Goal: Task Accomplishment & Management: Manage account settings

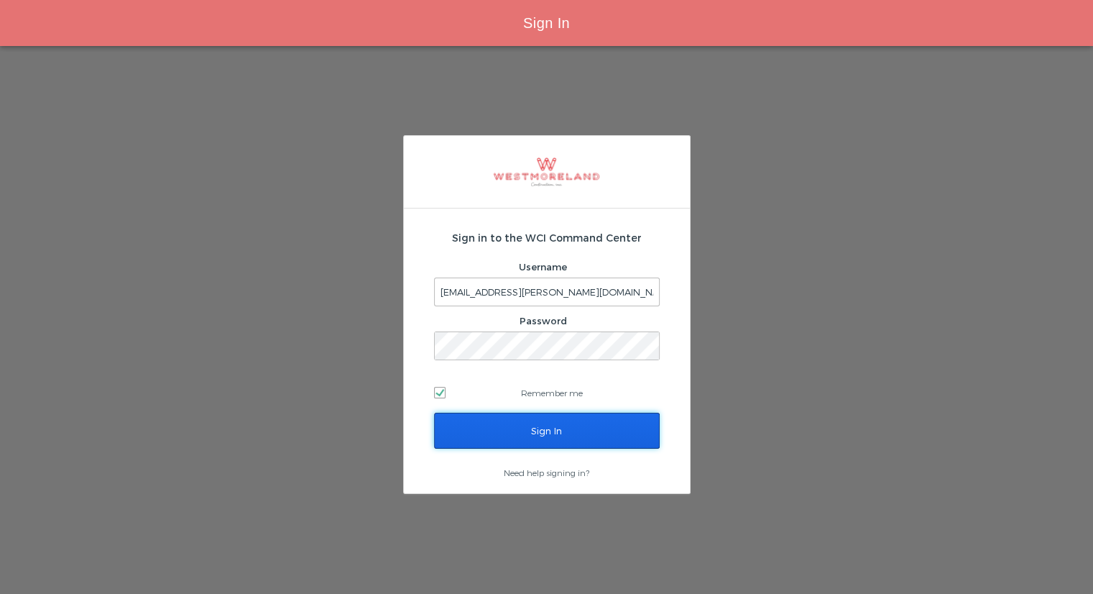
click at [551, 426] on input "Sign In" at bounding box center [547, 431] width 226 height 36
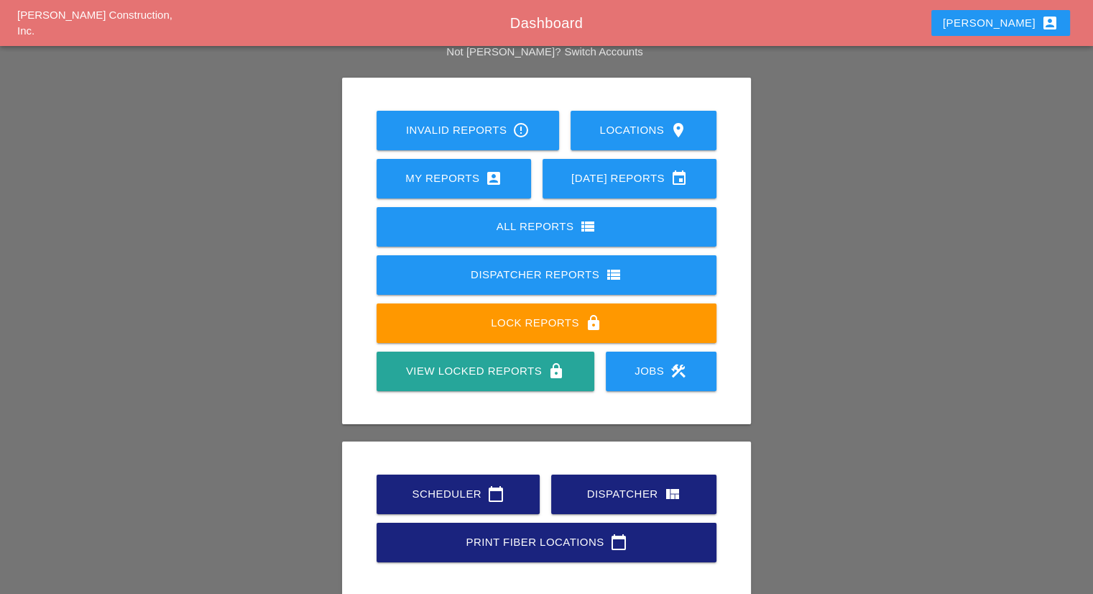
scroll to position [112, 0]
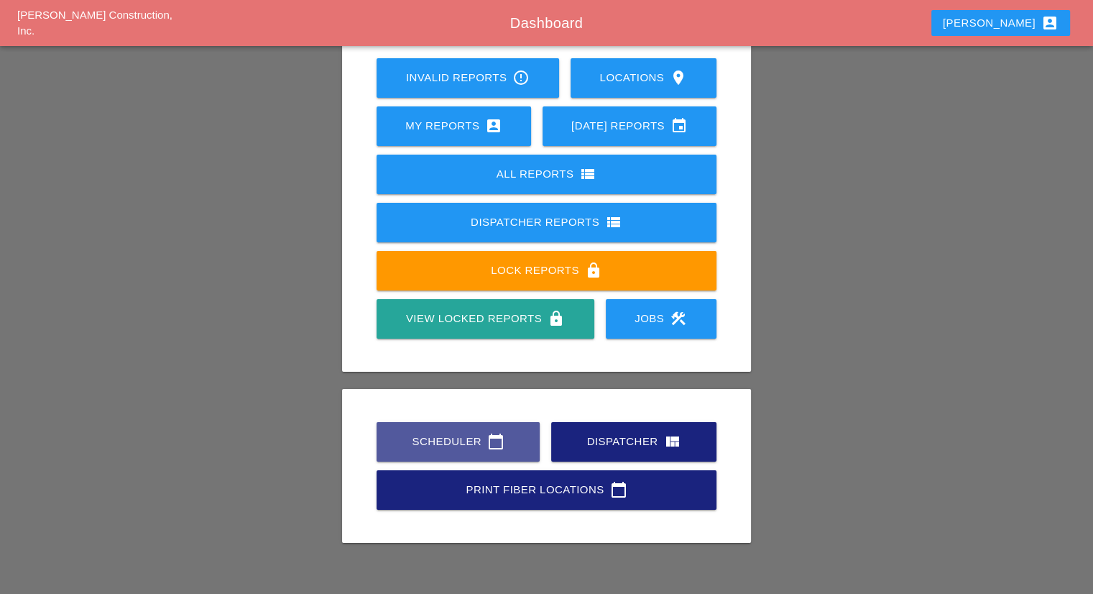
click at [476, 448] on div "Scheduler calendar_today" at bounding box center [458, 441] width 117 height 17
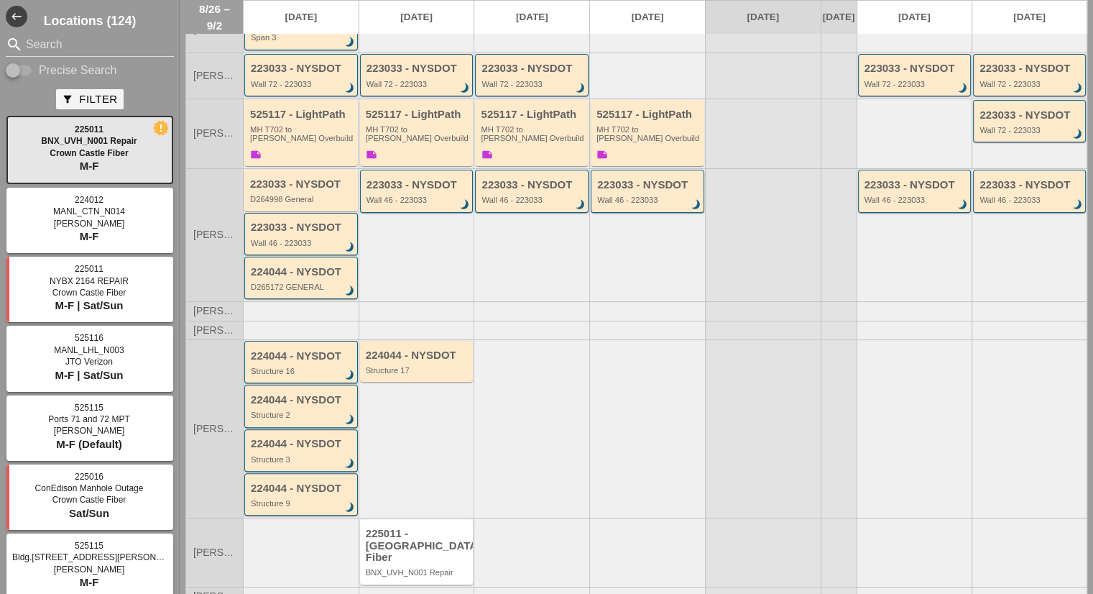
scroll to position [341, 0]
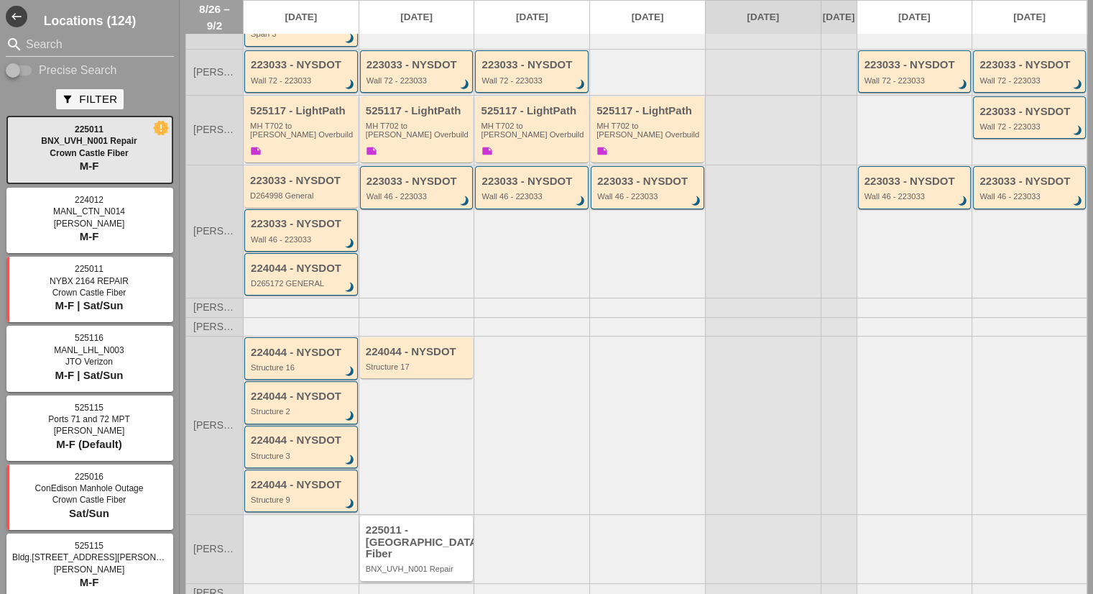
click at [458, 533] on div "225011 - Crown Castle Fiber BNX_UVH_N001 Repair" at bounding box center [418, 549] width 104 height 50
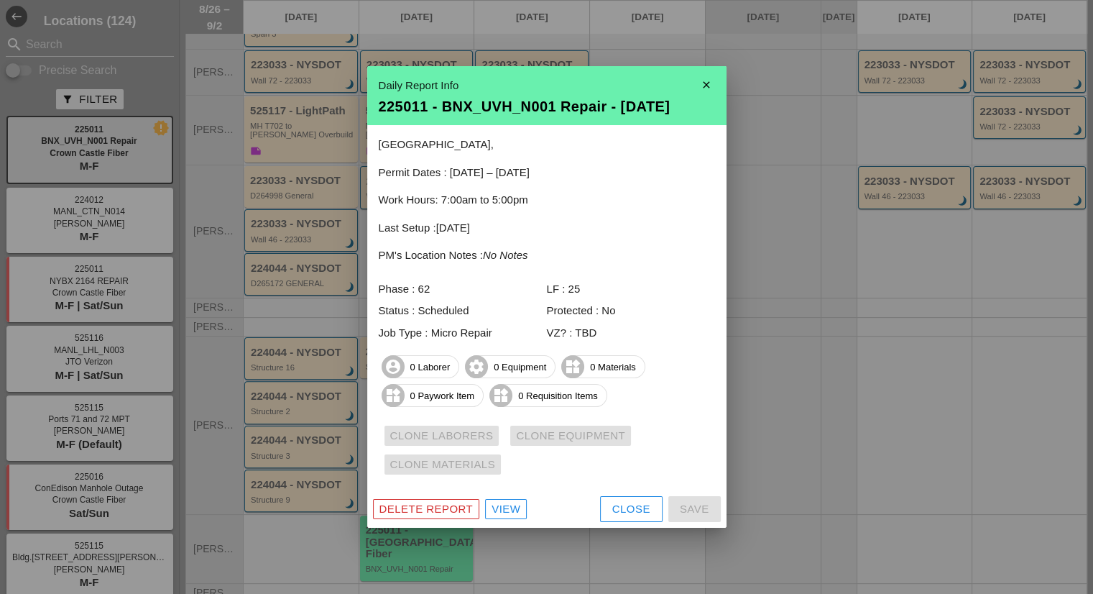
click at [621, 501] on div "Close" at bounding box center [631, 509] width 38 height 17
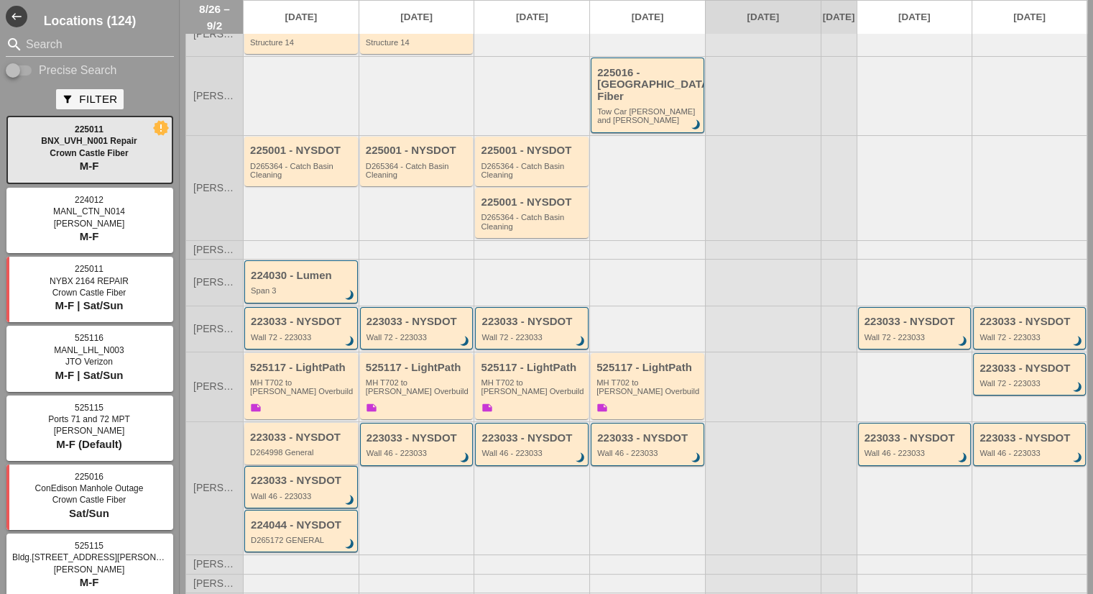
scroll to position [0, 0]
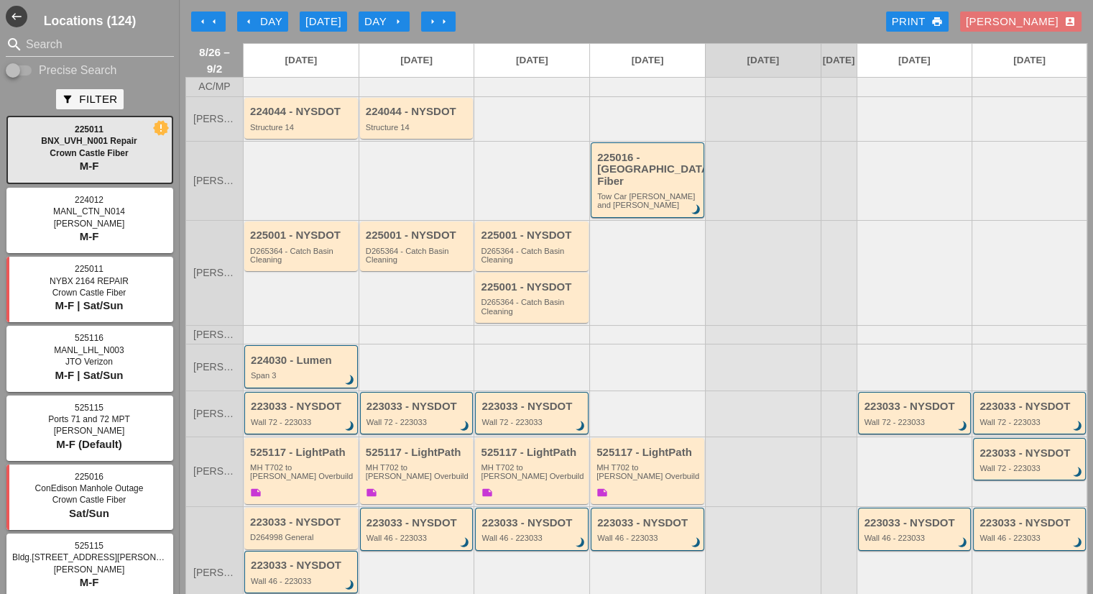
click at [269, 22] on div "arrow_left Day" at bounding box center [263, 22] width 40 height 17
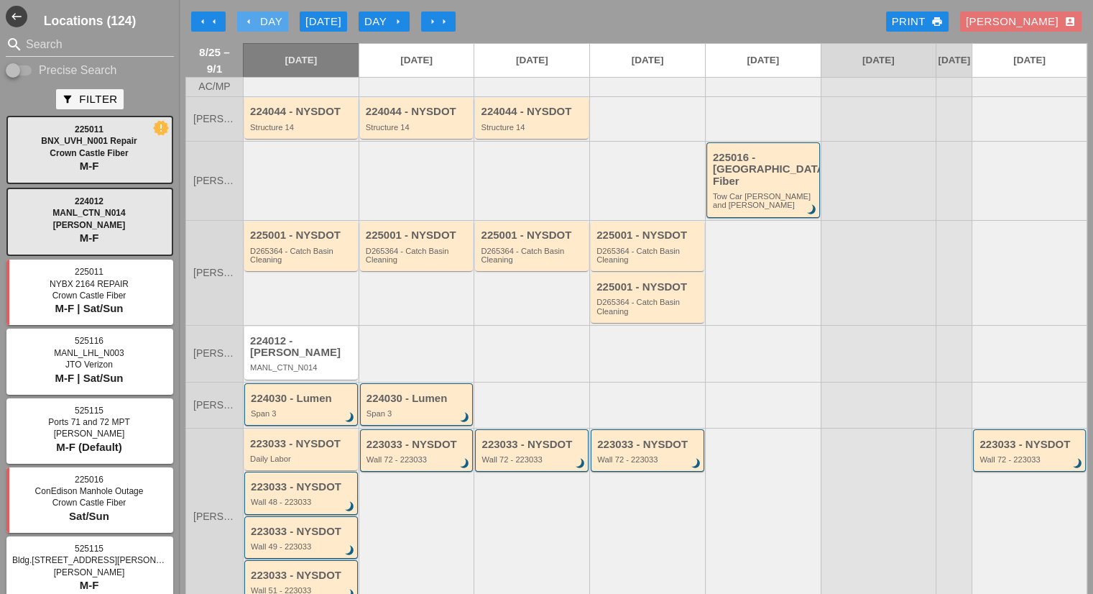
click at [264, 23] on div "arrow_left Day" at bounding box center [263, 22] width 40 height 17
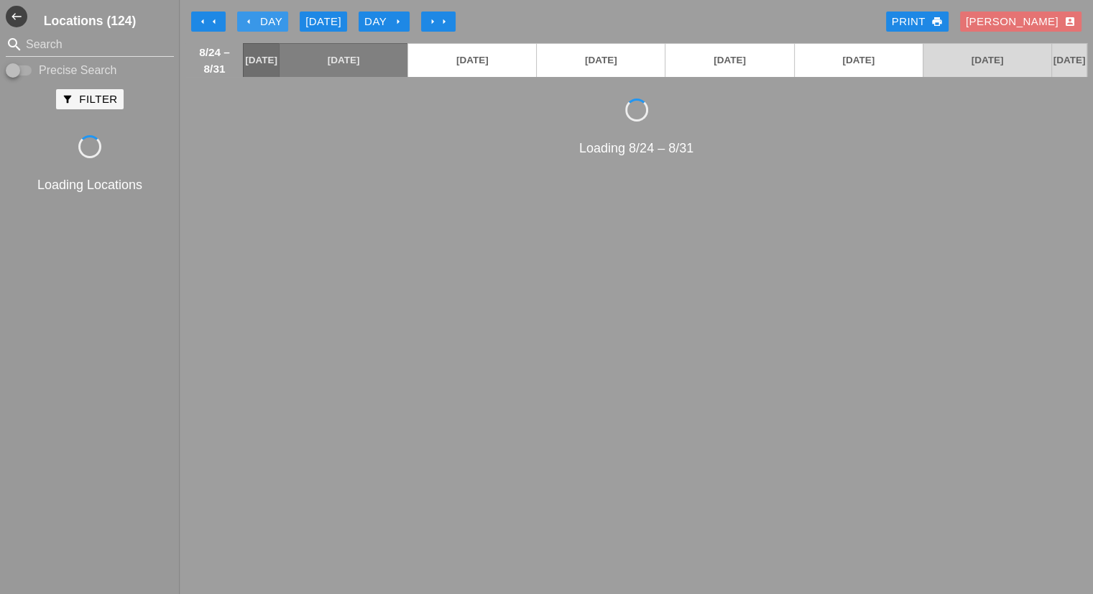
click at [264, 22] on div "arrow_left Day" at bounding box center [263, 22] width 40 height 17
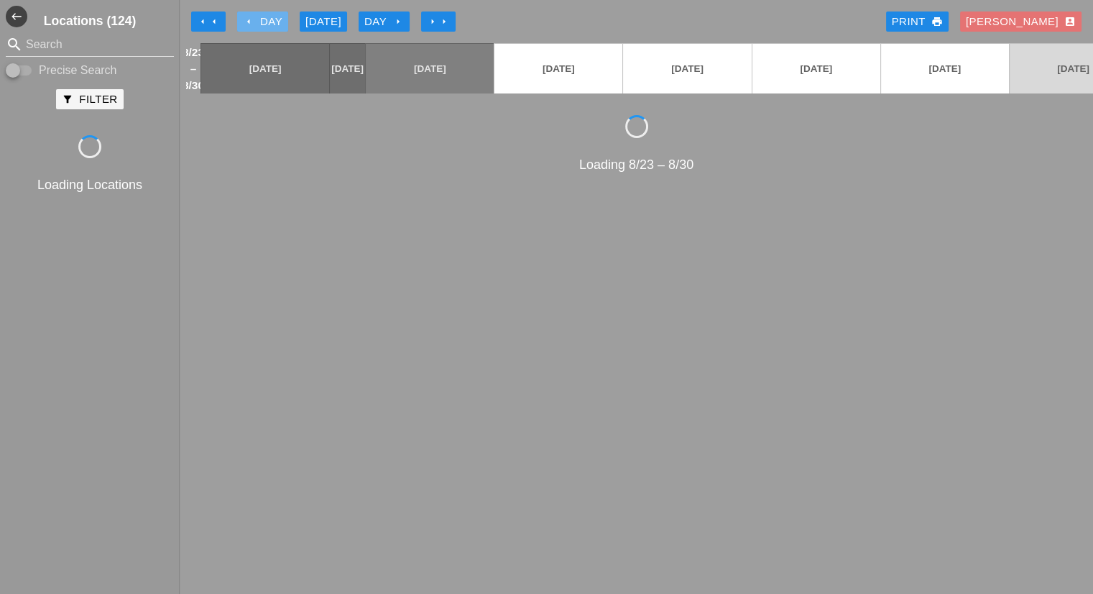
click at [264, 22] on div "arrow_left Day" at bounding box center [263, 22] width 40 height 17
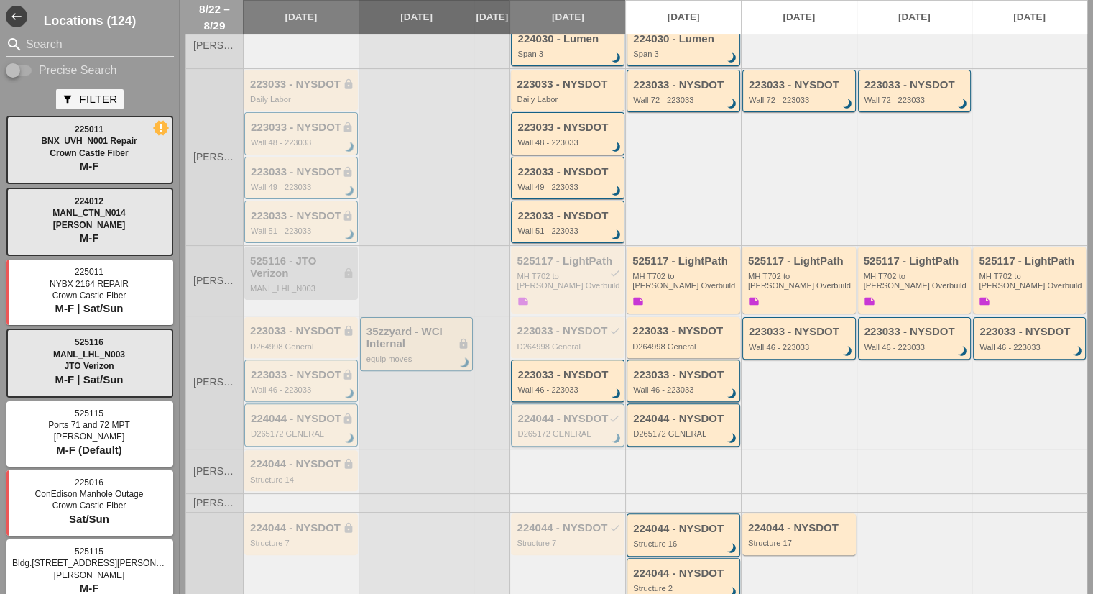
scroll to position [523, 0]
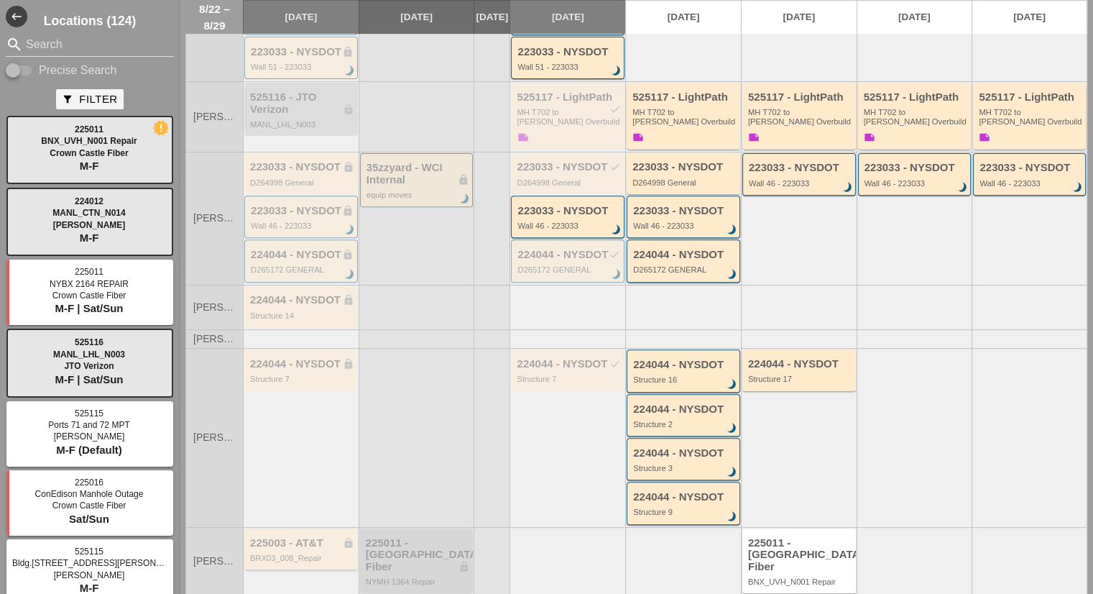
click at [313, 553] on div "BRX03_008_Repair" at bounding box center [302, 557] width 104 height 9
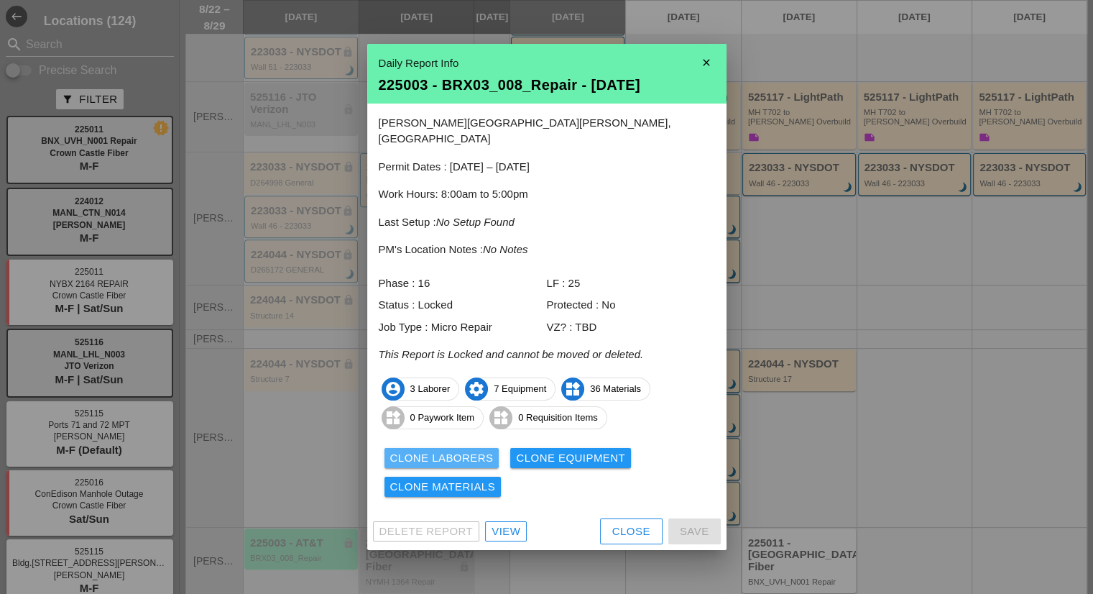
click at [474, 451] on div "Clone Laborers" at bounding box center [441, 458] width 103 height 17
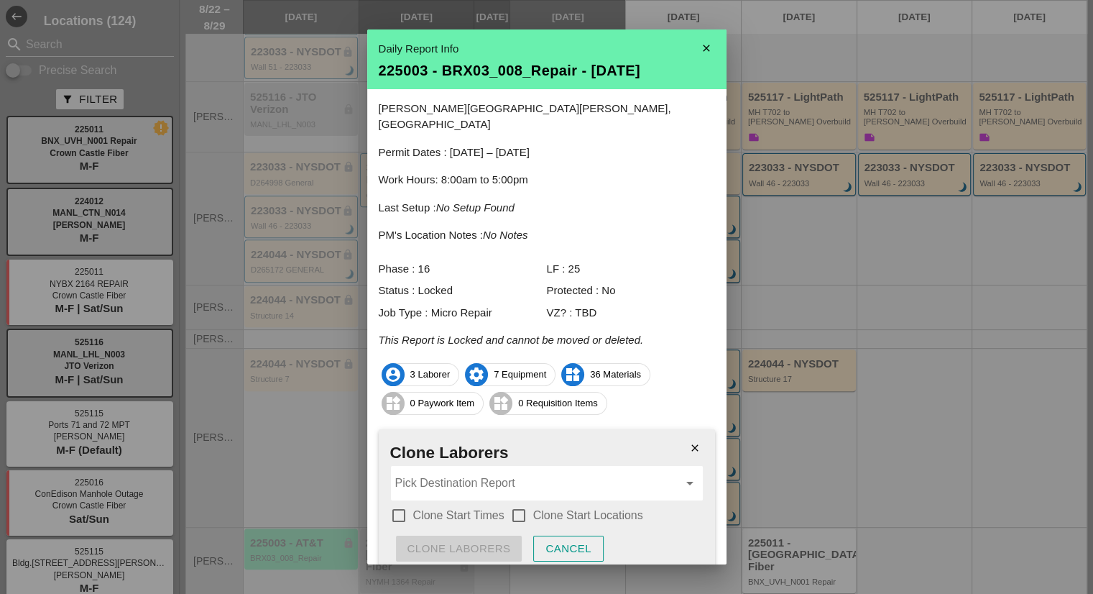
click at [466, 466] on div "Pick Destination Report arrow_drop_down" at bounding box center [547, 483] width 312 height 34
click at [522, 497] on div "225011 - BNX _UVH_N001 Repair - 08/27/2025" at bounding box center [541, 501] width 278 height 17
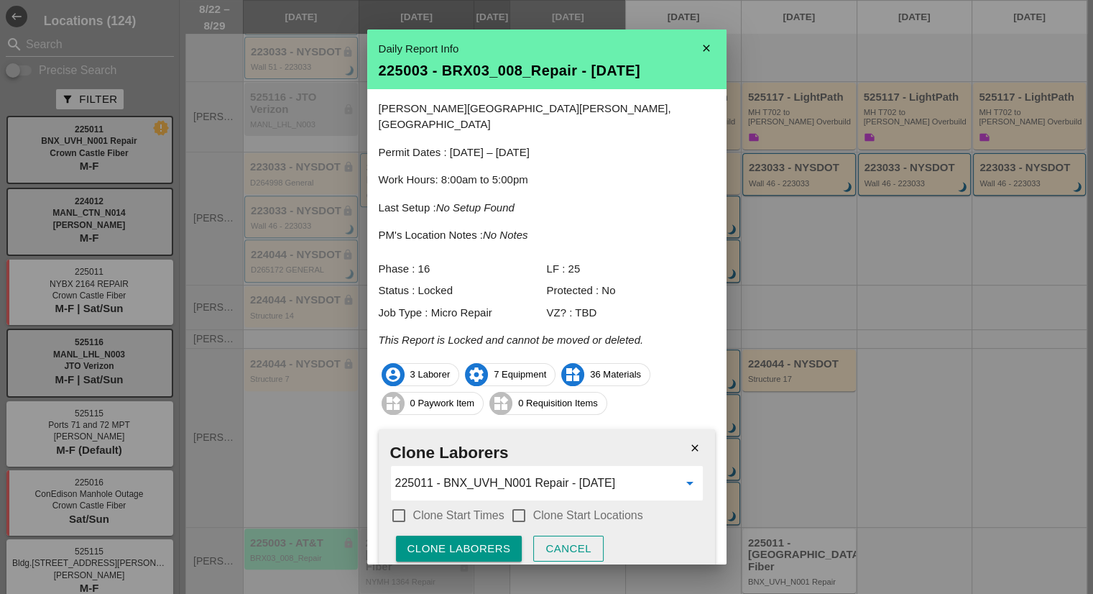
type input "225011 - BNX_UVH_N001 Repair - 08/27/2025"
click at [484, 508] on label "Clone Start Times" at bounding box center [458, 515] width 91 height 14
checkbox input "true"
click at [534, 508] on label "Clone Start Locations" at bounding box center [588, 515] width 110 height 14
checkbox input "true"
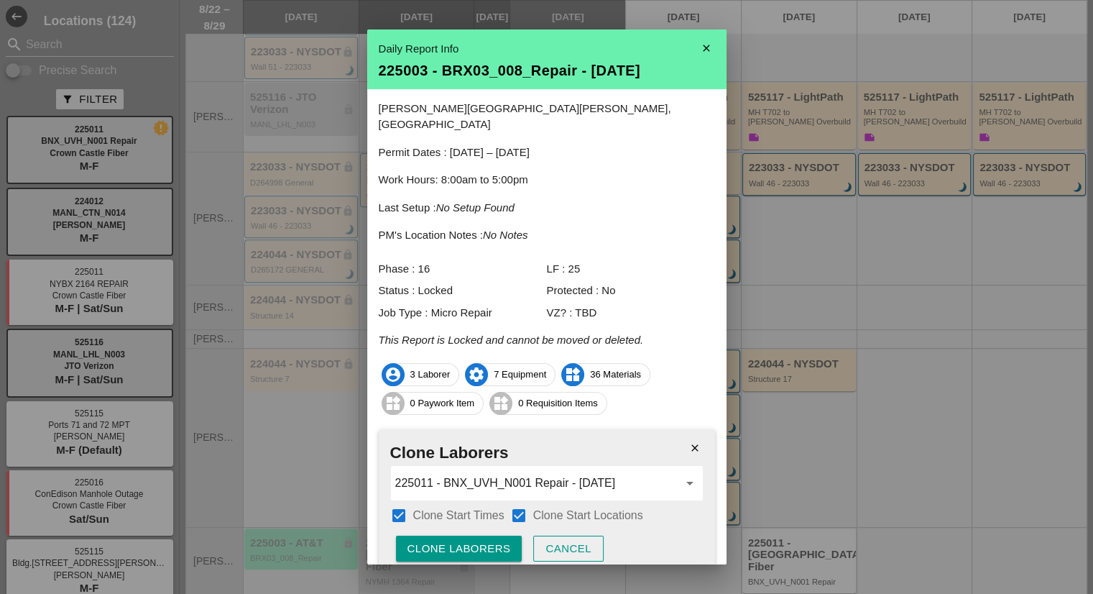
click at [487, 540] on div "Clone Laborers" at bounding box center [459, 548] width 103 height 17
click at [487, 540] on div "Are you sure?" at bounding box center [453, 548] width 91 height 17
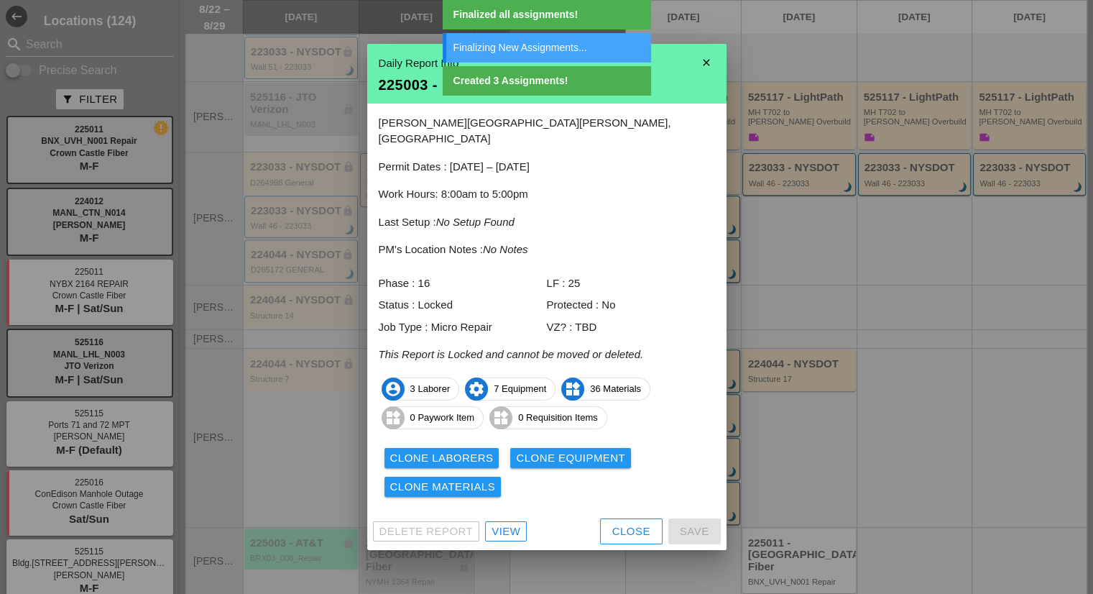
click at [576, 456] on div "Clone Equipment" at bounding box center [570, 458] width 109 height 17
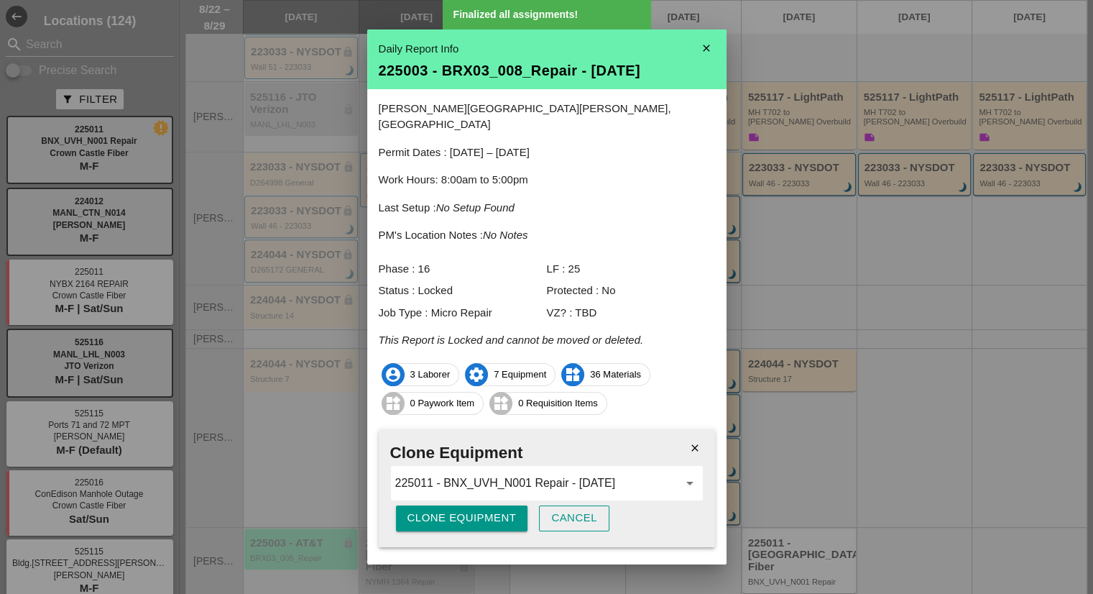
click at [479, 510] on div "Clone Equipment" at bounding box center [462, 518] width 109 height 17
click at [479, 510] on div "Are you sure?" at bounding box center [453, 518] width 91 height 17
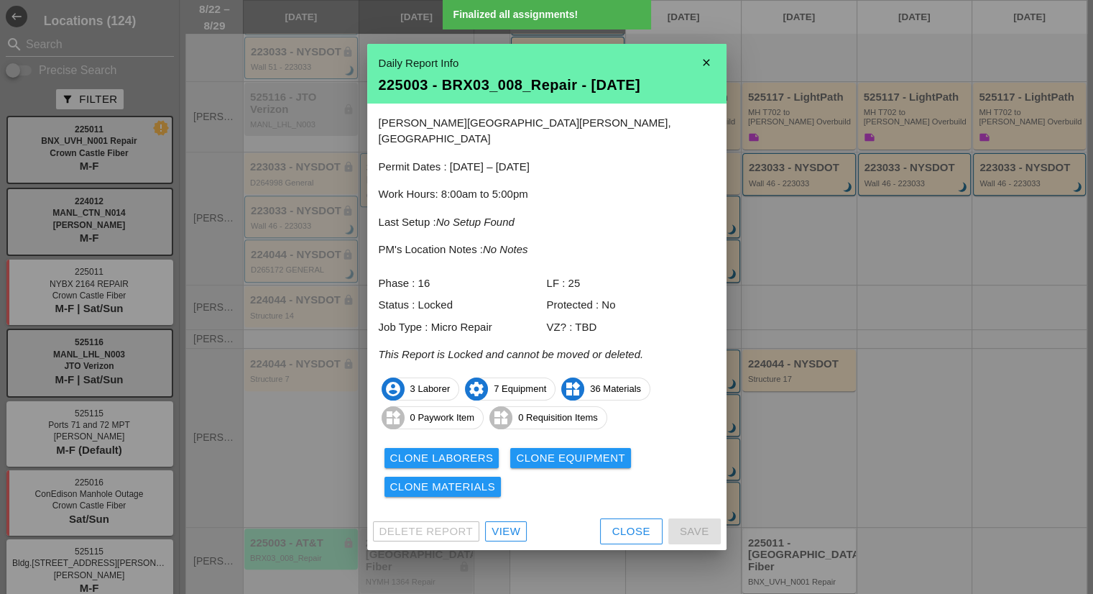
click at [479, 485] on div "Clone Materials" at bounding box center [443, 487] width 106 height 17
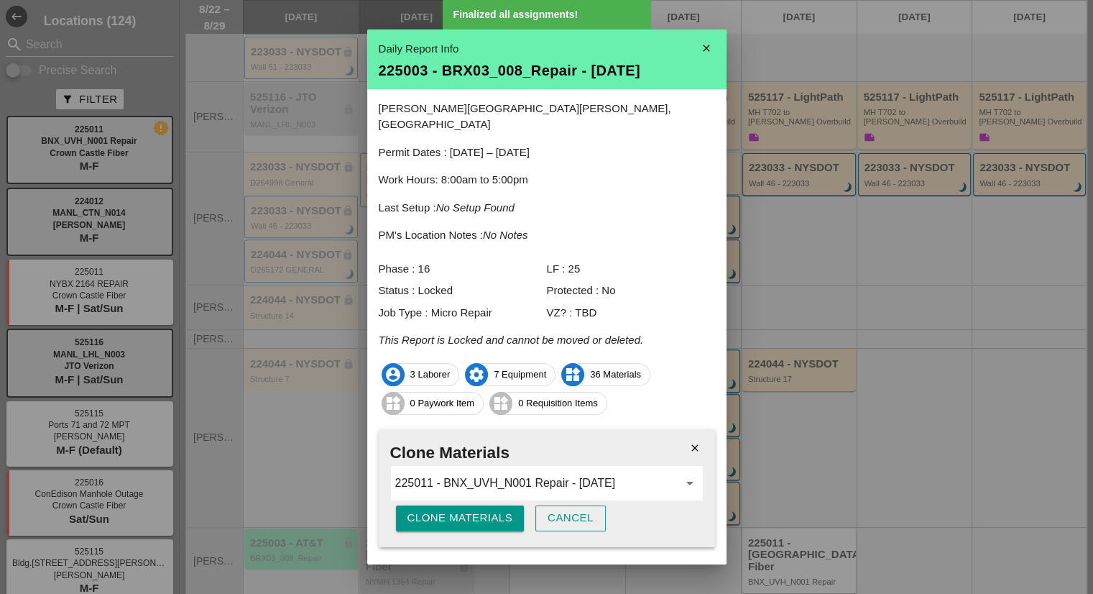
click at [473, 510] on div "Clone Materials" at bounding box center [461, 518] width 106 height 17
click at [473, 510] on div "Are you sure?" at bounding box center [453, 518] width 91 height 17
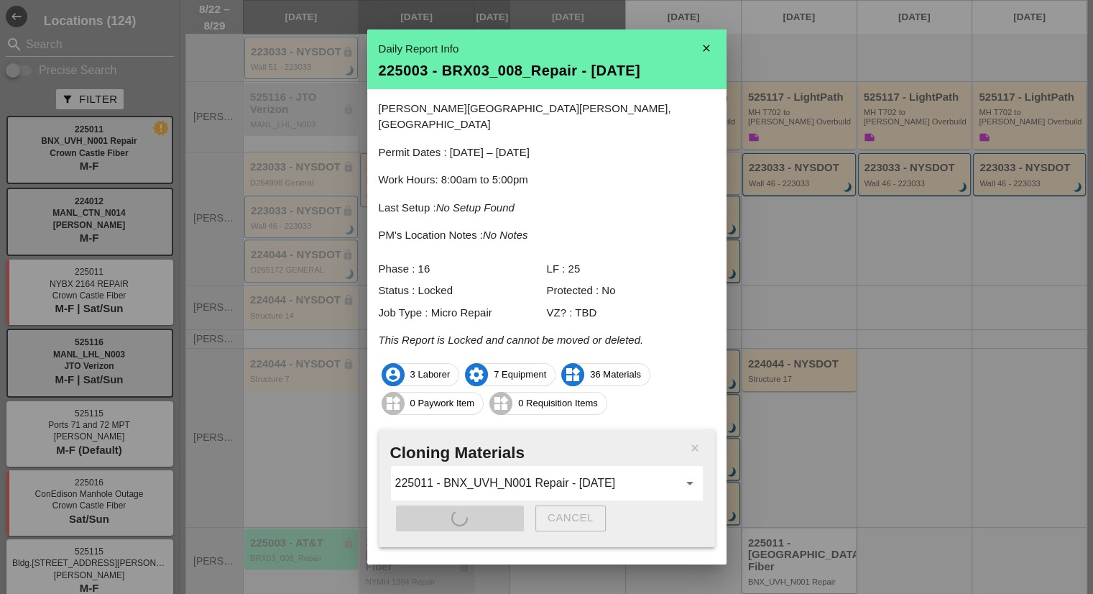
scroll to position [14, 0]
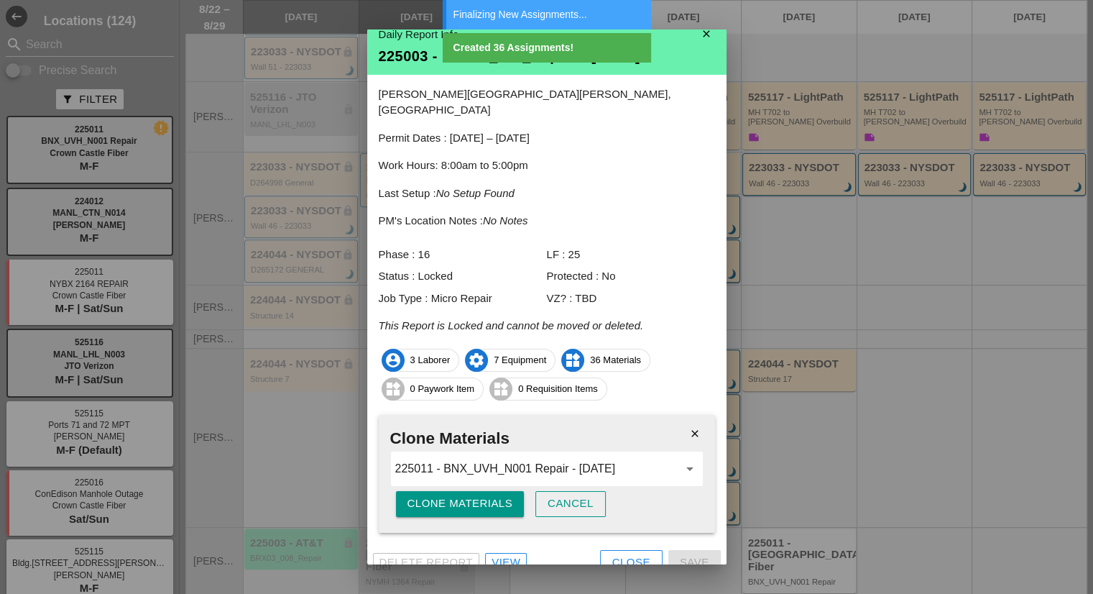
click at [615, 550] on button "Close" at bounding box center [631, 563] width 63 height 26
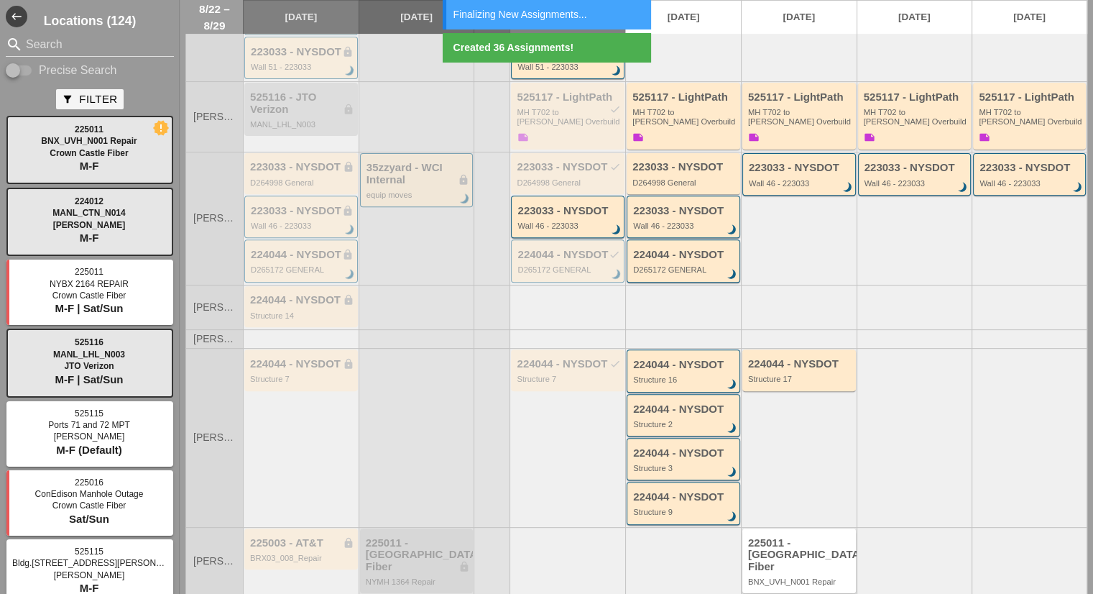
click at [742, 528] on div "225011 - Crown Castle Fiber BNX_UVH_N001 Repair" at bounding box center [799, 560] width 114 height 65
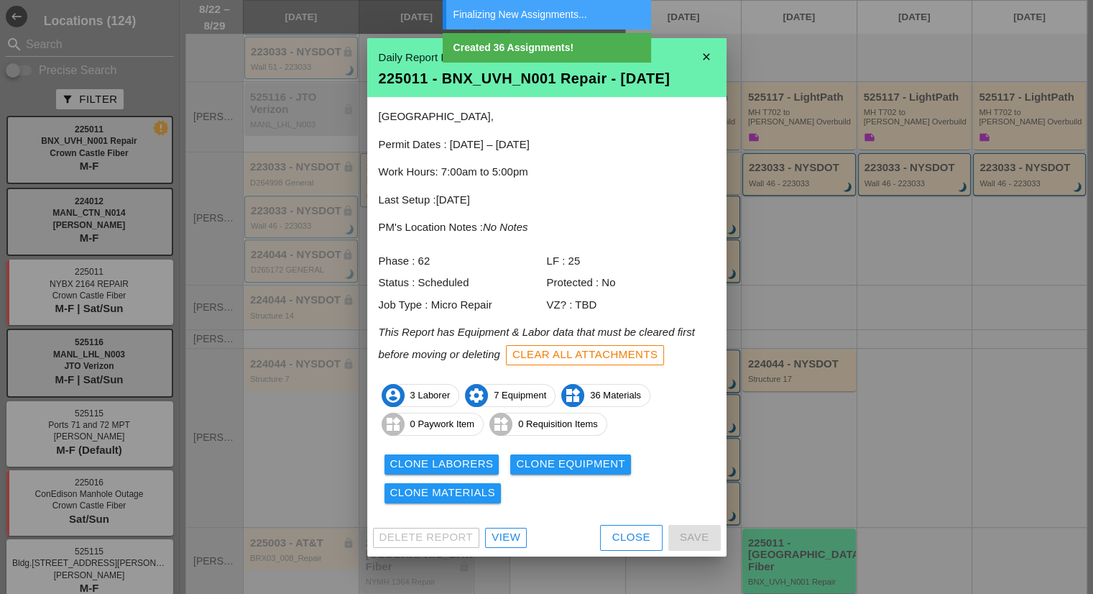
click at [515, 537] on div "View" at bounding box center [506, 537] width 29 height 17
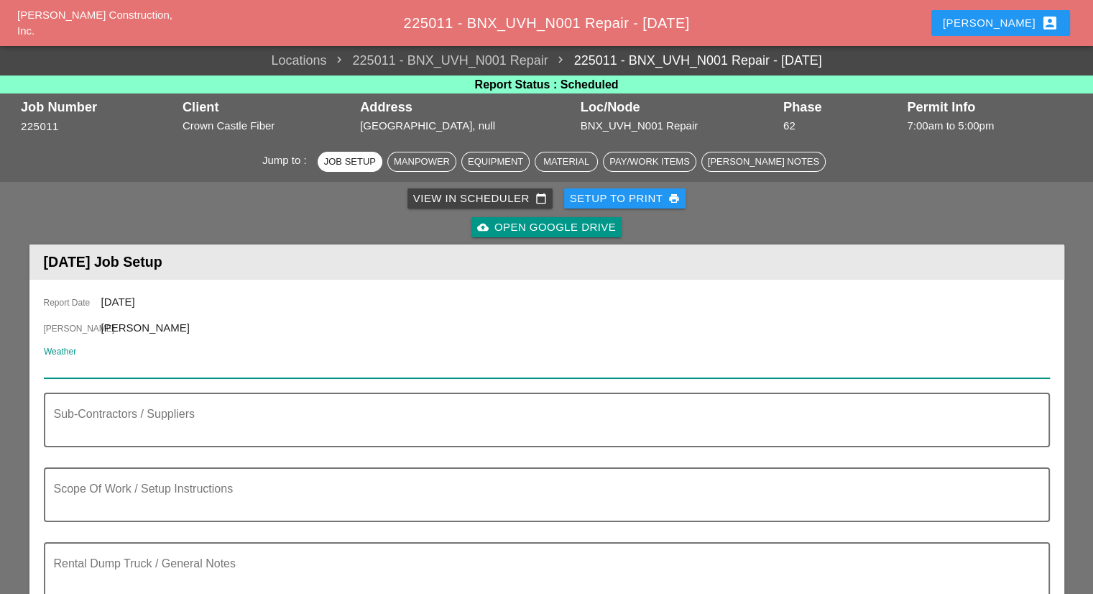
click at [187, 356] on input "Weather" at bounding box center [537, 366] width 986 height 23
paste input "Wed 27 Day 79° 2% NW 10 mph Sunny, along with a few afternoon clouds. High 79F.…"
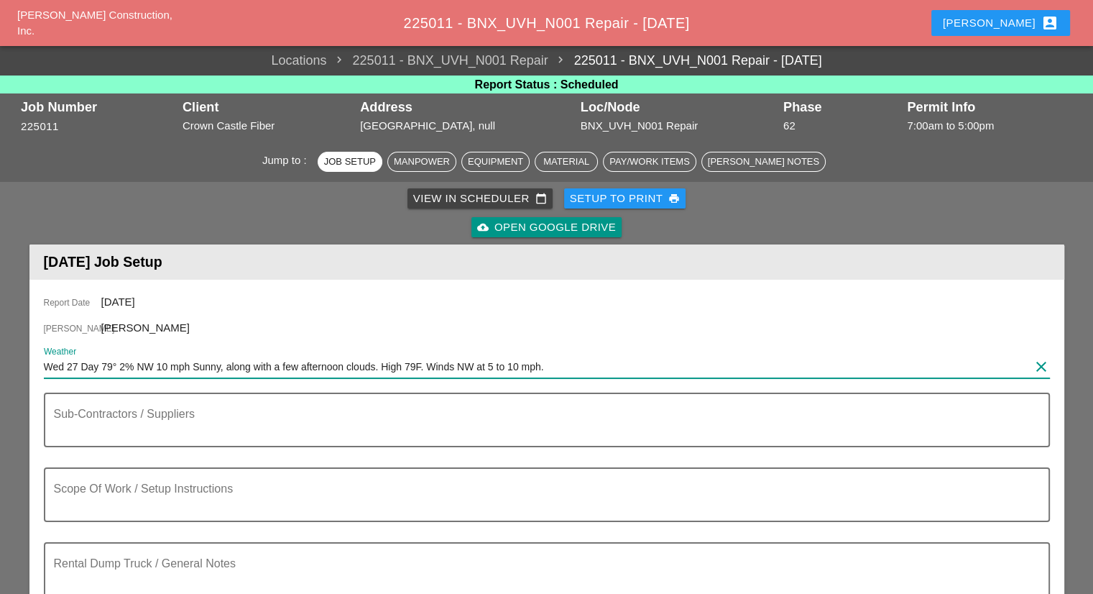
type input "Wed 27 Day 79° 2% NW 10 mph Sunny, along with a few afternoon clouds. High 79F.…"
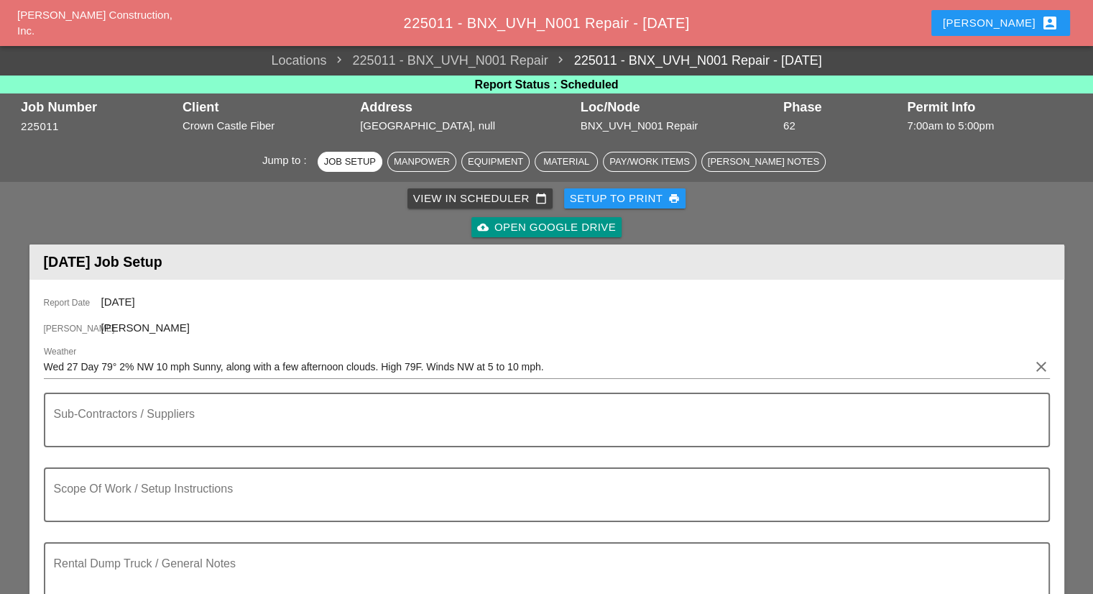
drag, startPoint x: 356, startPoint y: 133, endPoint x: 469, endPoint y: 126, distance: 113.1
click at [469, 126] on div "Job Number 225011 Client Crown Castle Fiber Address Grand Ave & W 179th Street …" at bounding box center [546, 117] width 1059 height 42
click at [486, 124] on div "Grand Ave & W 179th Street Bronx, null" at bounding box center [466, 126] width 213 height 17
drag, startPoint x: 507, startPoint y: 125, endPoint x: 342, endPoint y: 123, distance: 165.3
click at [360, 123] on div "Grand Ave & W 179th Street Bronx, null" at bounding box center [466, 126] width 213 height 17
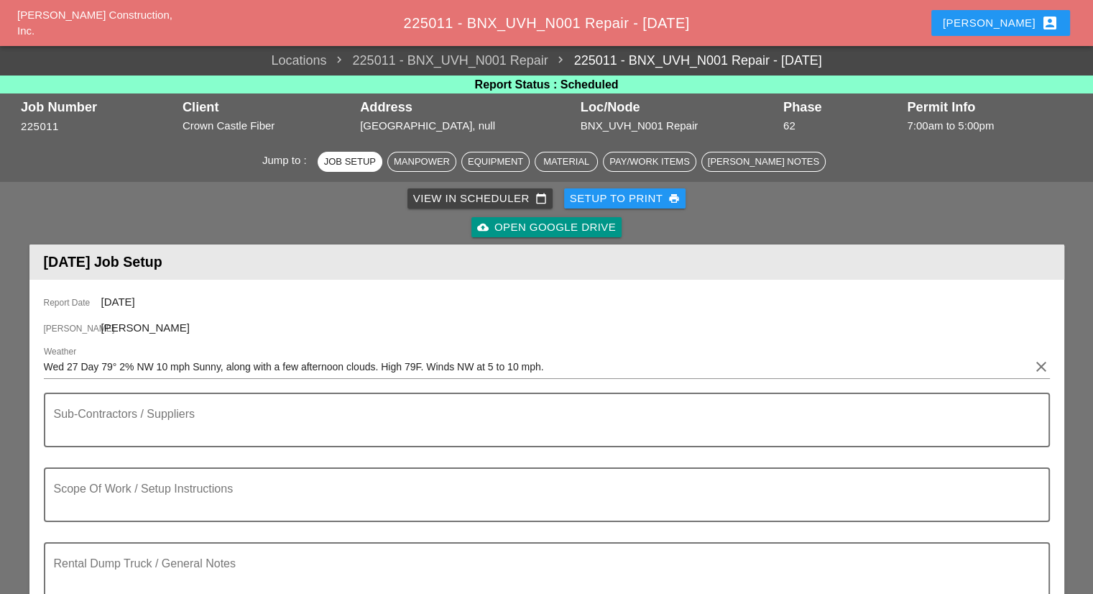
copy div "Grand Ave & W 179th Street Bronx"
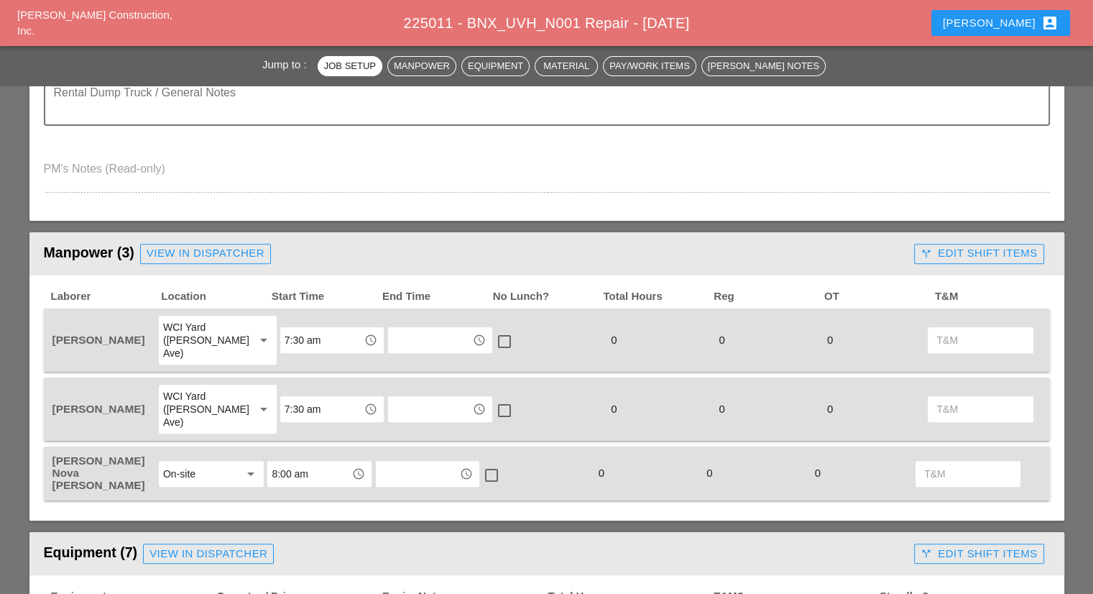
scroll to position [503, 0]
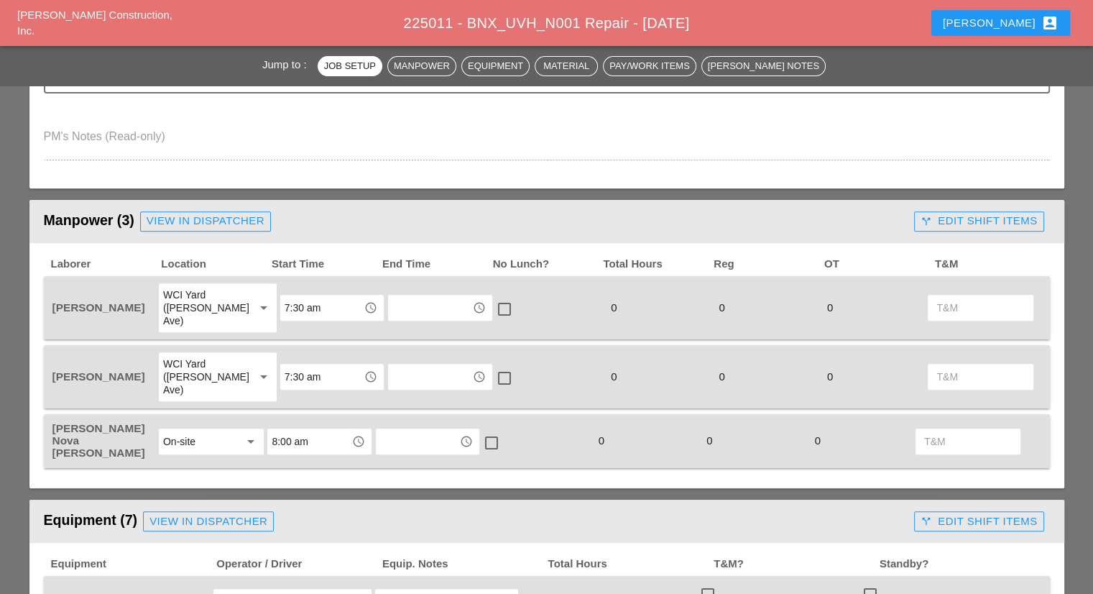
click at [320, 307] on input "7:30 am" at bounding box center [322, 307] width 75 height 23
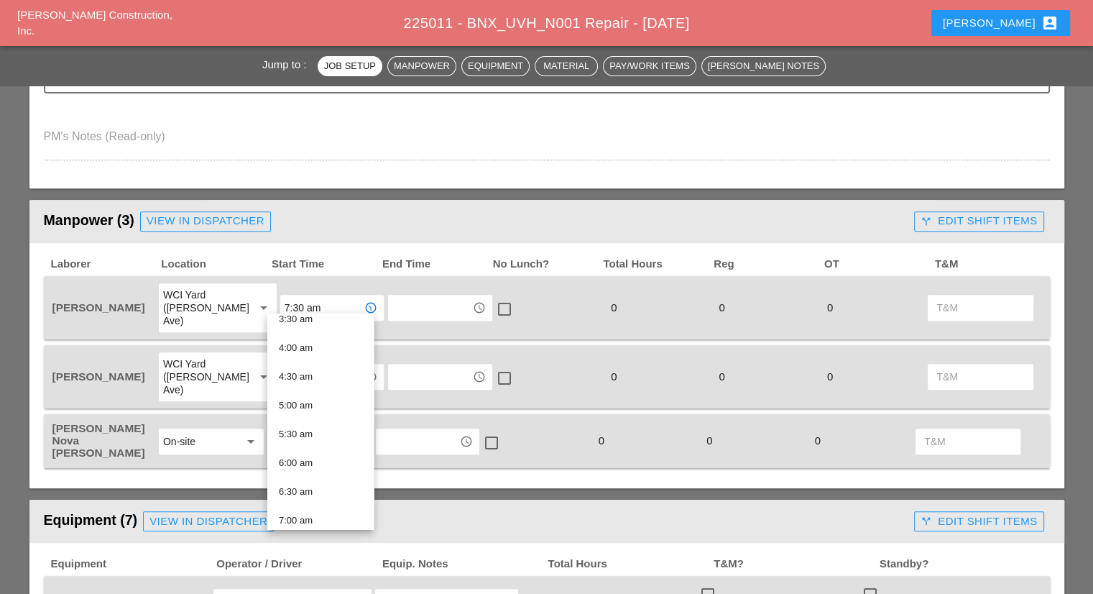
scroll to position [216, 0]
click at [308, 513] on div "7:00 am" at bounding box center [320, 517] width 83 height 17
type input "7:00 am"
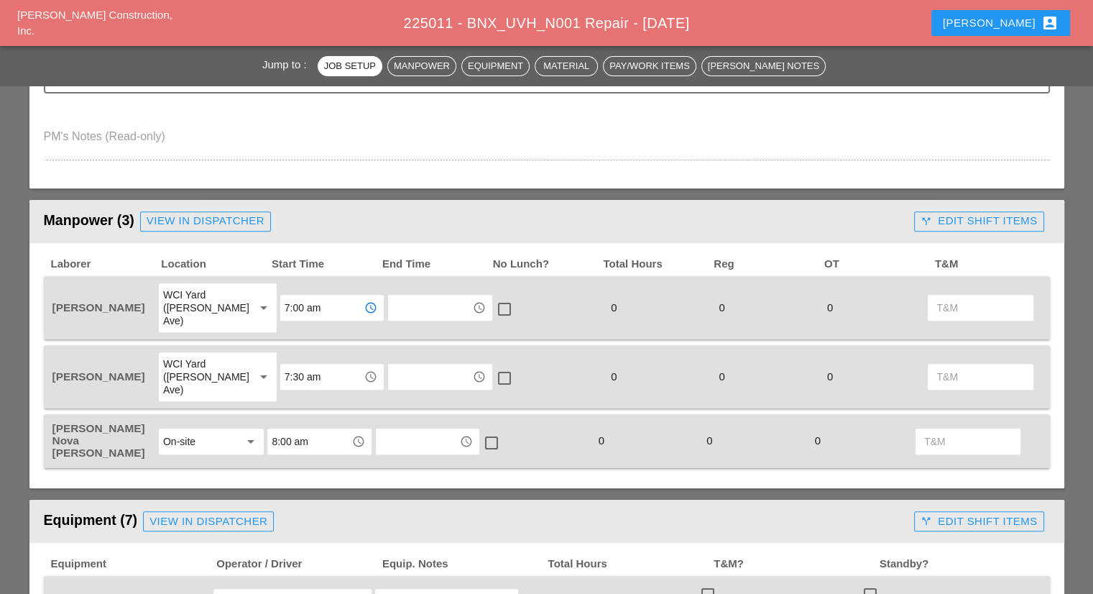
click at [315, 365] on input "7:30 am" at bounding box center [322, 376] width 75 height 23
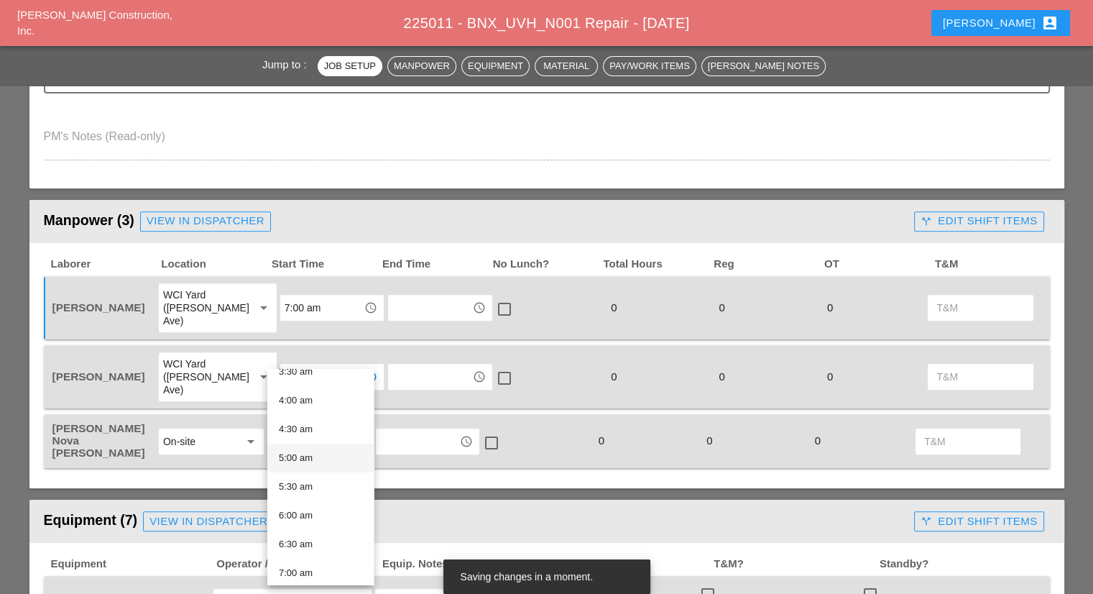
scroll to position [287, 0]
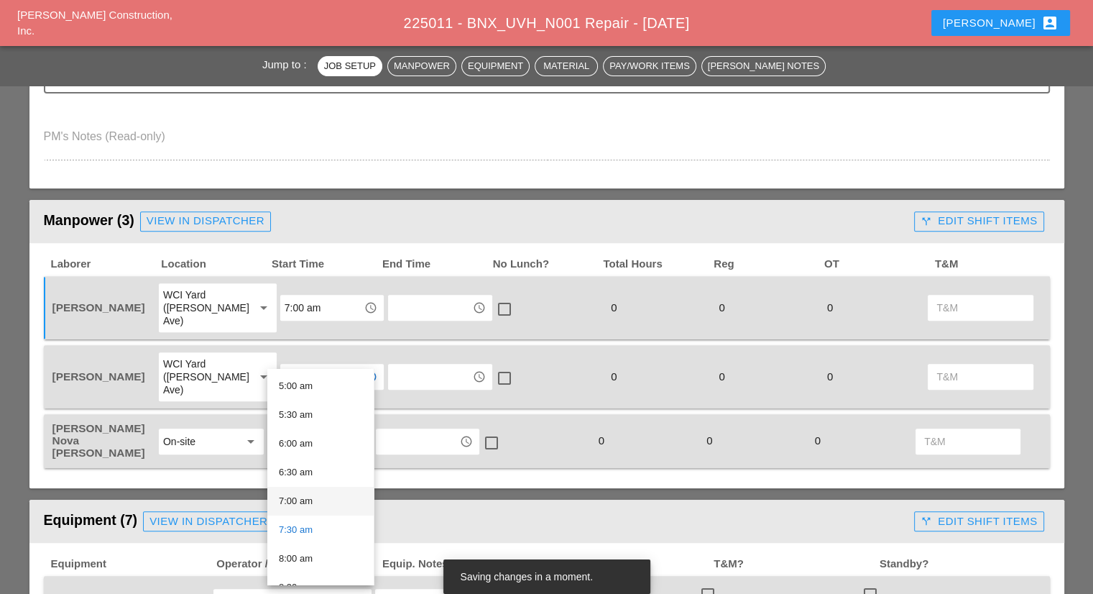
click at [318, 503] on div "7:00 am" at bounding box center [320, 500] width 83 height 17
type input "7:00 am"
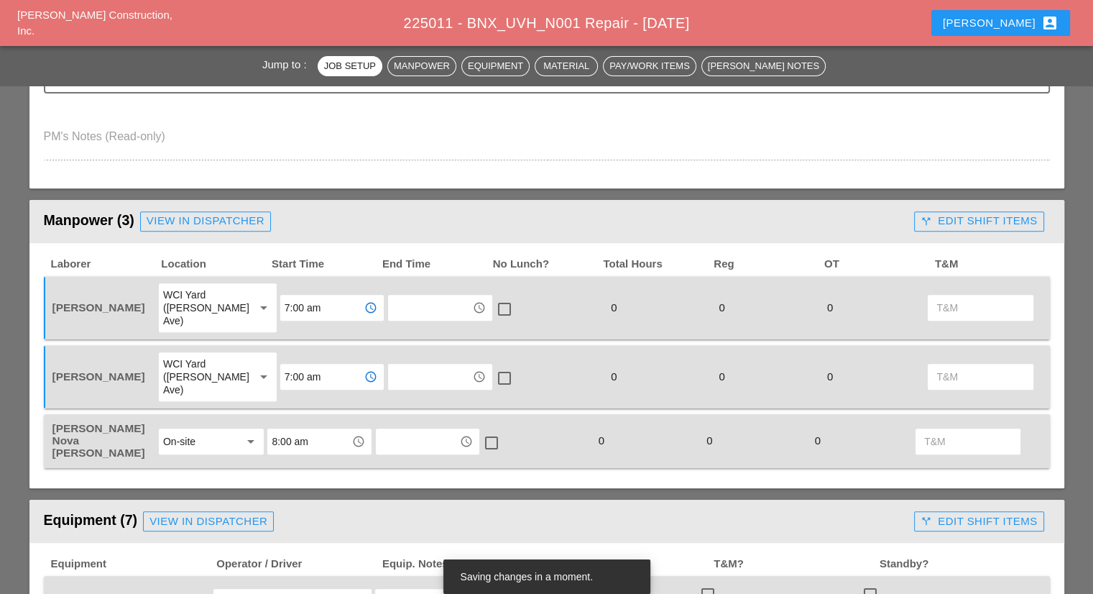
click at [308, 300] on input "7:00 am" at bounding box center [322, 307] width 75 height 23
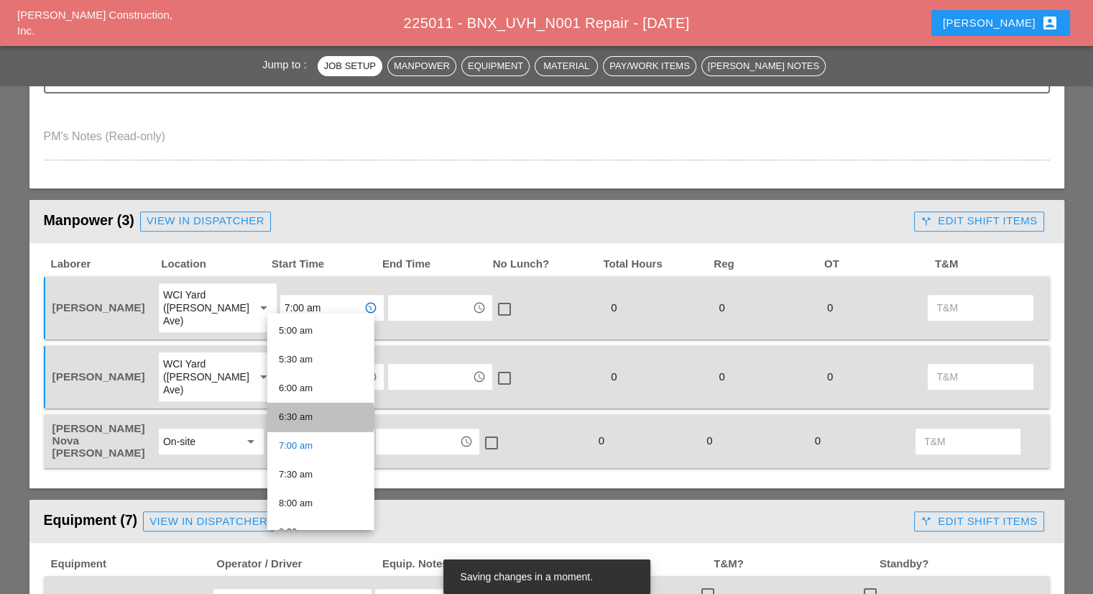
click at [314, 422] on div "6:30 am" at bounding box center [320, 416] width 83 height 17
type input "6:30 am"
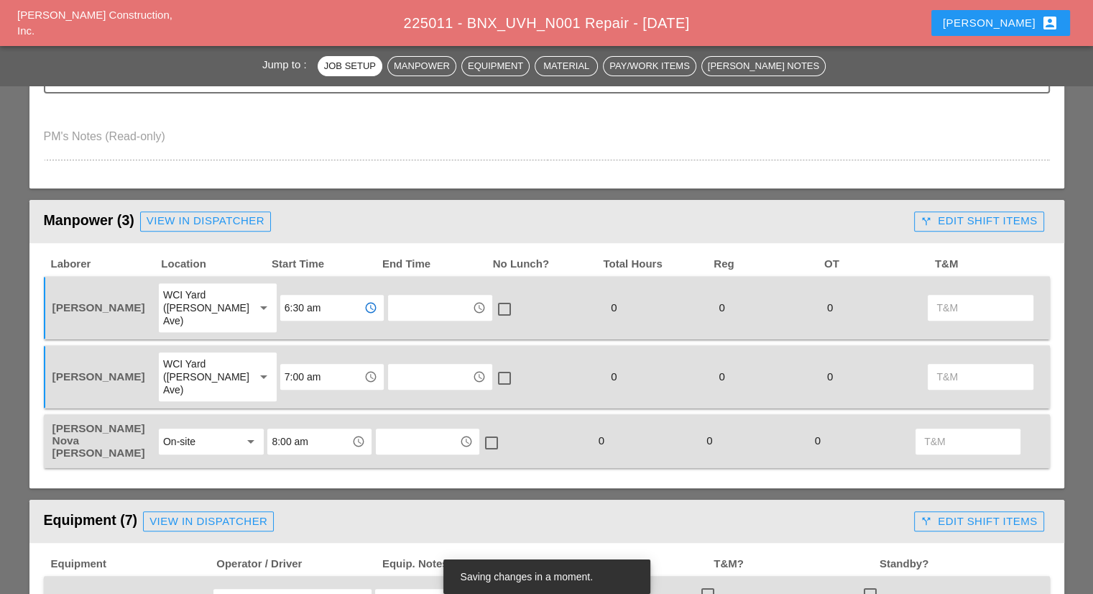
click at [316, 365] on input "7:00 am" at bounding box center [322, 376] width 75 height 23
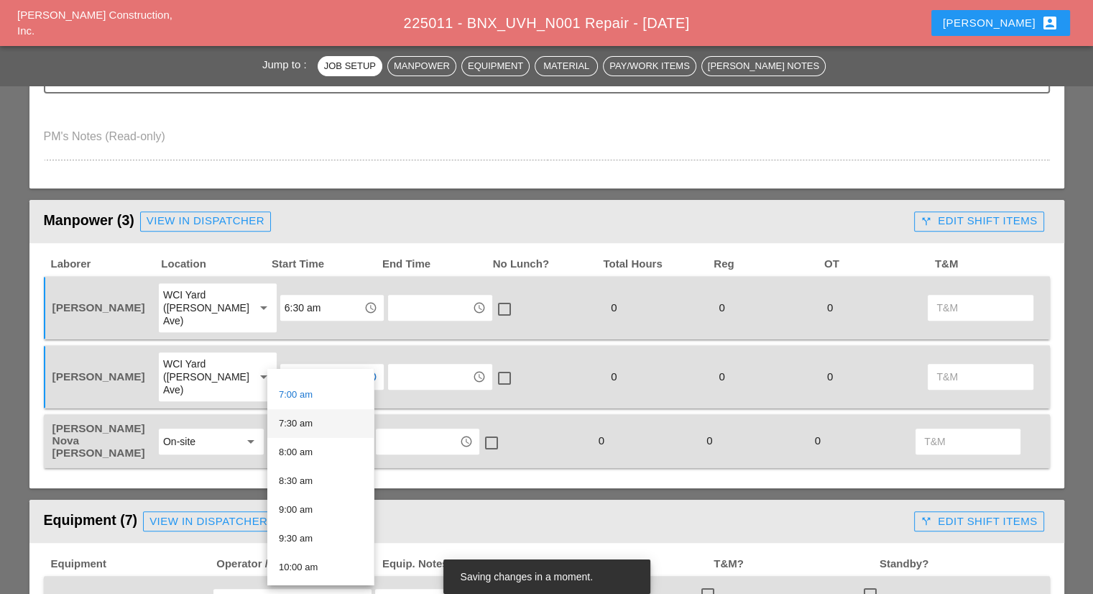
scroll to position [359, 0]
click at [315, 403] on div "6:30 am" at bounding box center [320, 400] width 83 height 17
type input "6:30 am"
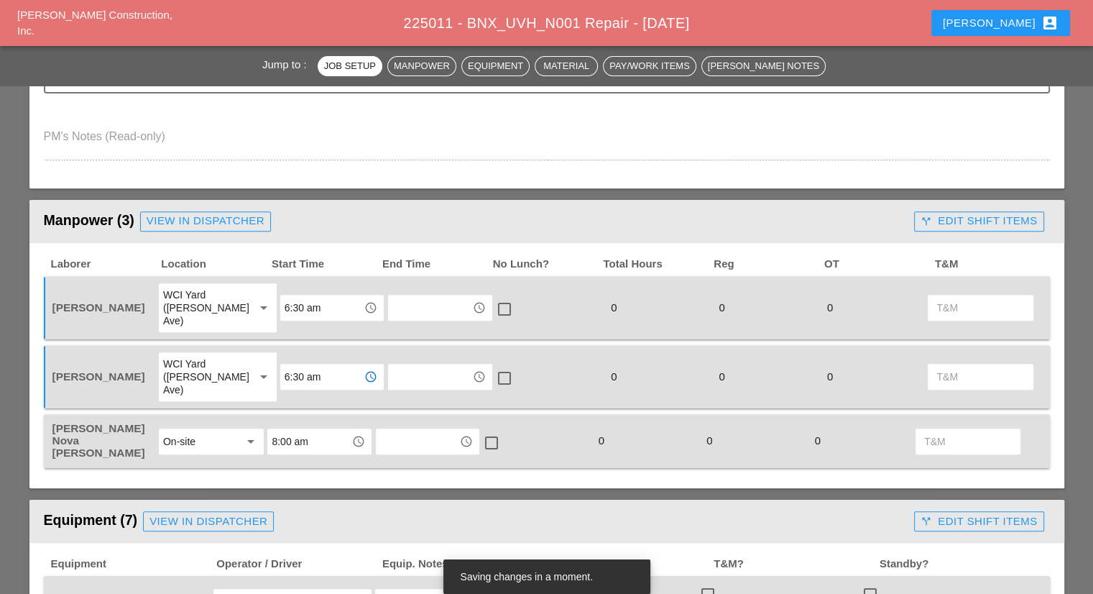
click at [349, 451] on div "Manpower (3) View in Dispatcher - All Workers Must Show up 15 Minutes Before St…" at bounding box center [546, 596] width 1035 height 793
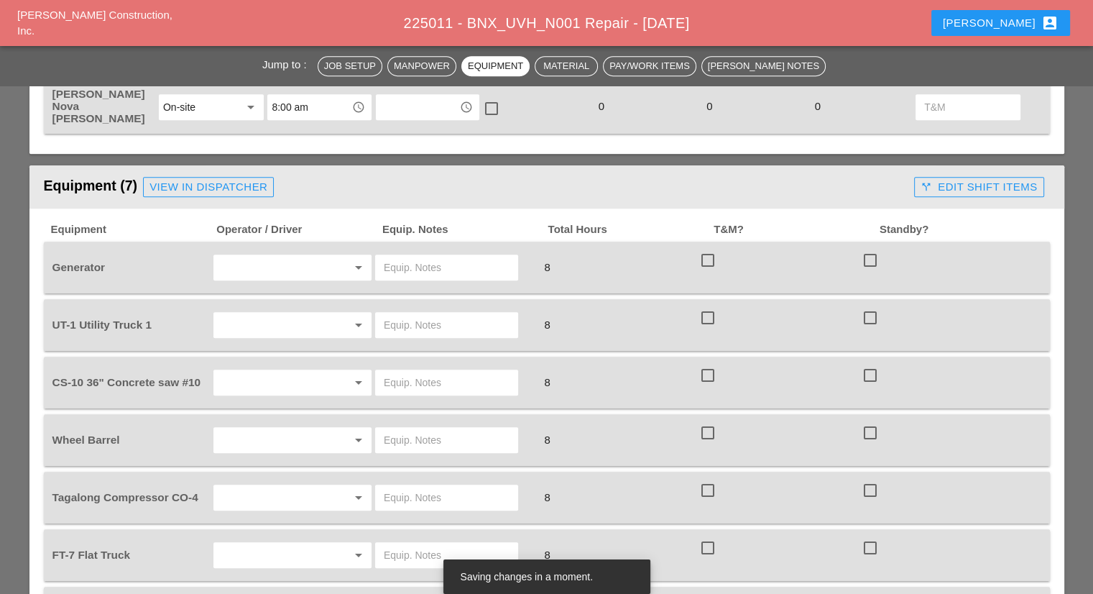
scroll to position [862, 0]
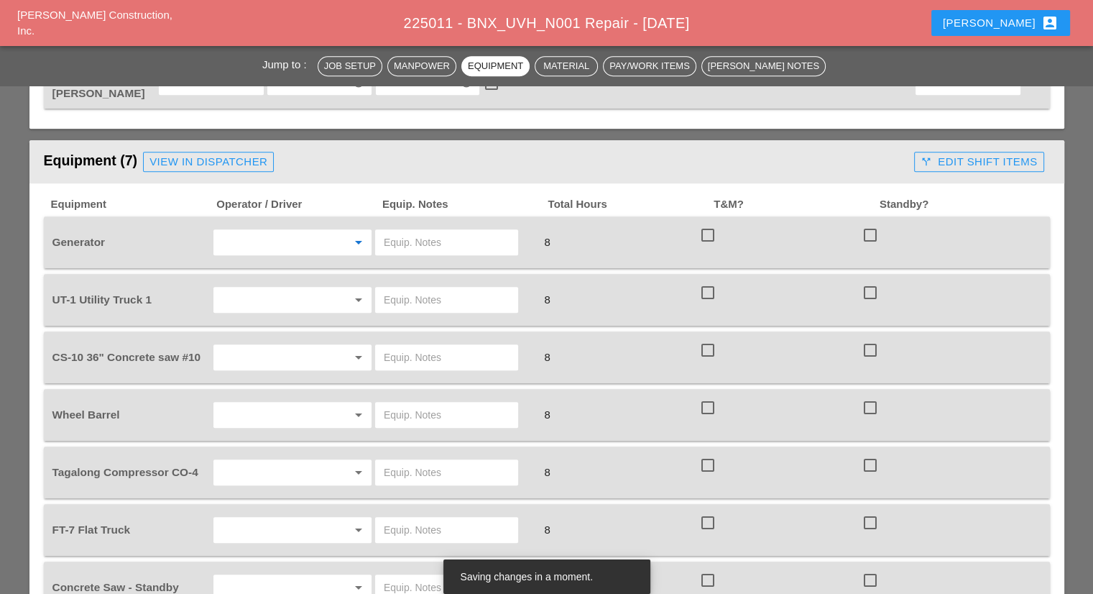
click at [303, 231] on input "text" at bounding box center [272, 242] width 109 height 23
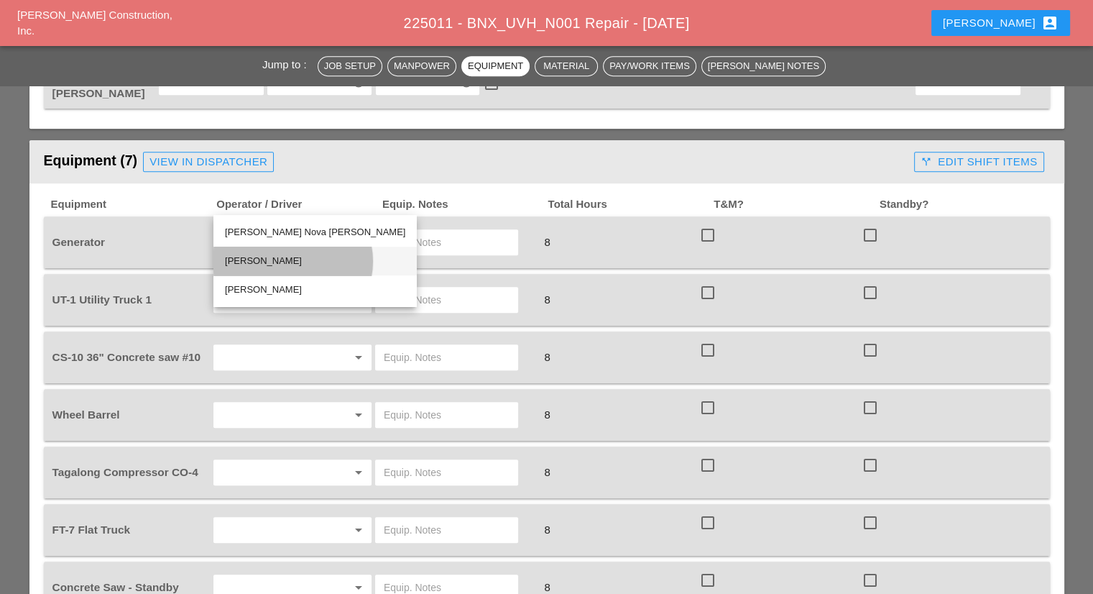
drag, startPoint x: 316, startPoint y: 267, endPoint x: 382, endPoint y: 209, distance: 87.6
click at [316, 266] on div "Rudolph Bell" at bounding box center [315, 260] width 180 height 17
type input "Rudolph Bell"
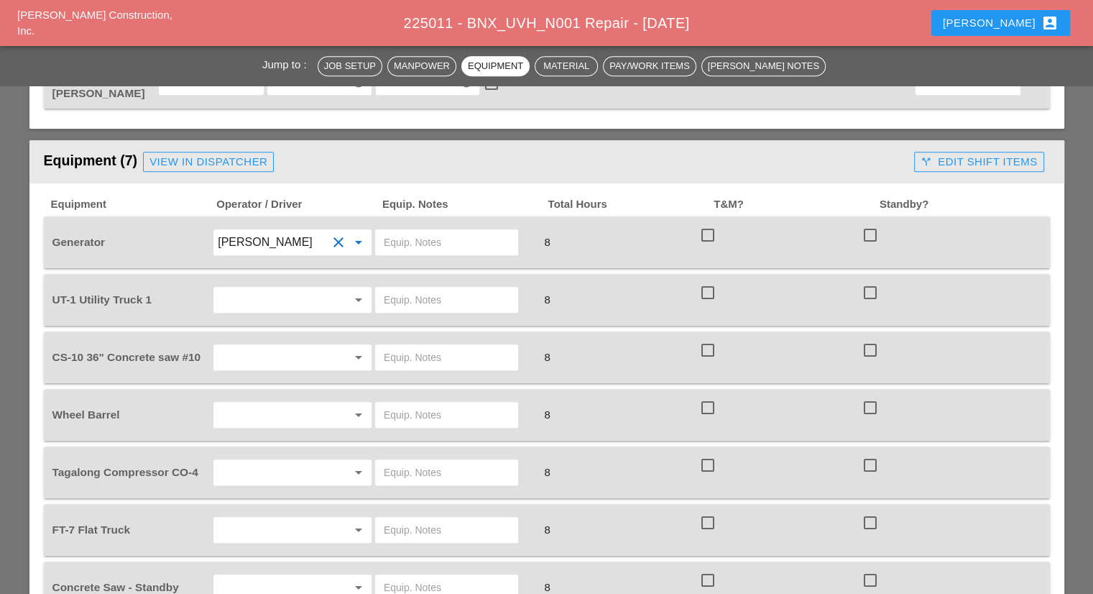
click at [410, 231] on input "text" at bounding box center [447, 242] width 126 height 23
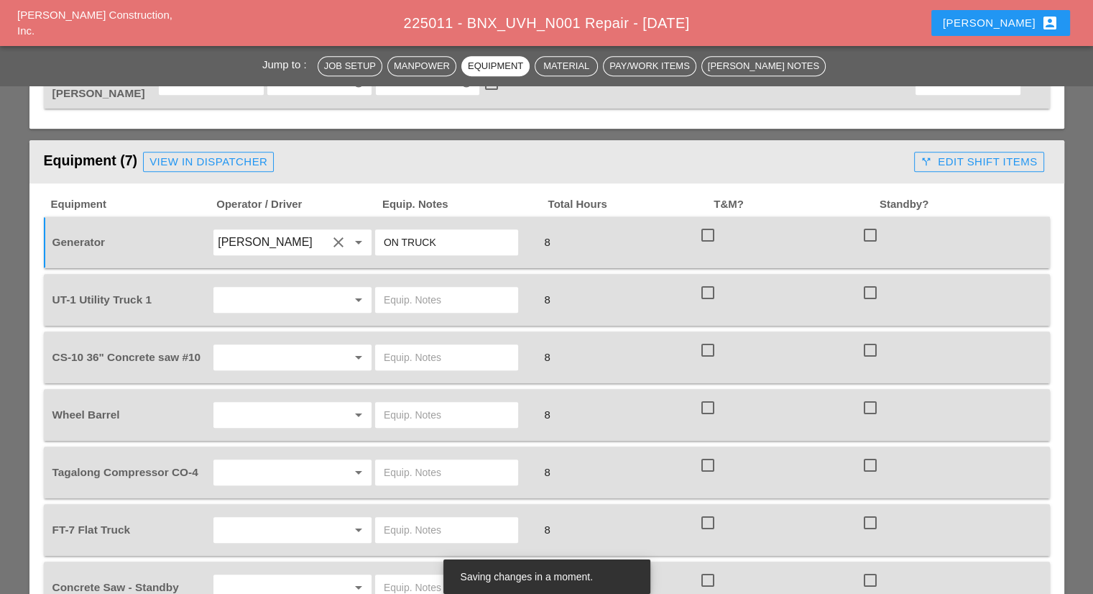
type input "ON TRUCK"
click at [331, 291] on div at bounding box center [338, 299] width 17 height 17
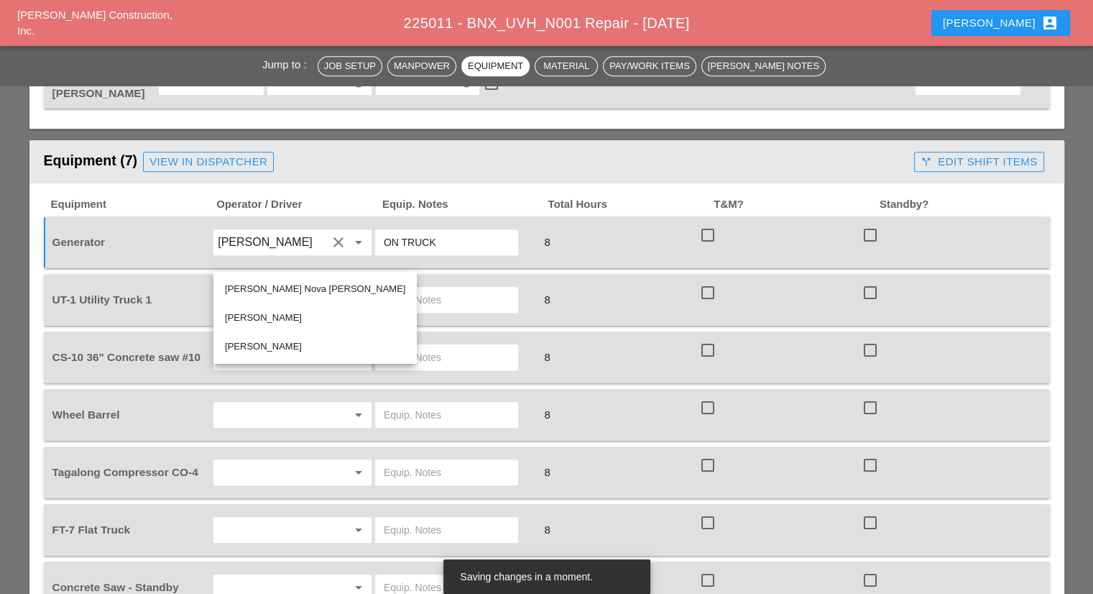
click at [294, 312] on div "Rudolph Bell" at bounding box center [315, 317] width 180 height 17
type input "Rudolph Bell"
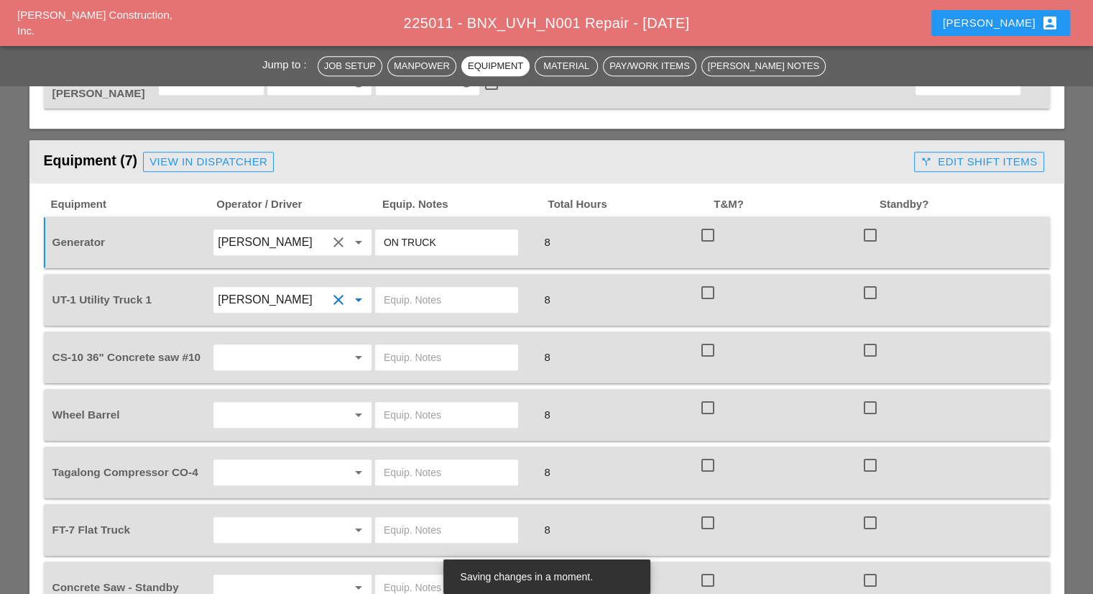
click at [425, 288] on input "text" at bounding box center [447, 299] width 126 height 23
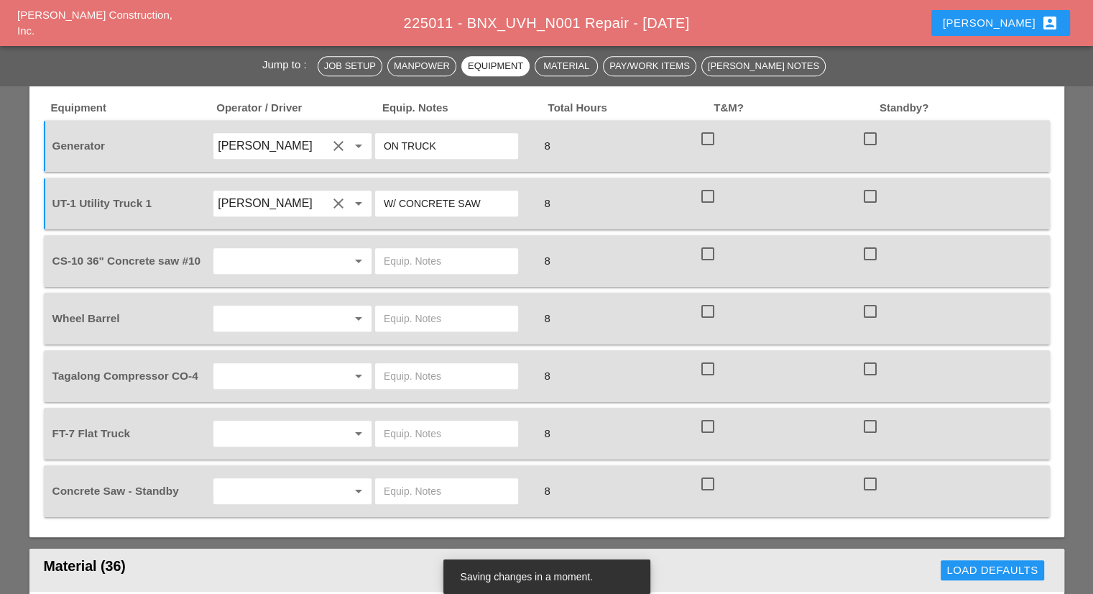
scroll to position [934, 0]
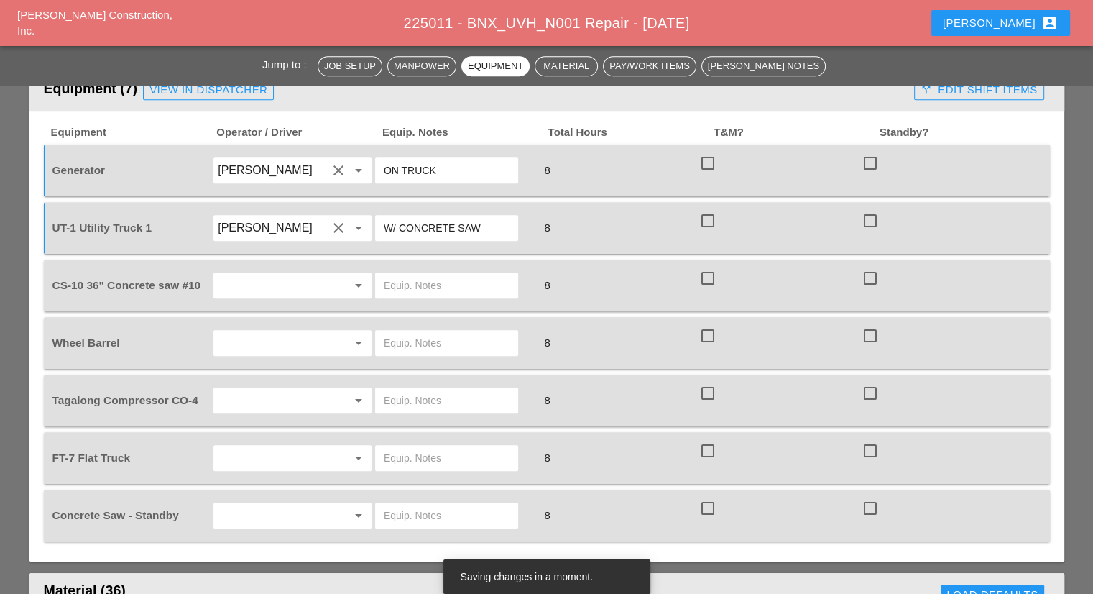
type input "W/ CONCRETE SAW"
click at [281, 274] on input "text" at bounding box center [272, 285] width 109 height 23
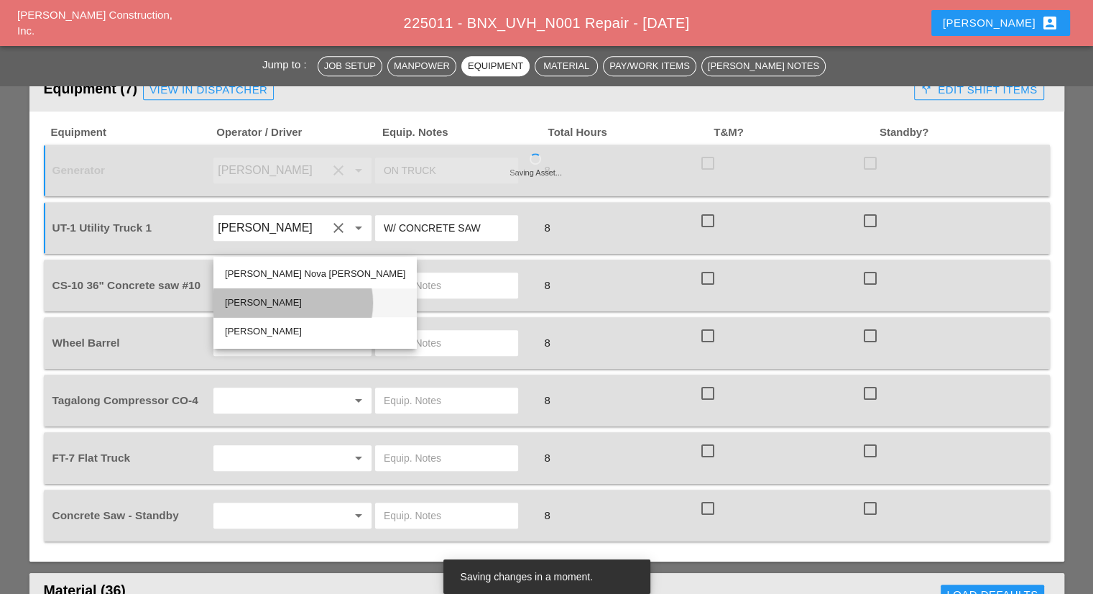
click at [273, 298] on div "Rudolph Bell" at bounding box center [315, 302] width 180 height 17
type input "Rudolph Bell"
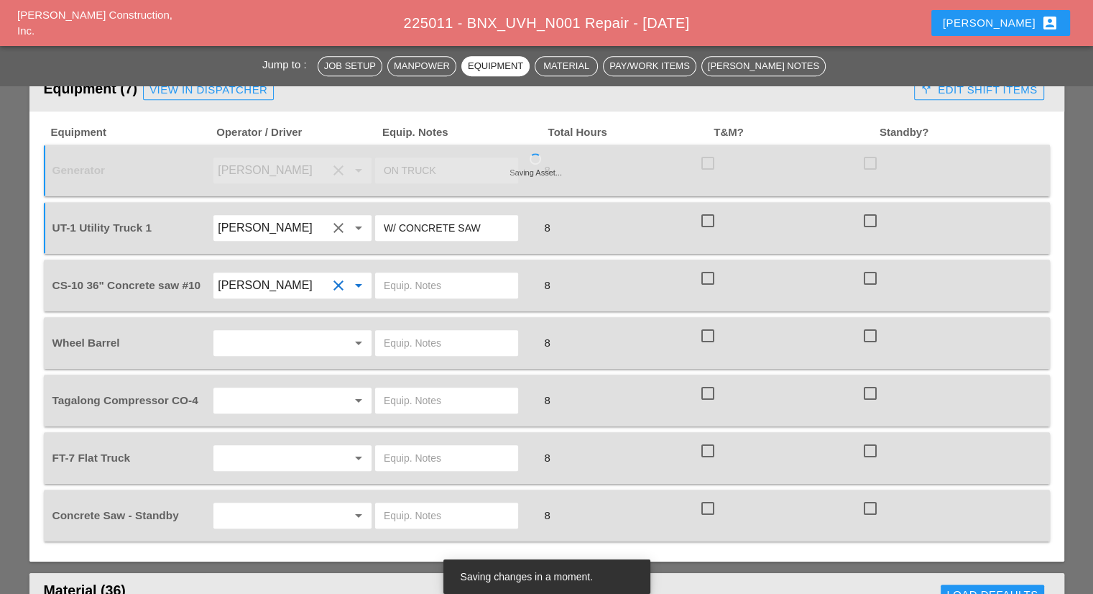
click at [388, 274] on input "text" at bounding box center [447, 285] width 126 height 23
type input "FULL SETUP"
click at [287, 331] on input "text" at bounding box center [272, 342] width 109 height 23
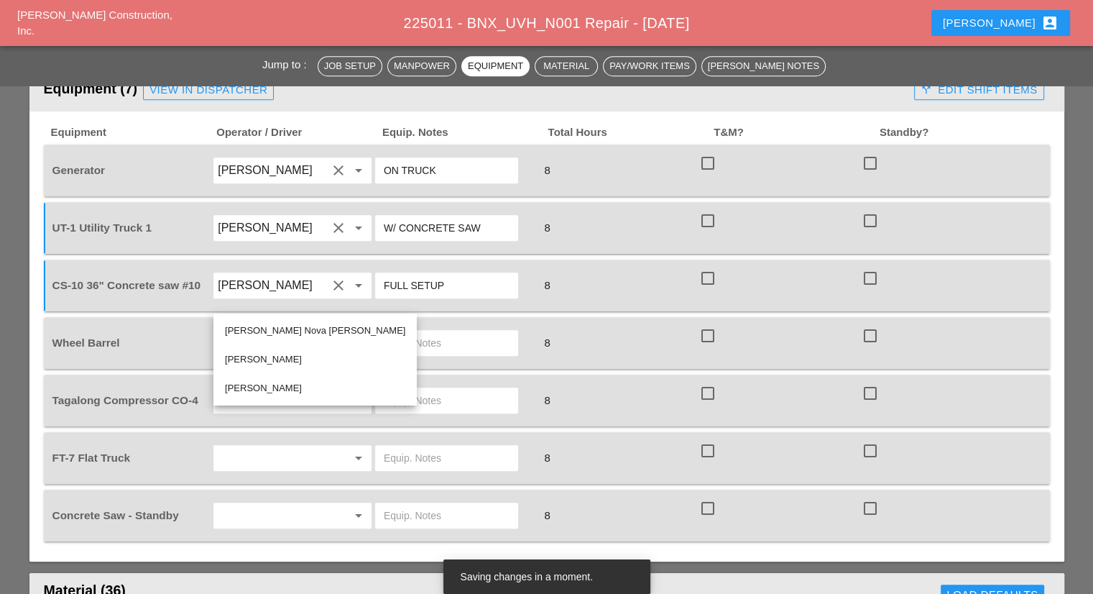
click at [270, 356] on div "Rudolph Bell" at bounding box center [315, 359] width 180 height 17
type input "Rudolph Bell"
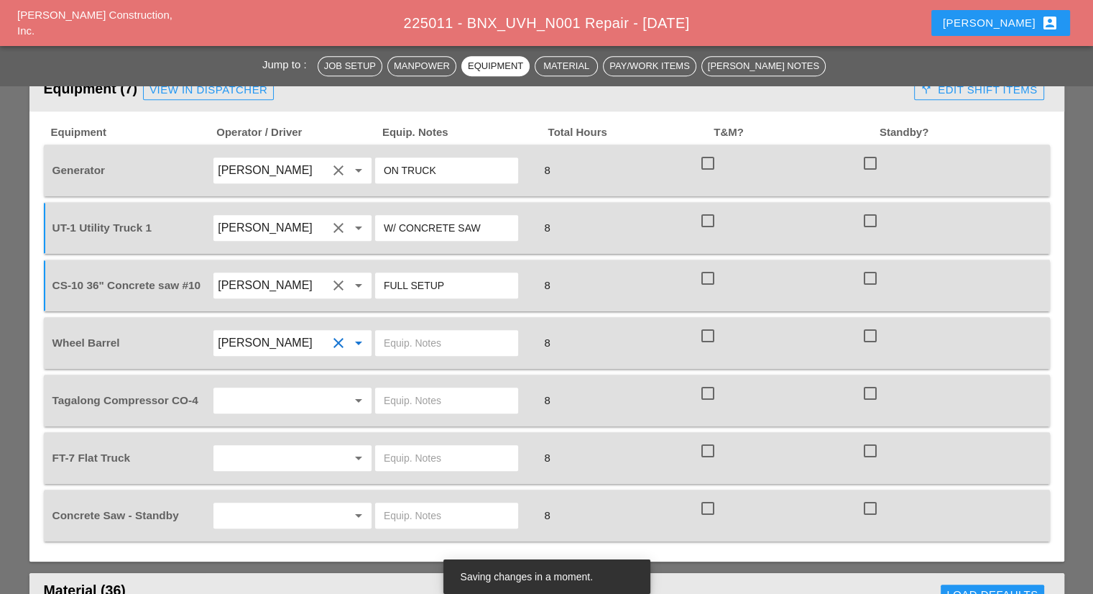
click at [388, 331] on input "text" at bounding box center [447, 342] width 126 height 23
type input "ON TRUCK"
click at [274, 389] on input "text" at bounding box center [272, 400] width 109 height 23
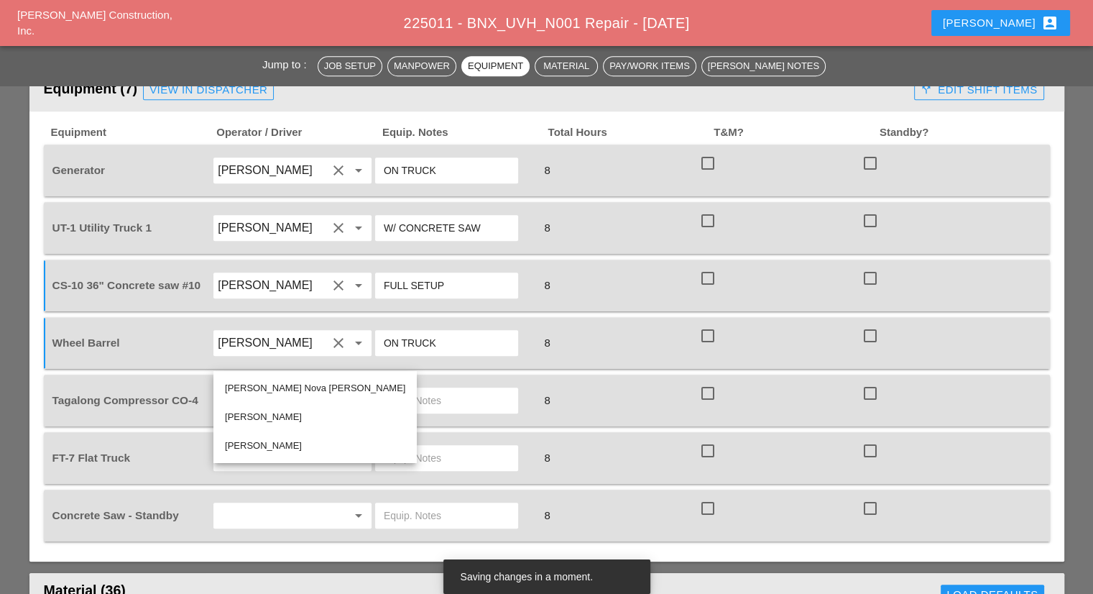
drag, startPoint x: 288, startPoint y: 389, endPoint x: 305, endPoint y: 380, distance: 19.3
click at [289, 387] on div "Maximiliano Nova Alejo" at bounding box center [315, 387] width 180 height 17
type input "Maximiliano Nova Alejo"
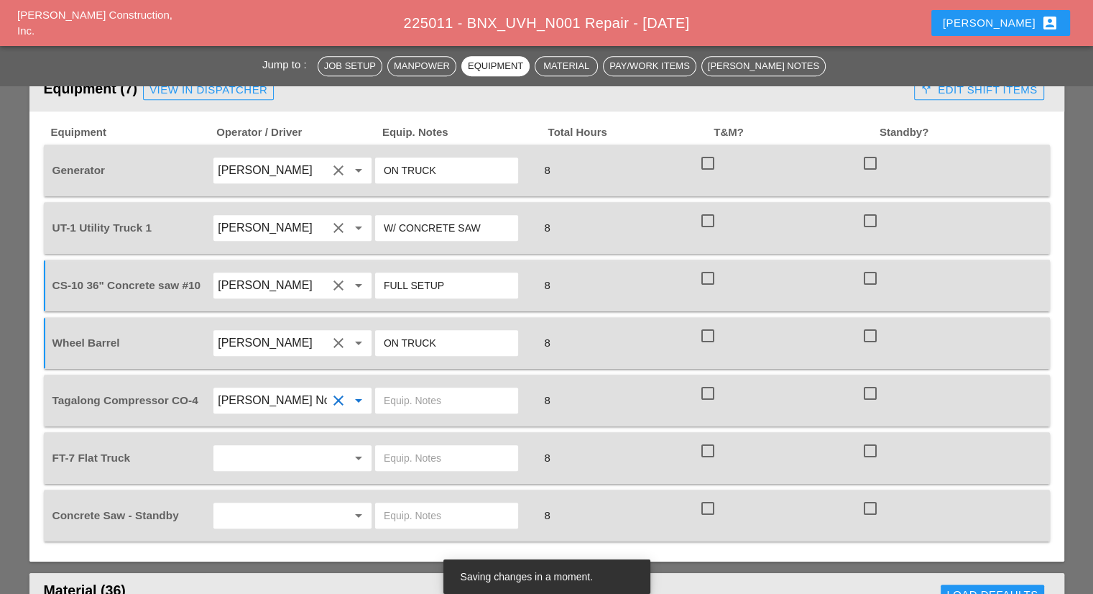
click at [453, 389] on input "text" at bounding box center [447, 400] width 126 height 23
type input "START"
click at [331, 389] on div "Maximiliano Nova Alejo clear arrow_drop_down" at bounding box center [292, 400] width 149 height 23
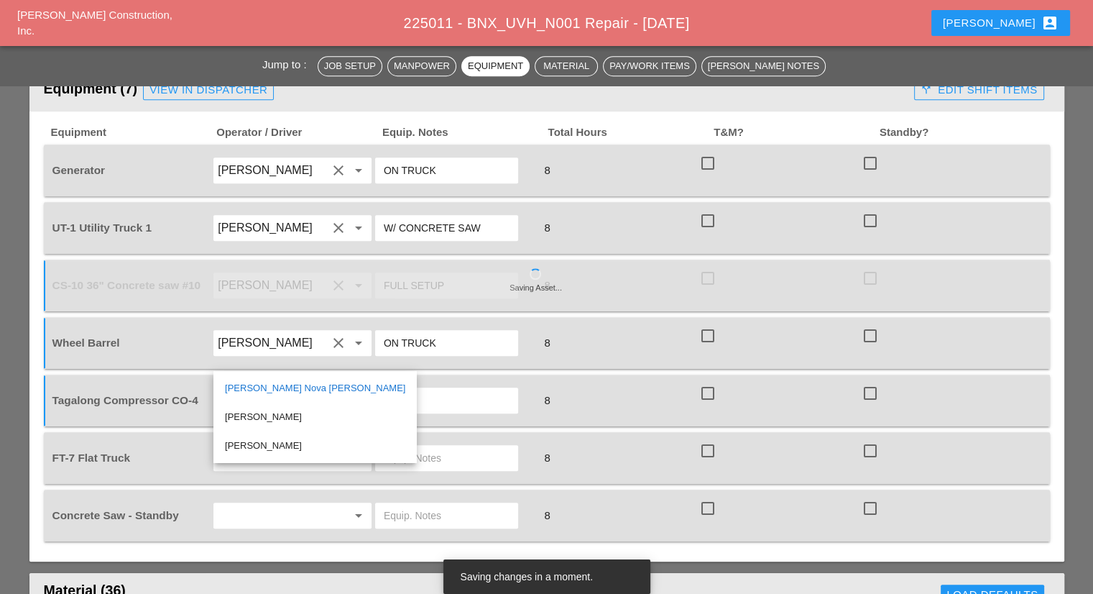
click at [316, 389] on input "Maximiliano Nova Alejo" at bounding box center [272, 400] width 109 height 23
click at [270, 440] on div "Yancy Matos" at bounding box center [315, 445] width 180 height 17
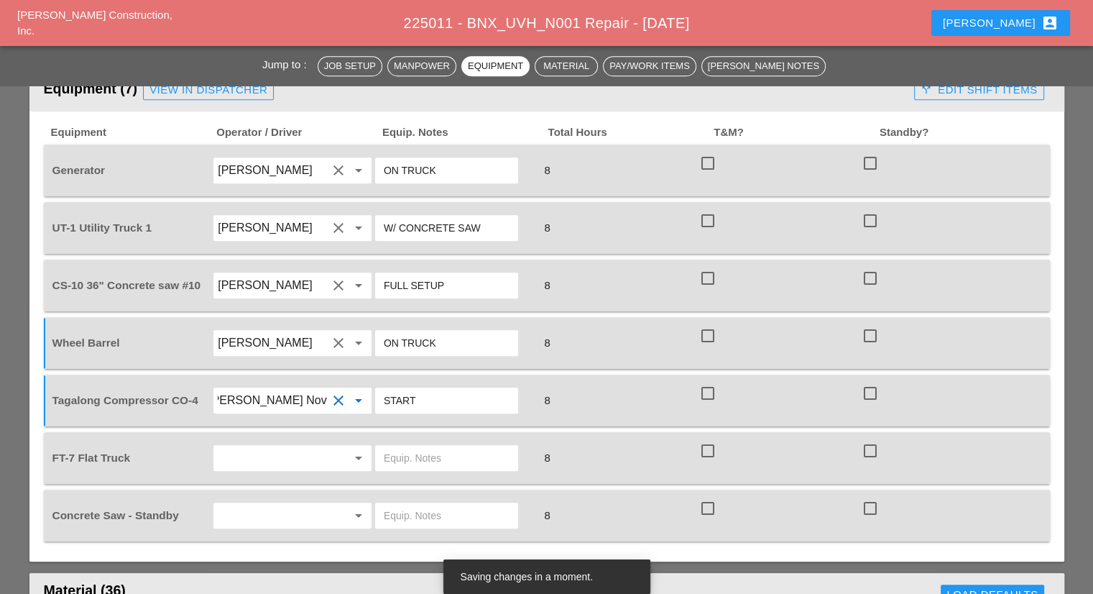
type input "Yancy Matos"
click at [285, 446] on input "text" at bounding box center [272, 457] width 109 height 23
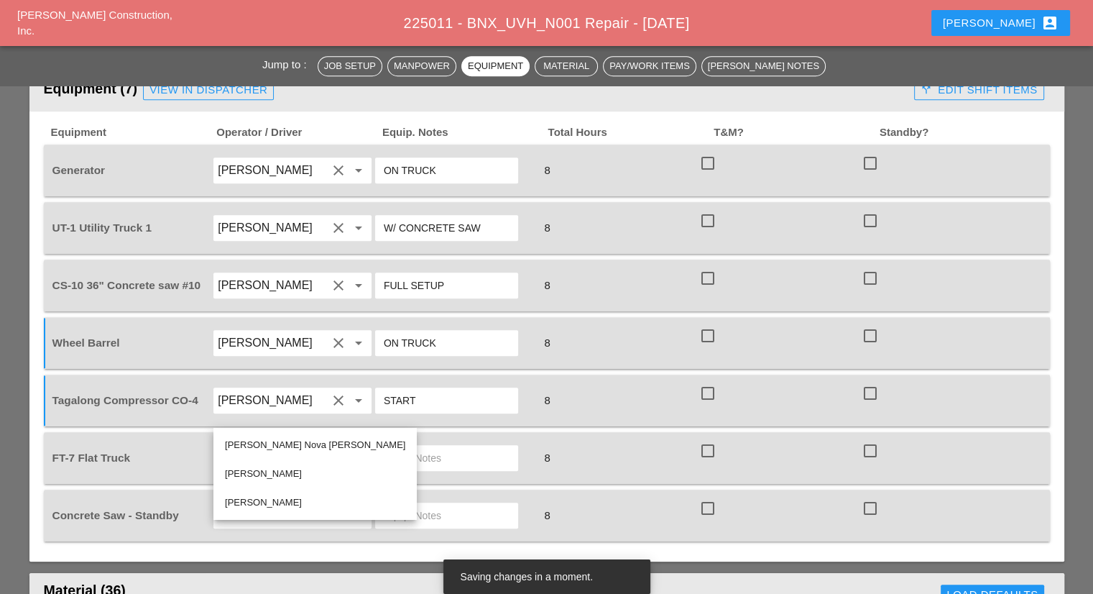
click at [278, 498] on div "Yancy Matos" at bounding box center [315, 502] width 180 height 17
type input "Yancy Matos"
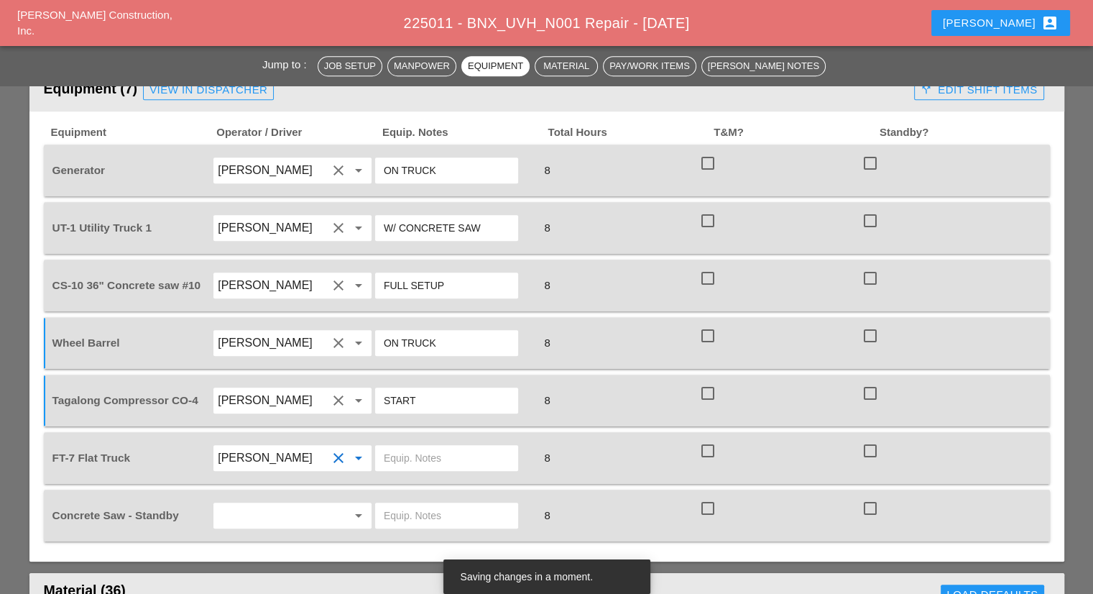
click at [405, 446] on input "text" at bounding box center [447, 457] width 126 height 23
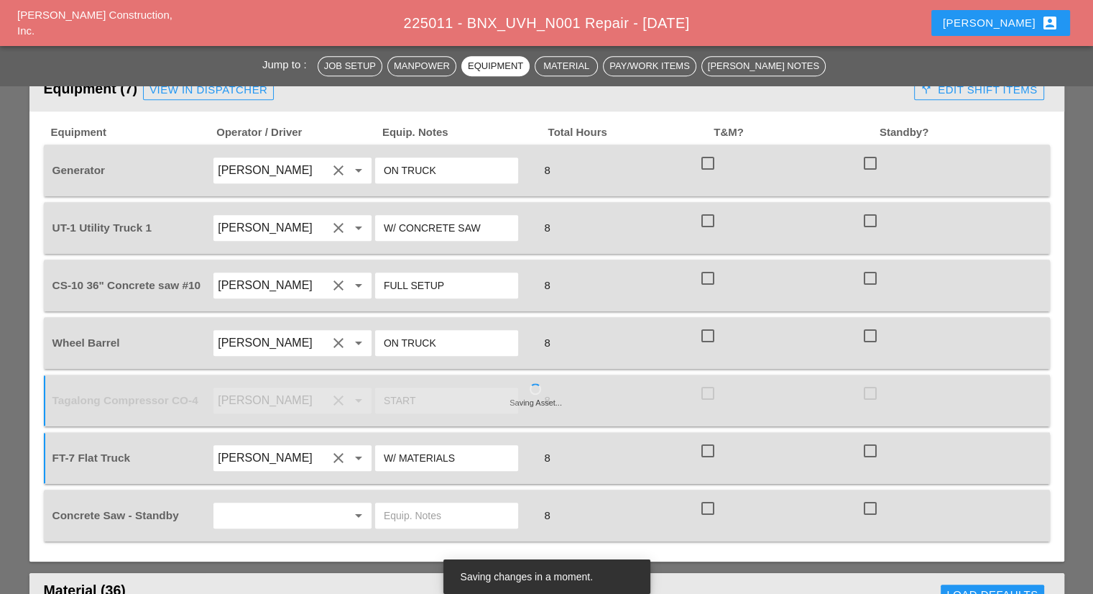
scroll to position [1006, 0]
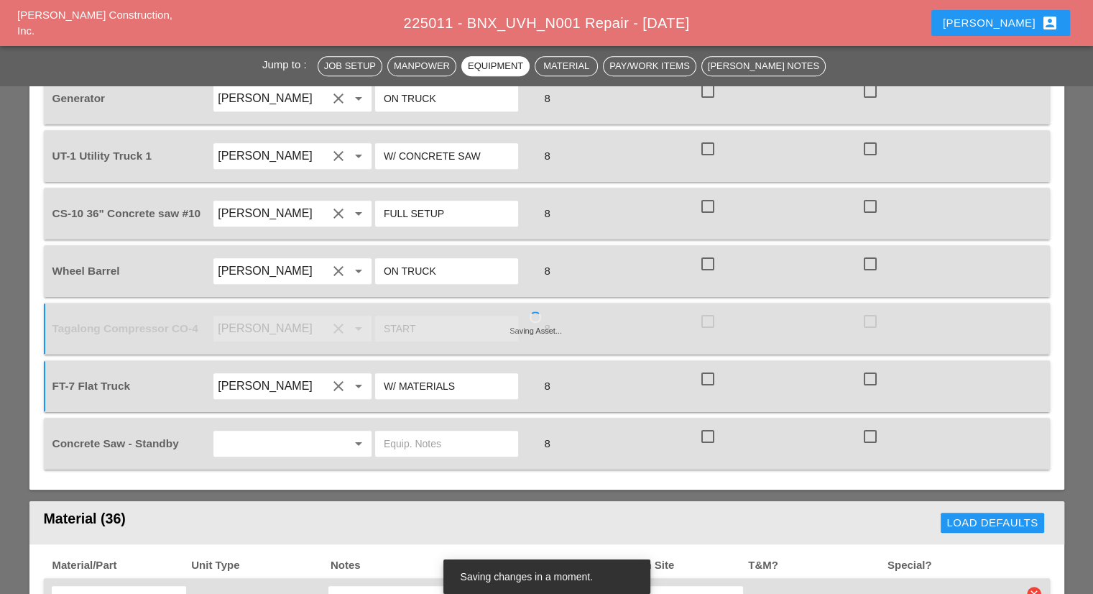
type input "W/ MATERIALS"
click at [325, 432] on input "text" at bounding box center [272, 443] width 109 height 23
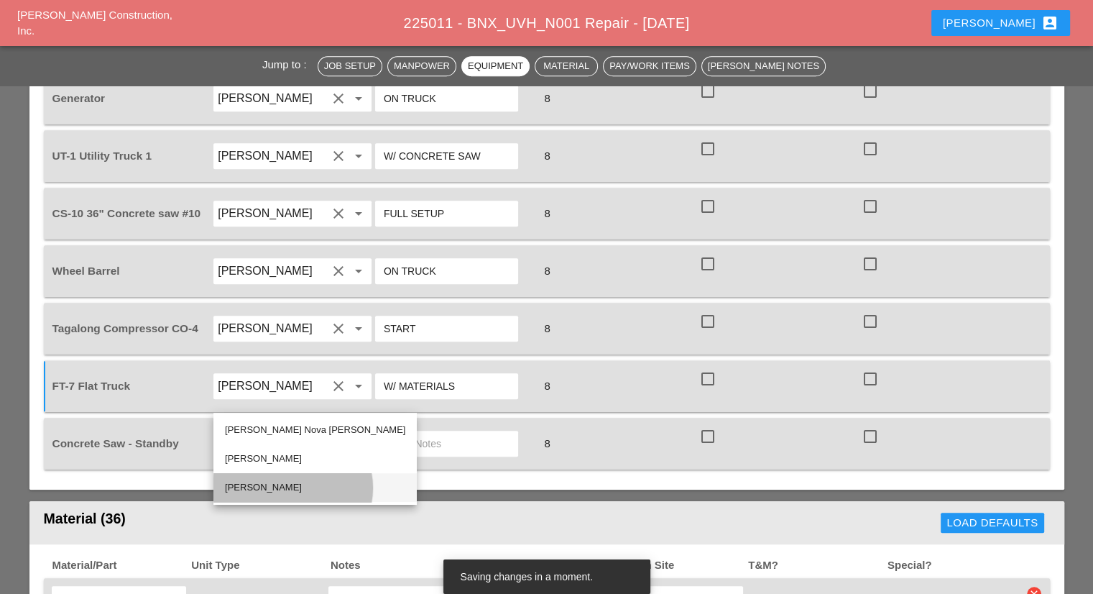
drag, startPoint x: 273, startPoint y: 489, endPoint x: 385, endPoint y: 428, distance: 127.4
click at [273, 489] on div "Yancy Matos" at bounding box center [315, 487] width 180 height 17
type input "Yancy Matos"
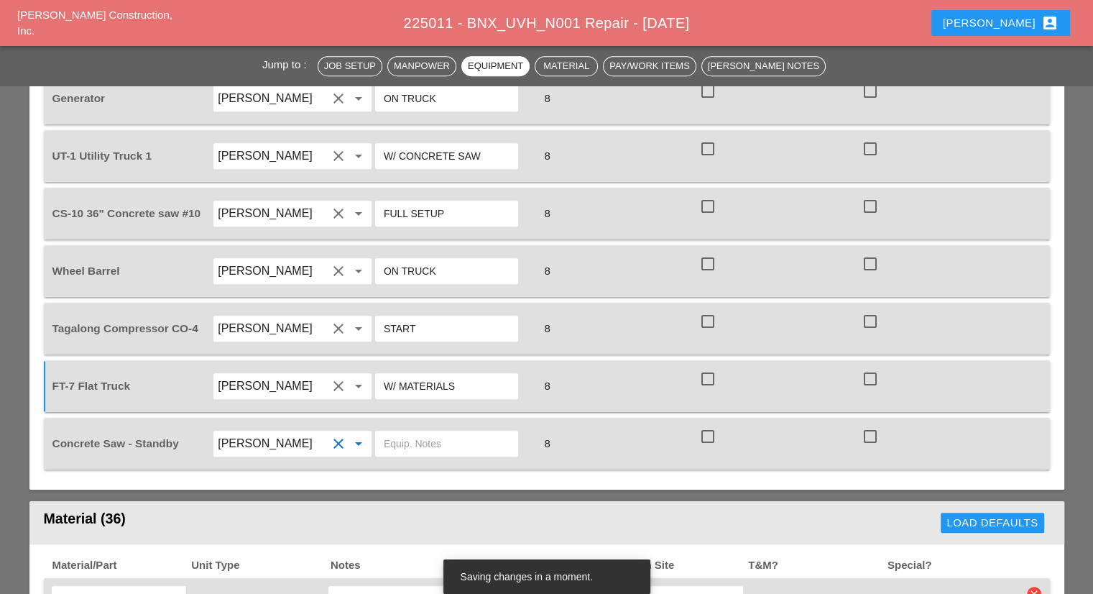
drag, startPoint x: 415, startPoint y: 420, endPoint x: 425, endPoint y: 407, distance: 17.0
click at [416, 420] on div "Concrete Saw - Standby Yancy Matos clear arrow_drop_down 8 check_box_outline_bl…" at bounding box center [547, 444] width 1006 height 52
click at [425, 432] on input "text" at bounding box center [447, 443] width 126 height 23
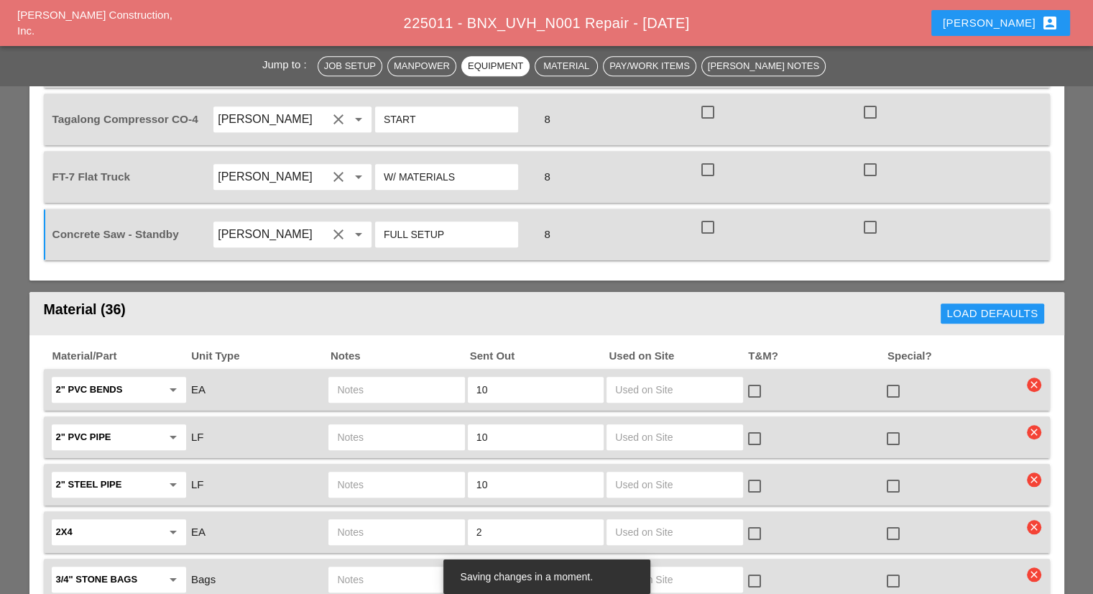
scroll to position [1294, 0]
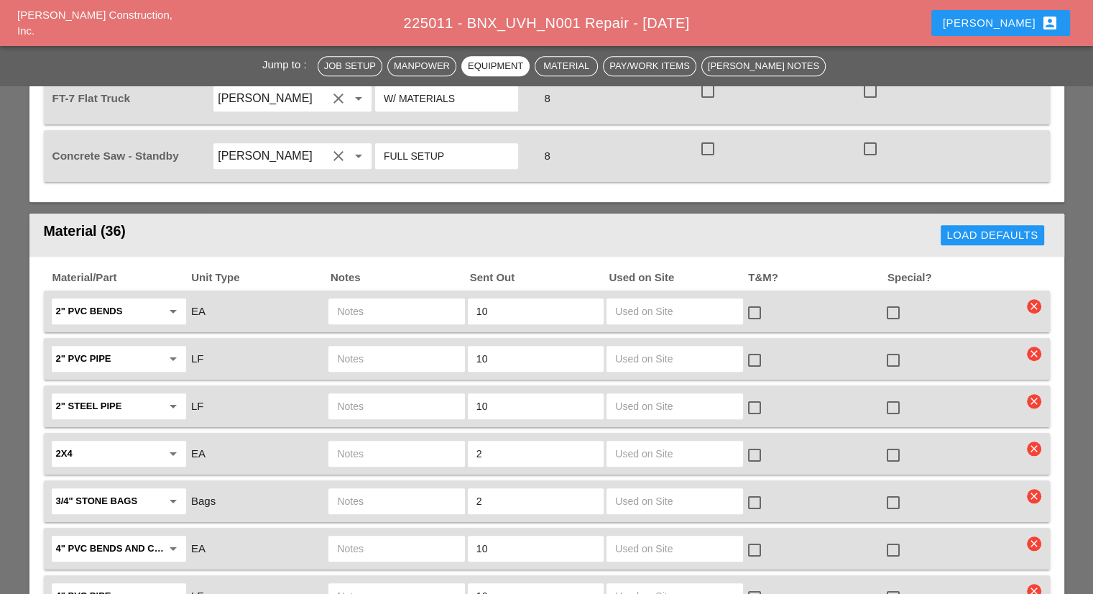
type input "FULL SETUP"
click at [891, 348] on div at bounding box center [893, 360] width 24 height 24
checkbox input "true"
click at [894, 300] on div at bounding box center [893, 312] width 24 height 24
checkbox input "true"
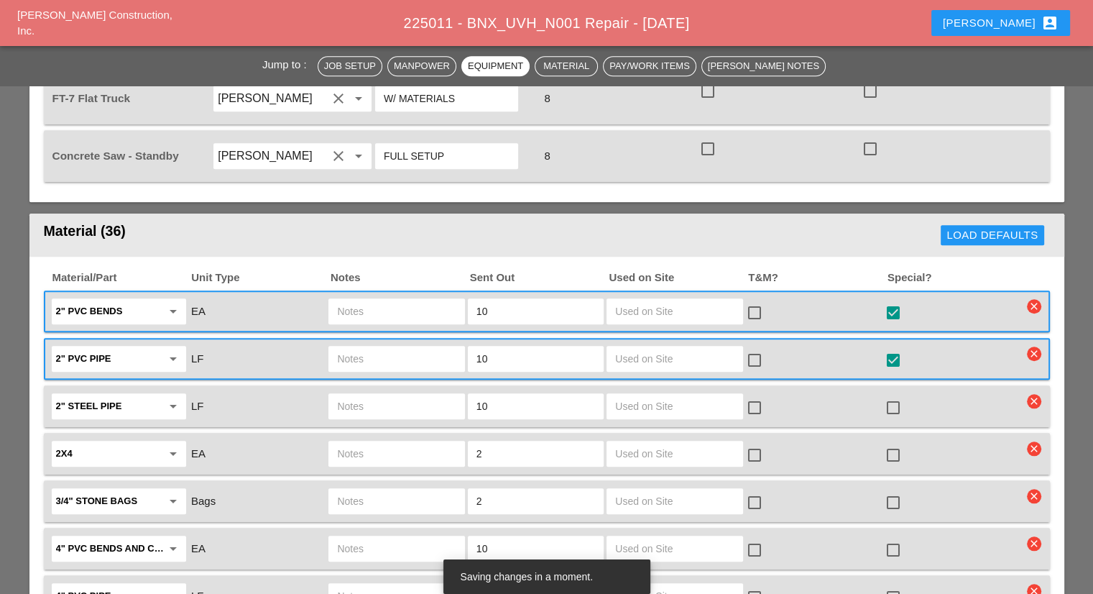
drag, startPoint x: 530, startPoint y: 317, endPoint x: 458, endPoint y: 314, distance: 72.6
click at [458, 344] on div "2" PVC pipe arrow_drop_down LF 10 check_box_outline_blank check_box" at bounding box center [536, 359] width 973 height 30
type input "20"
click at [535, 213] on header "Material (36) Load Defaults" at bounding box center [546, 234] width 1035 height 43
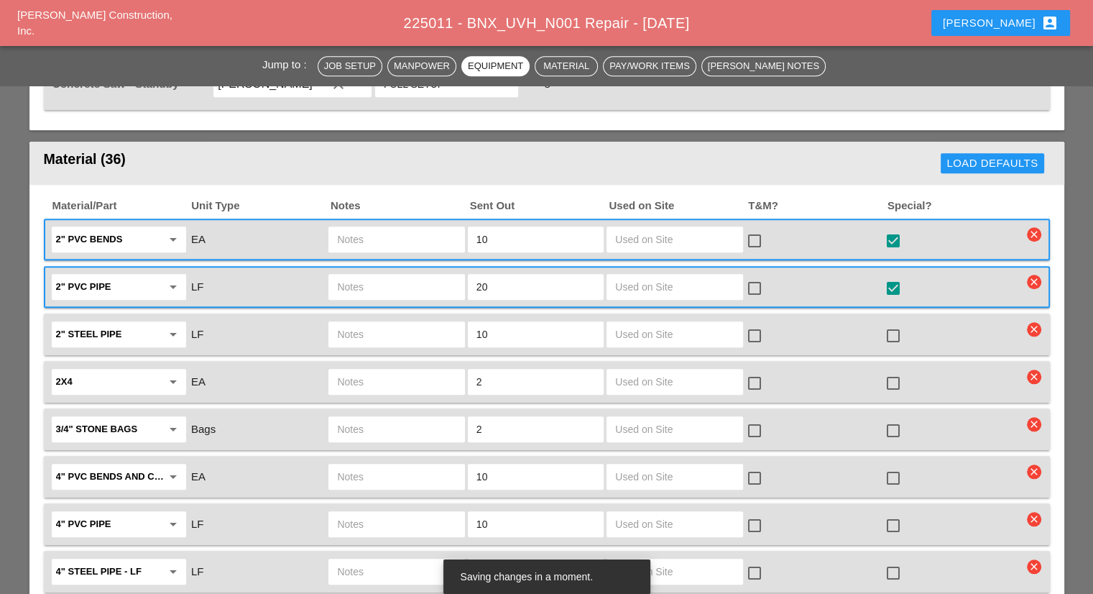
click at [897, 418] on div at bounding box center [893, 430] width 24 height 24
checkbox input "true"
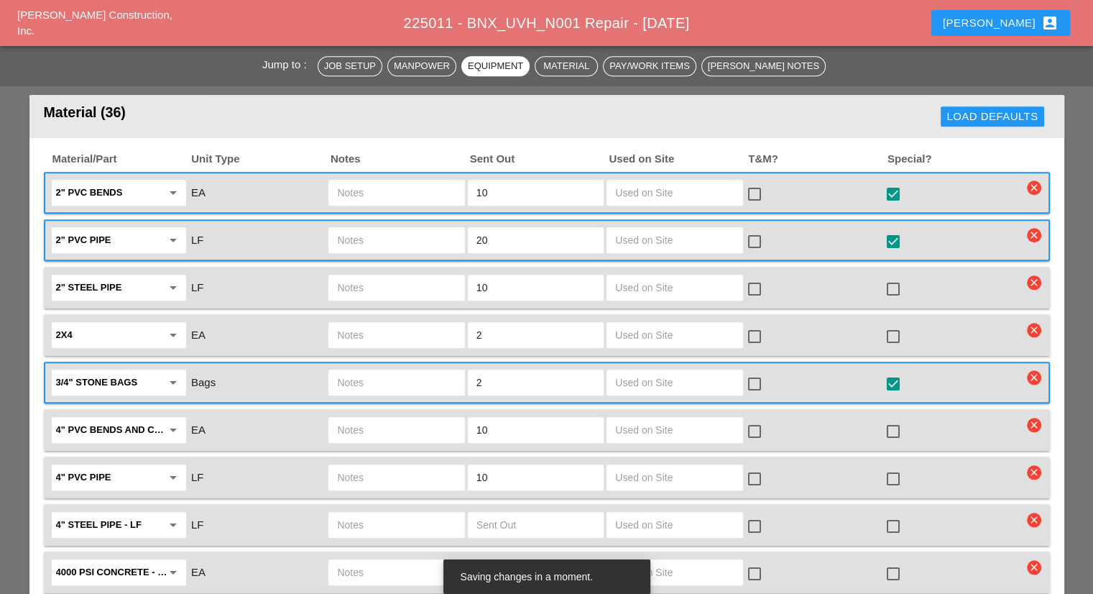
scroll to position [1437, 0]
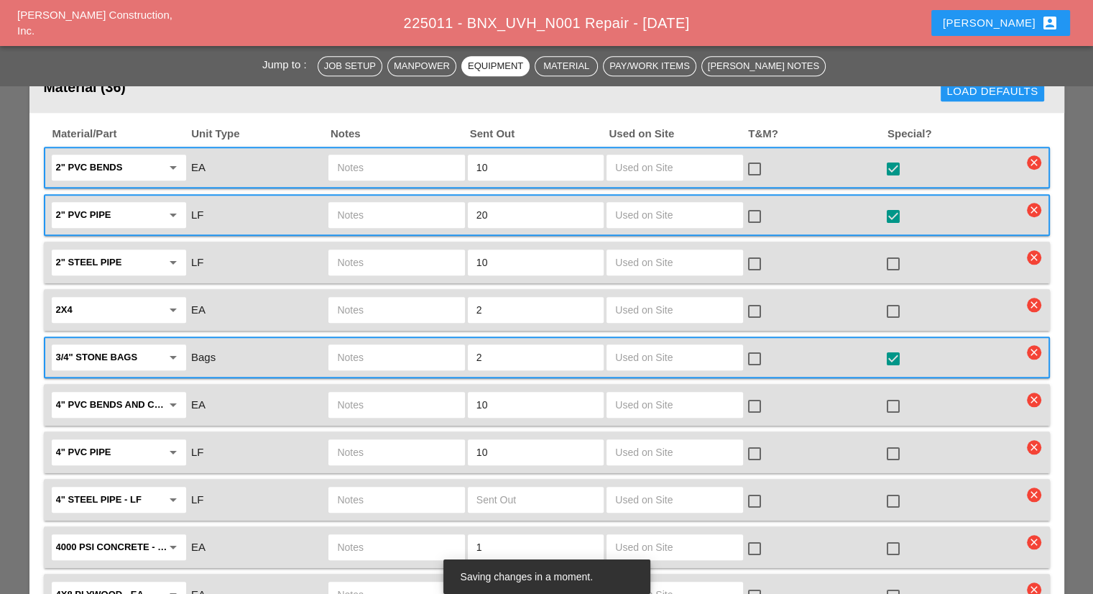
click at [898, 299] on div at bounding box center [893, 311] width 24 height 24
checkbox input "true"
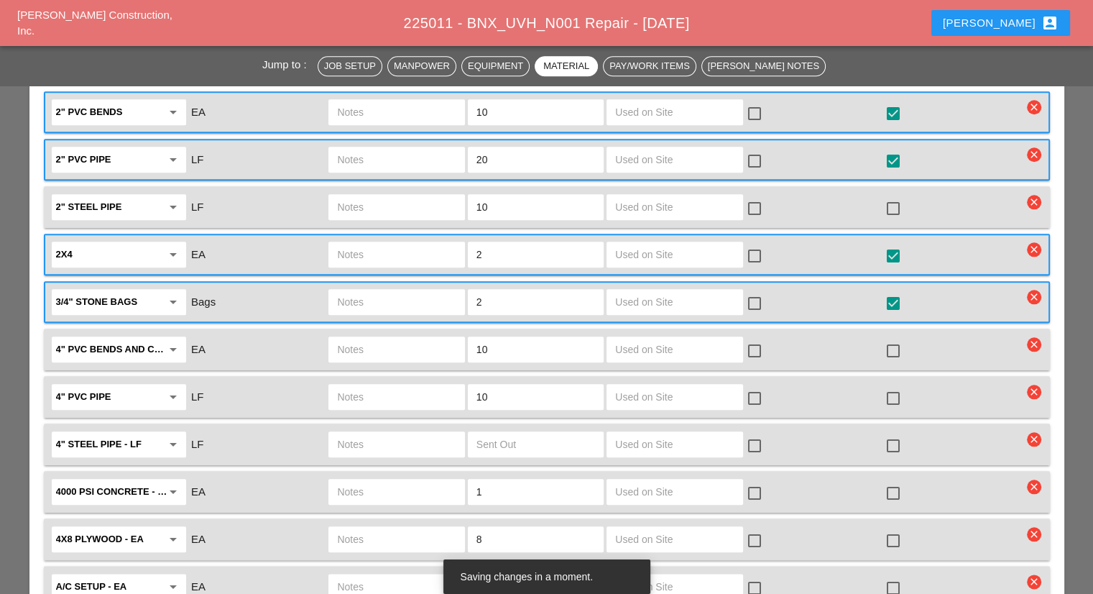
scroll to position [1509, 0]
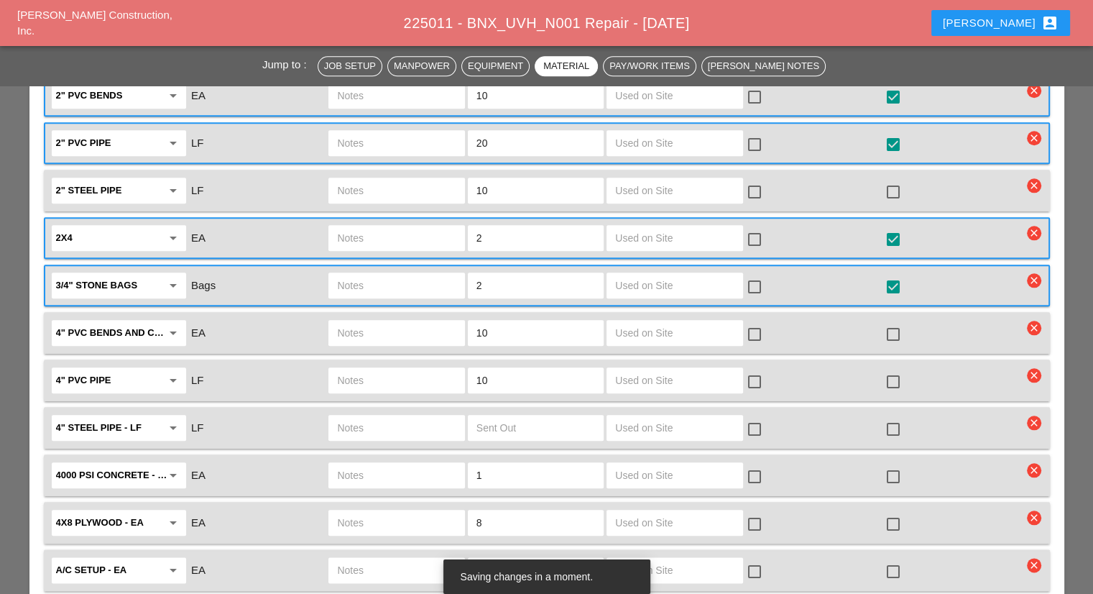
click at [408, 464] on input "text" at bounding box center [396, 475] width 119 height 23
type input "FULL SKID"
click at [901, 464] on div at bounding box center [893, 476] width 24 height 24
checkbox input "true"
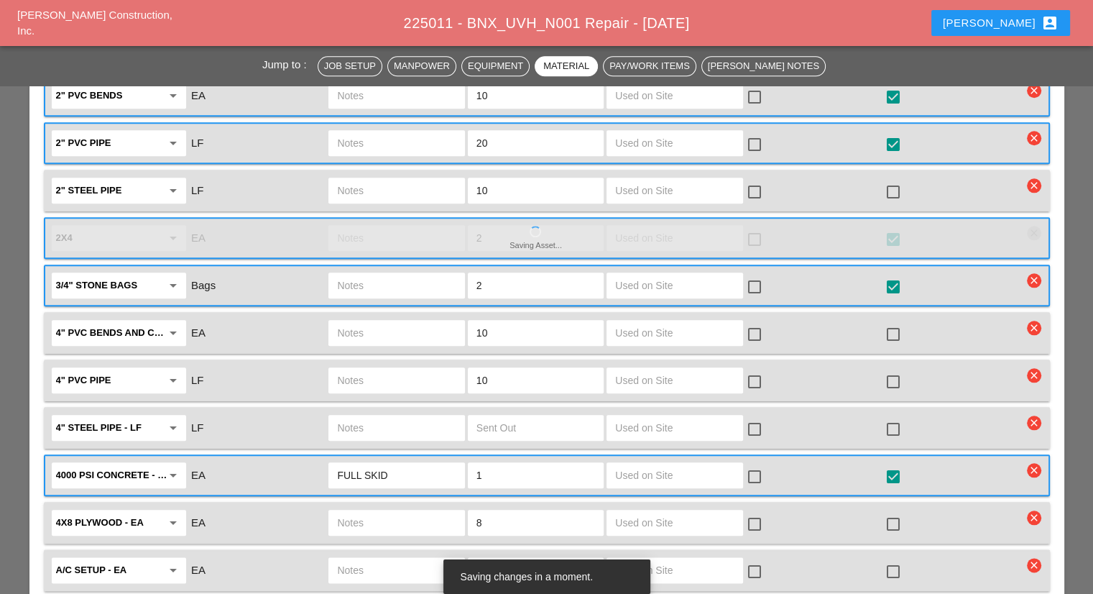
drag, startPoint x: 561, startPoint y: 470, endPoint x: 431, endPoint y: 463, distance: 130.3
click at [431, 507] on div "4x8 Plywood - EA arrow_drop_down EA 8 check_box_outline_blank check_box_outline…" at bounding box center [536, 522] width 973 height 30
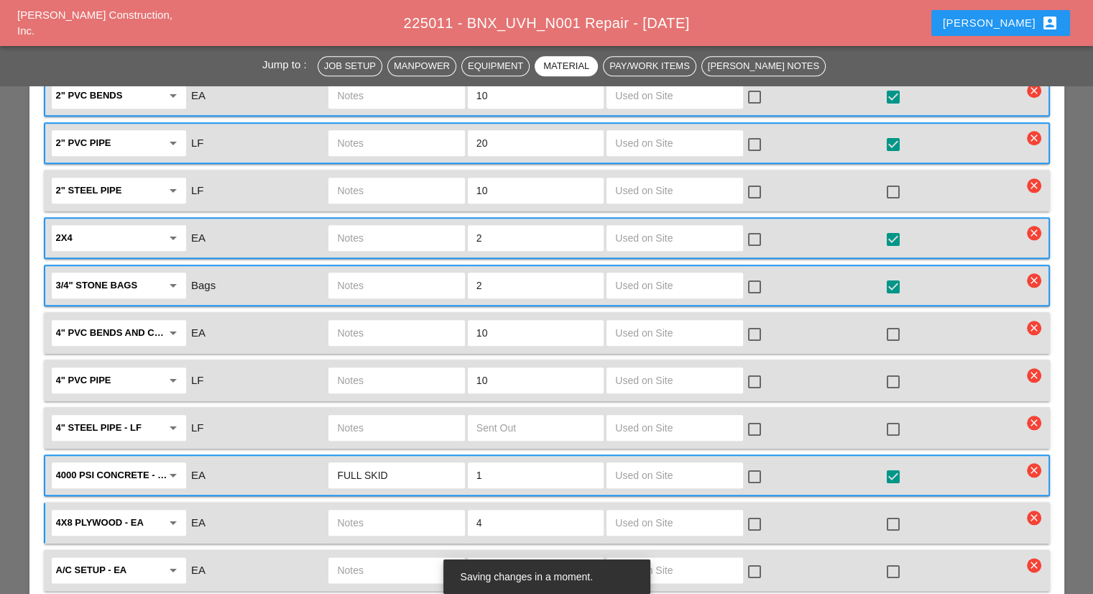
type input "4"
click at [895, 512] on div at bounding box center [893, 524] width 24 height 24
checkbox input "true"
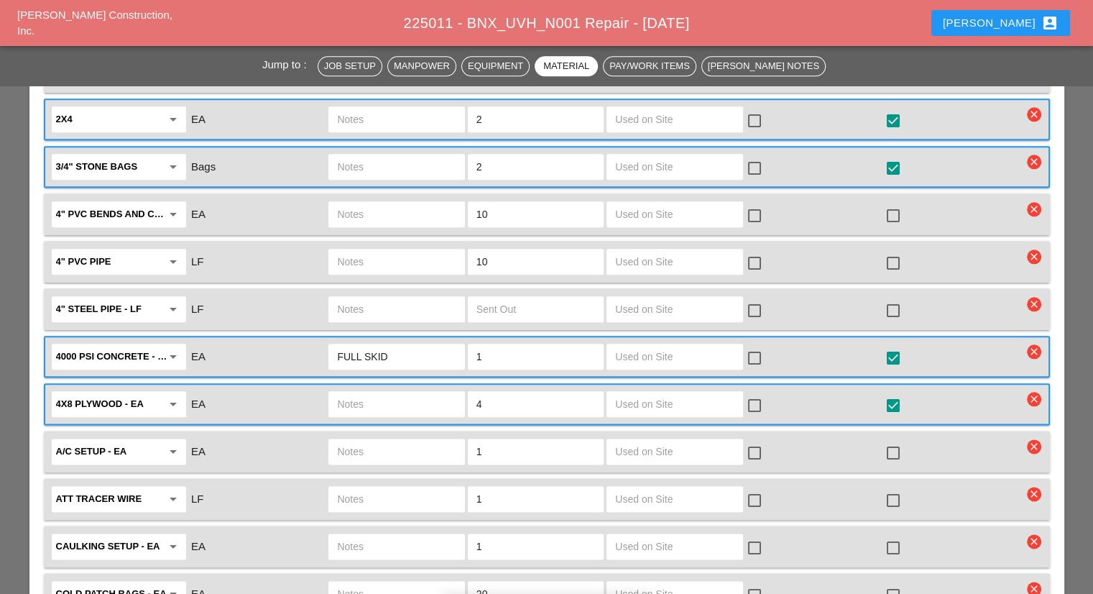
scroll to position [1653, 0]
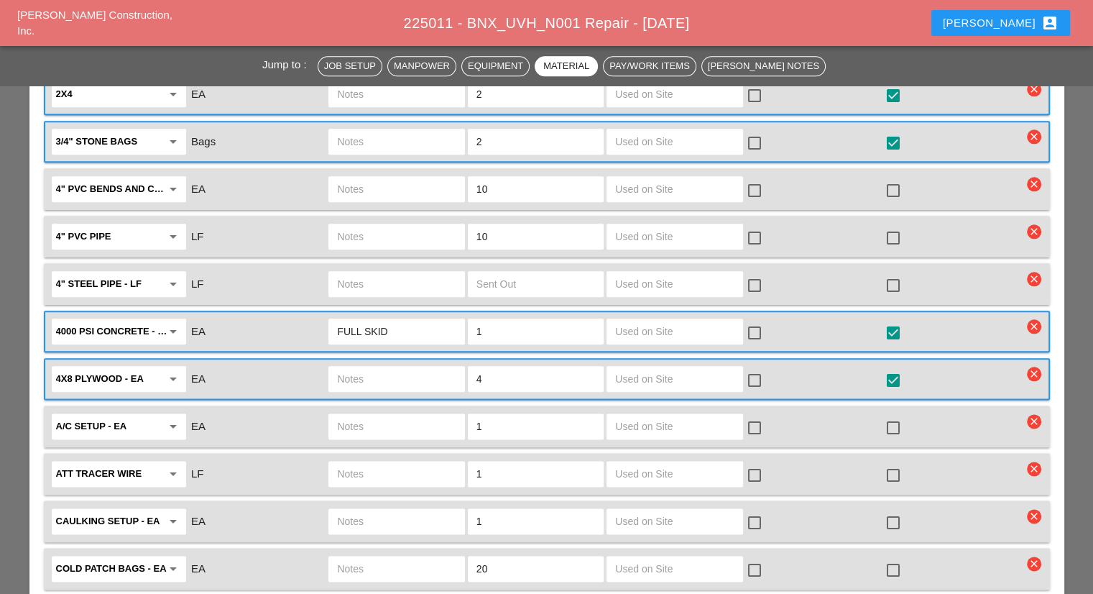
click at [890, 510] on div at bounding box center [893, 522] width 24 height 24
checkbox input "true"
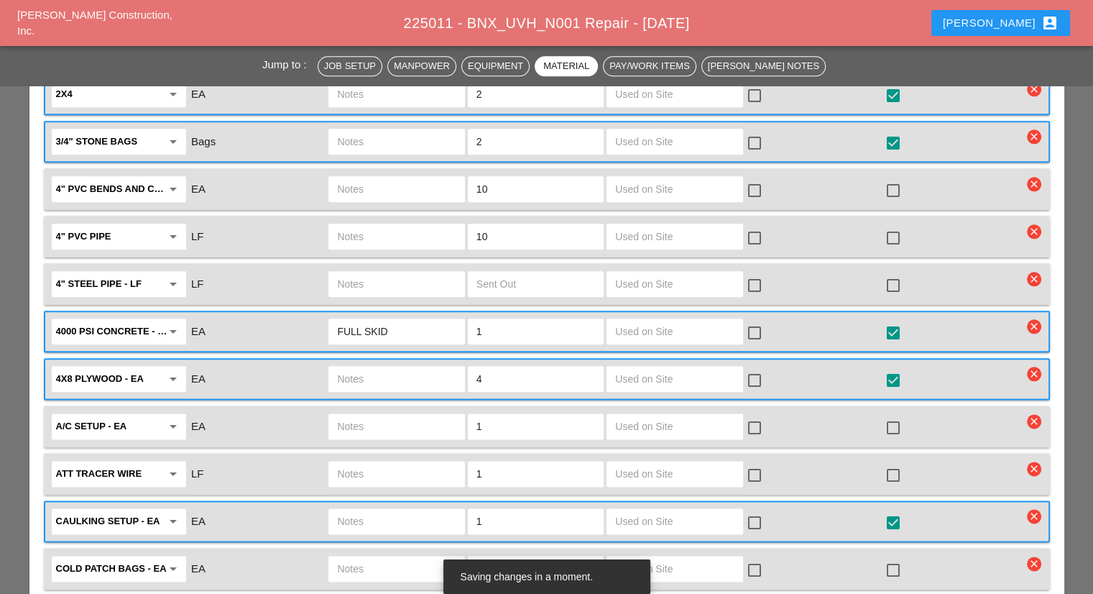
click at [408, 510] on input "text" at bounding box center [396, 521] width 119 height 23
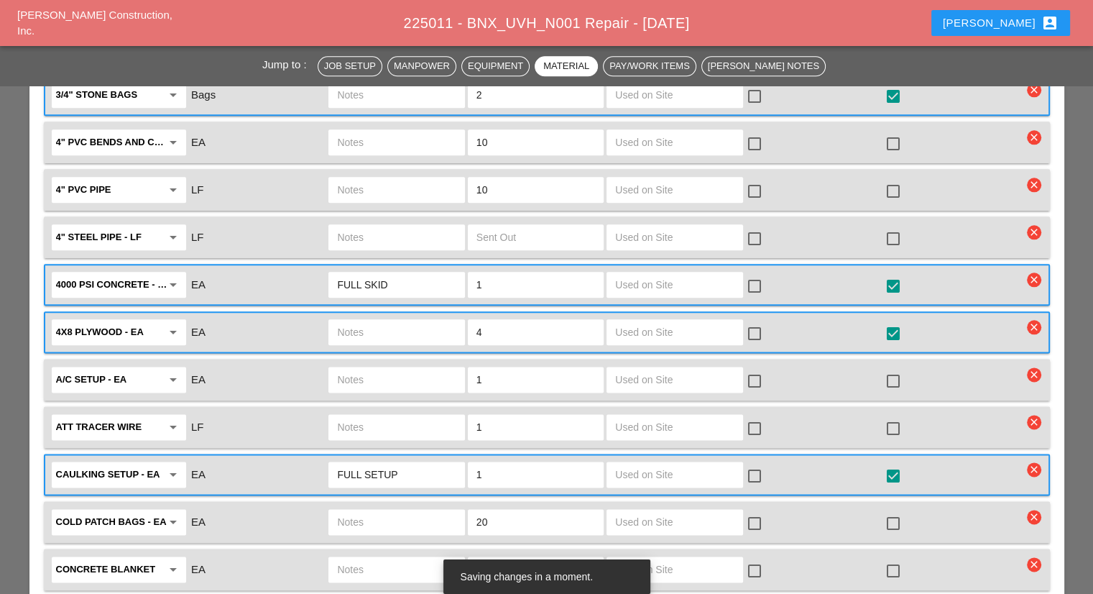
scroll to position [1725, 0]
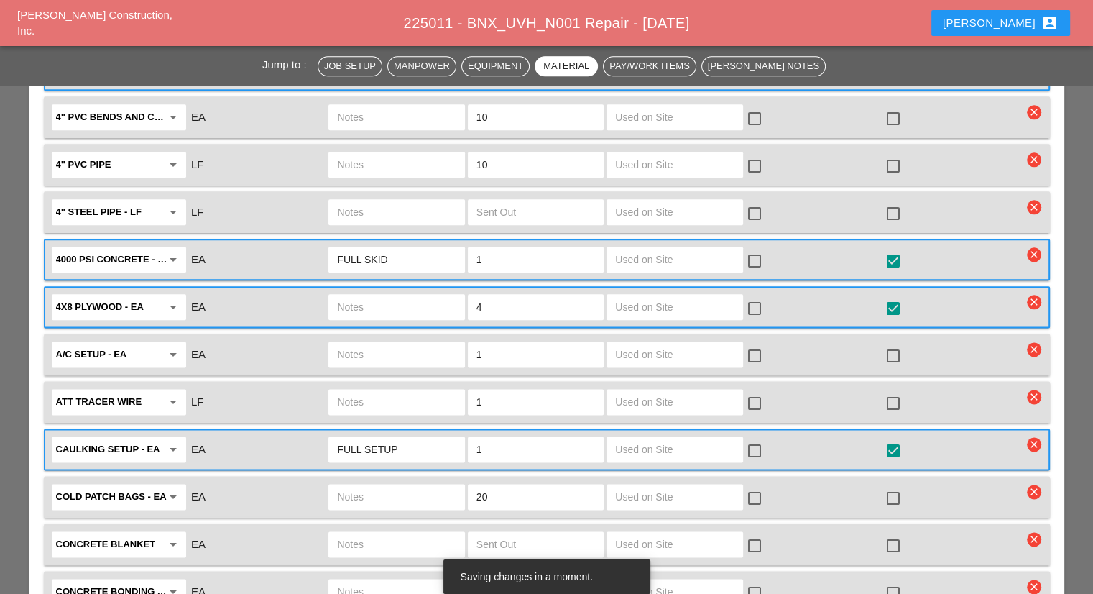
type input "FULL SETUP"
click at [892, 486] on div at bounding box center [893, 498] width 24 height 24
checkbox input "true"
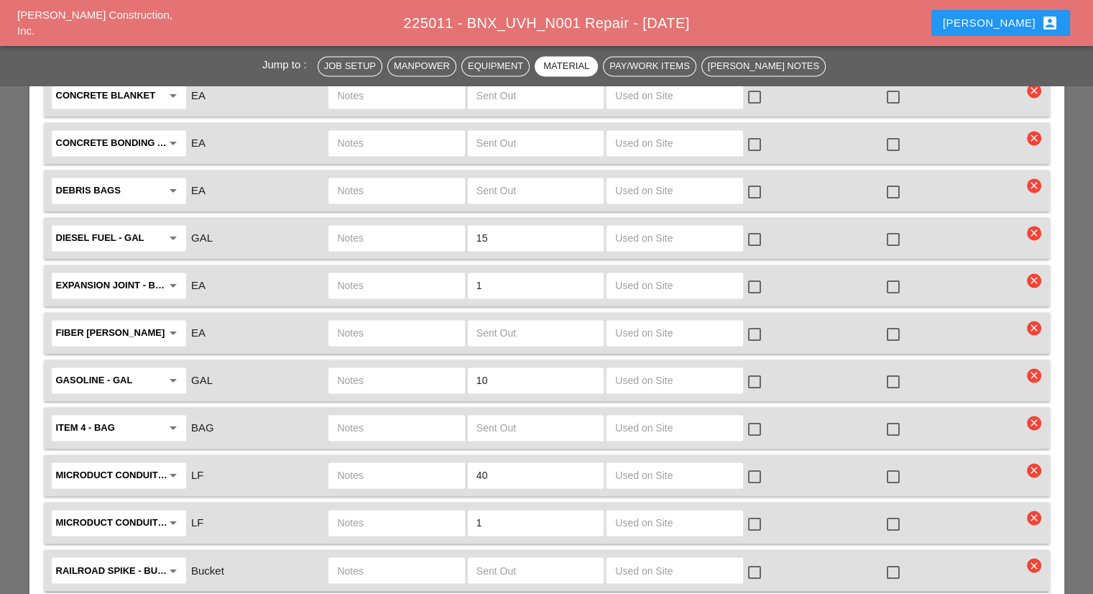
scroll to position [2228, 0]
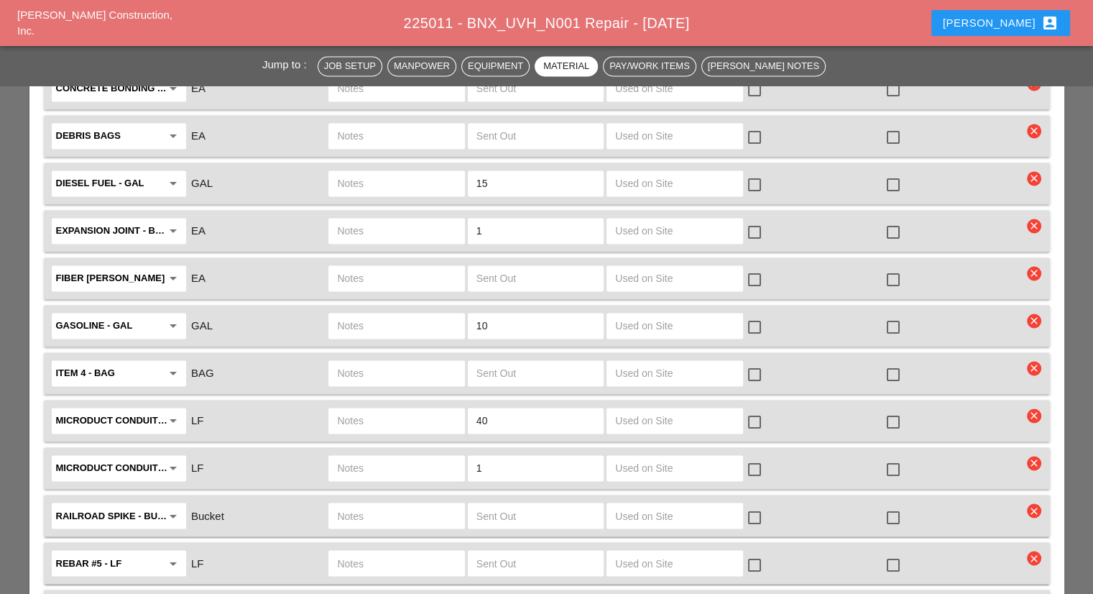
click at [408, 409] on input "text" at bounding box center [396, 420] width 119 height 23
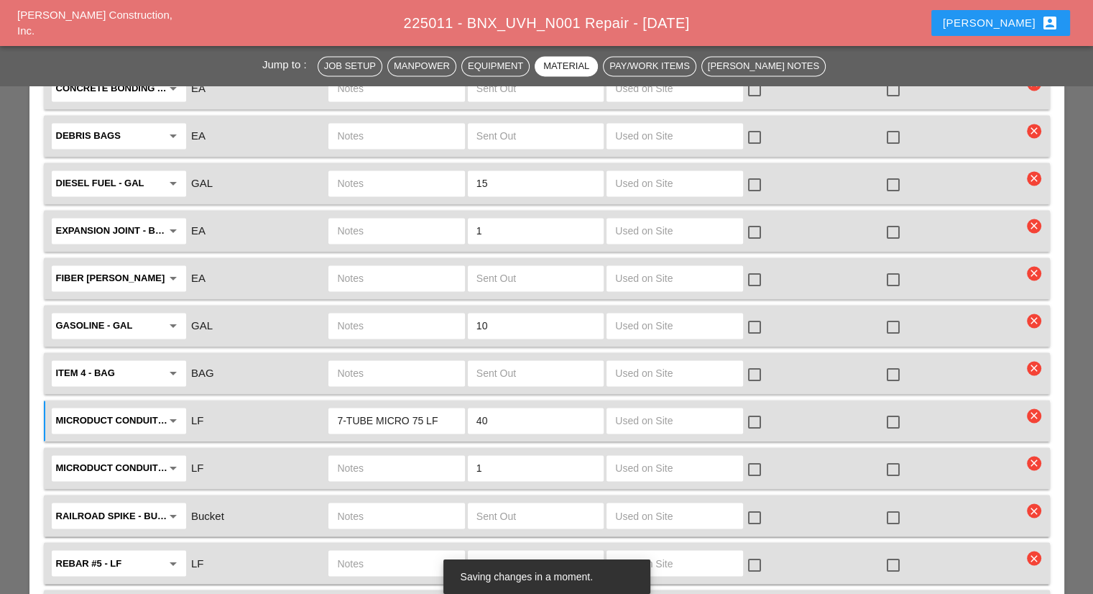
drag, startPoint x: 533, startPoint y: 368, endPoint x: 468, endPoint y: 360, distance: 65.9
click at [464, 405] on div "Microduct conduit - LF arrow_drop_down LF 7-TUBE MICRO 75 LF 40 check_box_outli…" at bounding box center [536, 420] width 973 height 30
type input "7-TUBE MICRO 75 LF"
drag, startPoint x: 492, startPoint y: 357, endPoint x: 420, endPoint y: 354, distance: 72.6
click at [420, 405] on div "Microduct conduit - LF arrow_drop_down LF 7-TUBE MICRO 75 LF 40 check_box_outli…" at bounding box center [536, 420] width 973 height 30
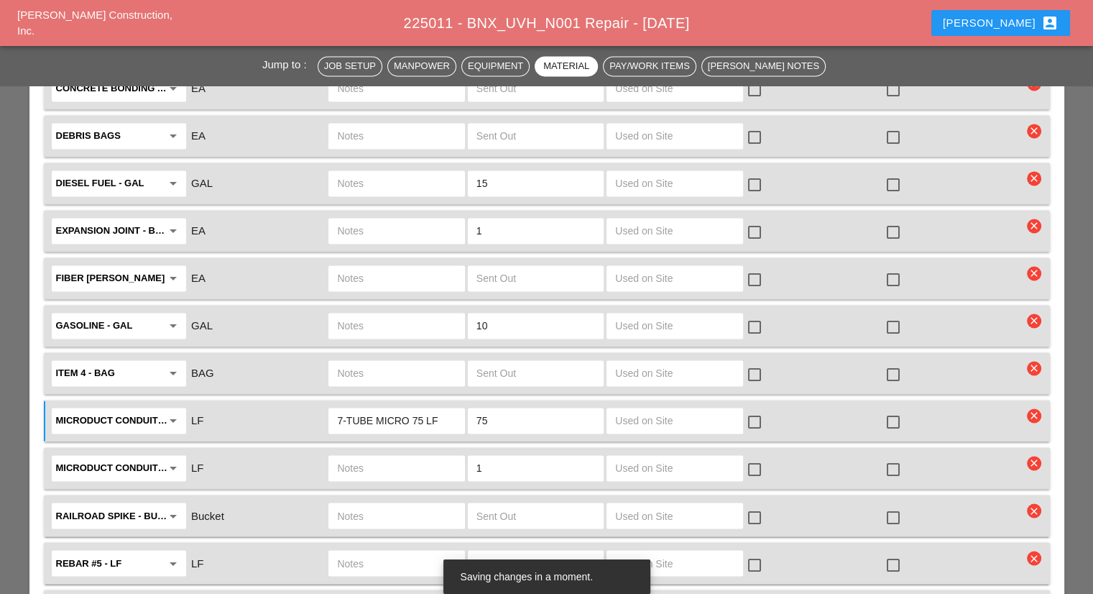
type input "75"
click at [890, 410] on div at bounding box center [893, 422] width 24 height 24
checkbox input "true"
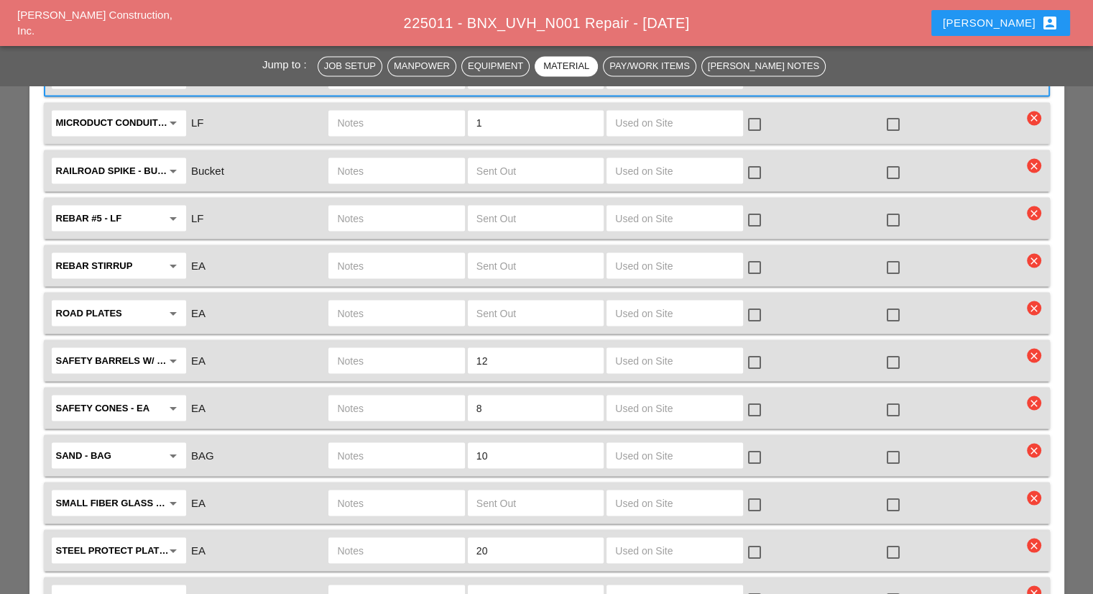
scroll to position [2659, 0]
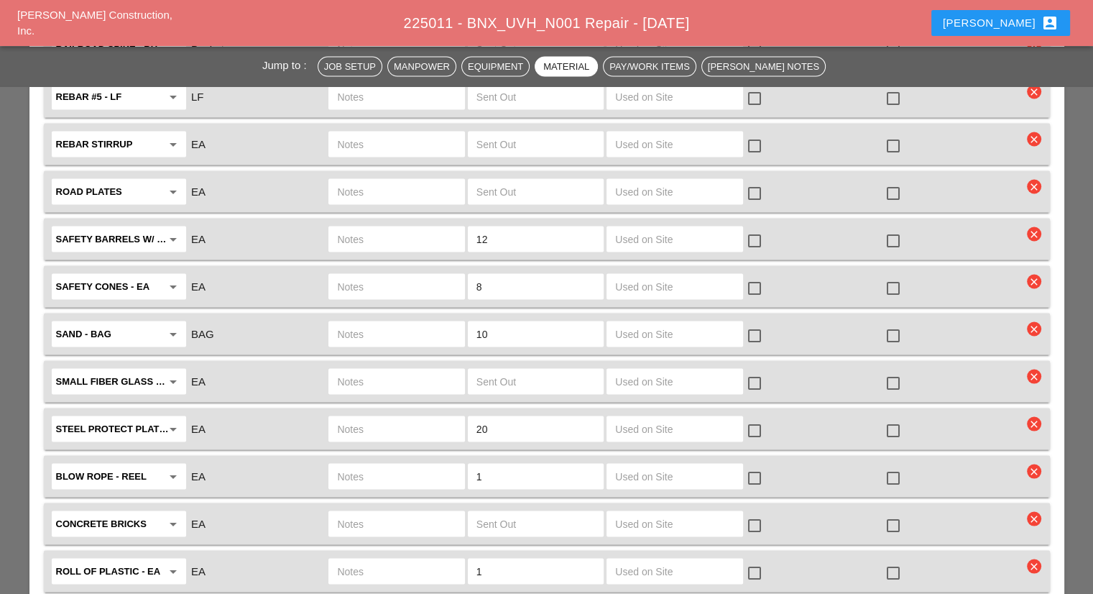
scroll to position [2803, 0]
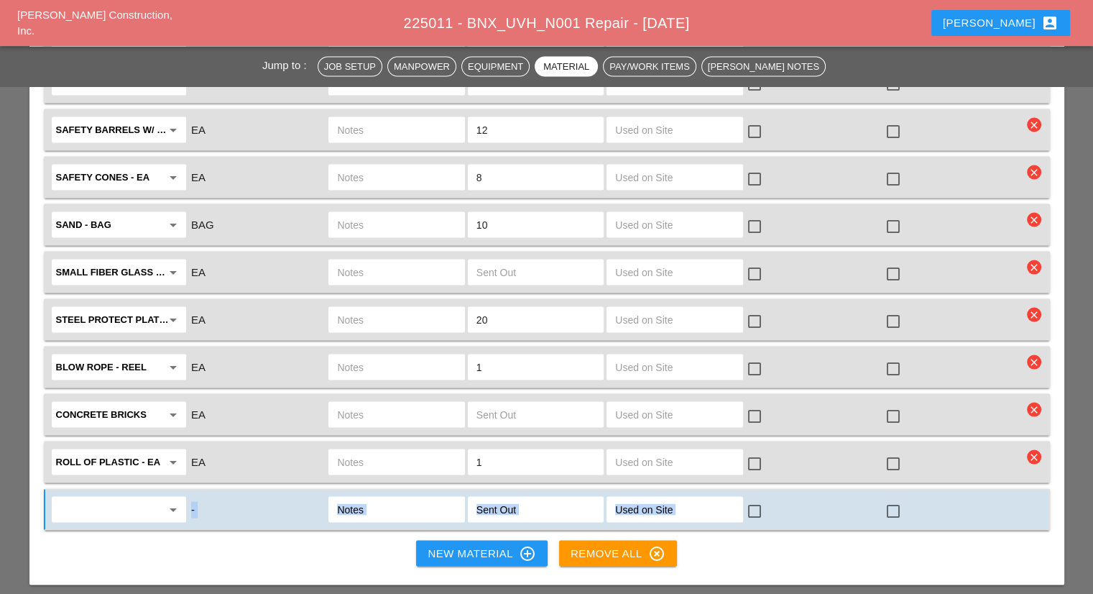
drag, startPoint x: 131, startPoint y: 455, endPoint x: 119, endPoint y: 441, distance: 18.9
click at [119, 498] on input "text" at bounding box center [109, 509] width 106 height 23
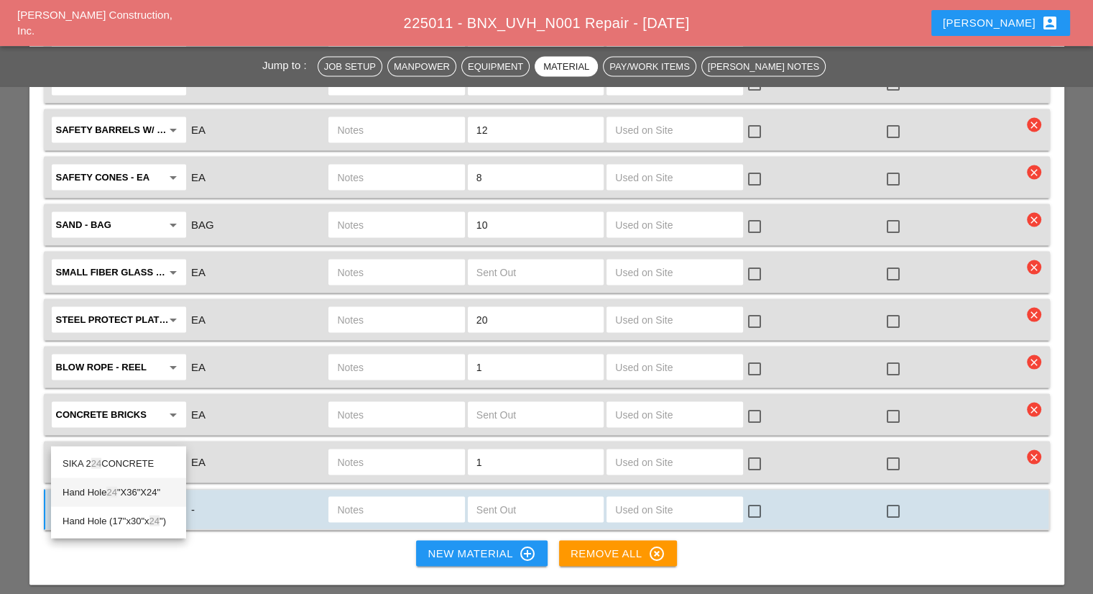
click at [144, 493] on div "Hand Hole 24 "X36"X24"" at bounding box center [119, 492] width 112 height 17
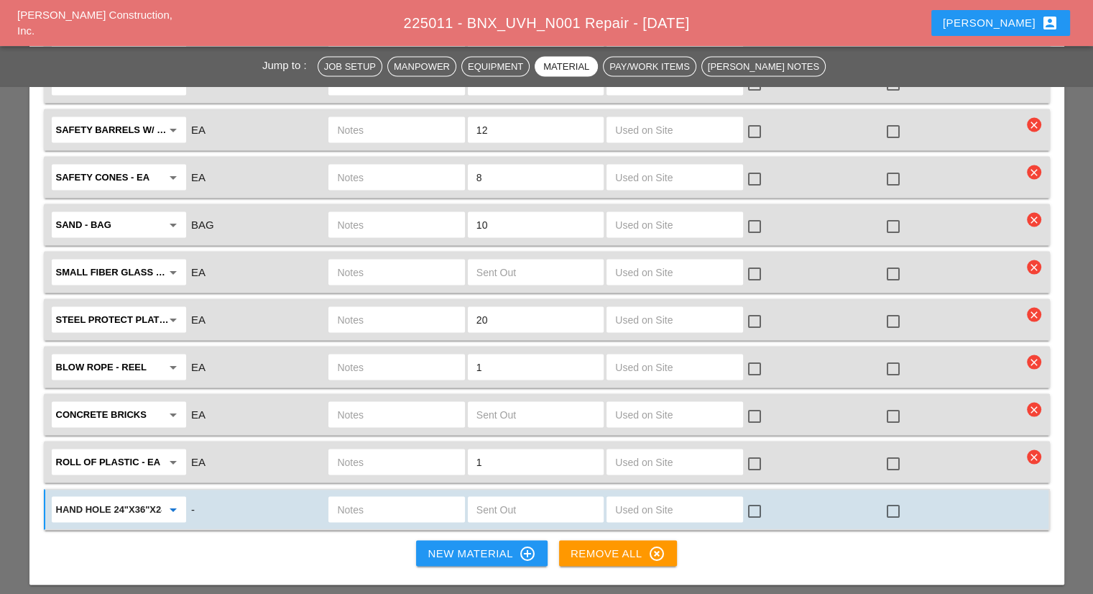
type input "Hand Hole 24"X36"X24""
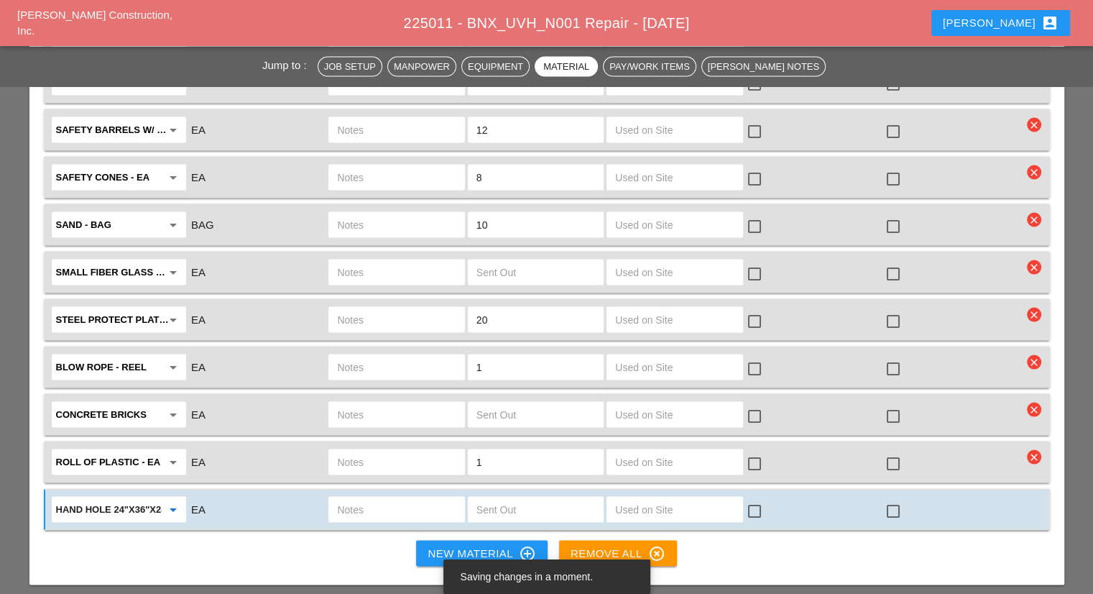
click at [341, 498] on input "text" at bounding box center [396, 509] width 119 height 23
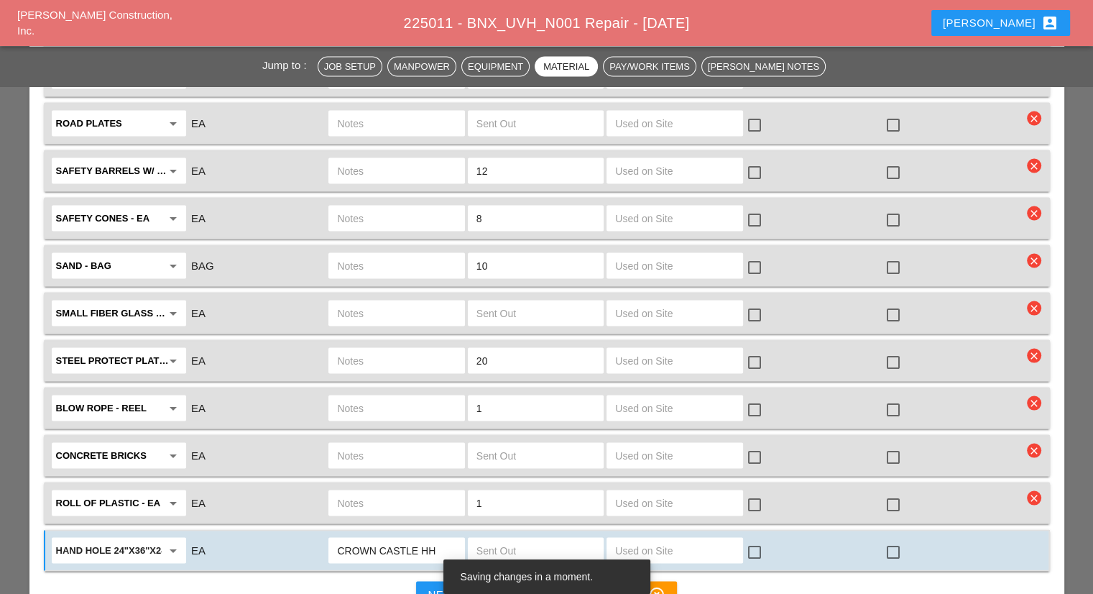
scroll to position [2731, 0]
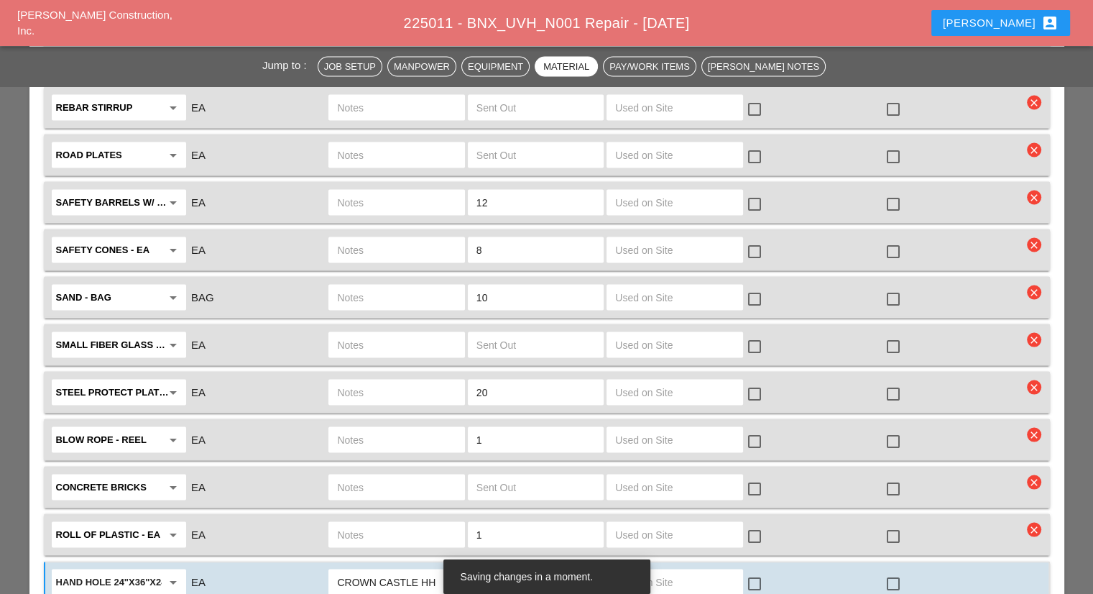
type input "CROWN CASTLE HH"
click at [901, 571] on div at bounding box center [893, 583] width 24 height 24
checkbox input "true"
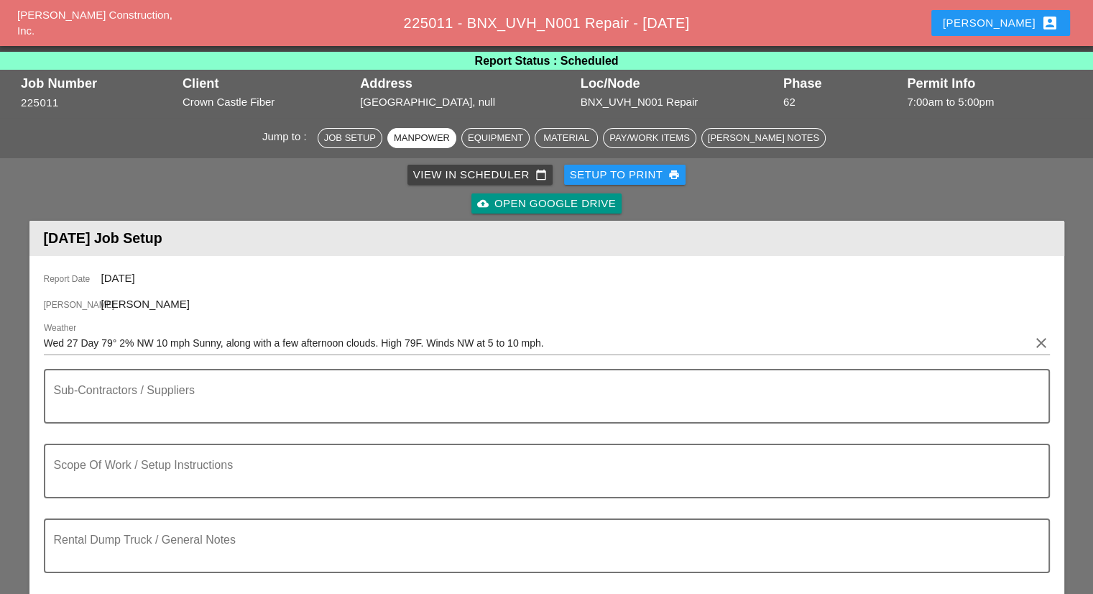
scroll to position [0, 0]
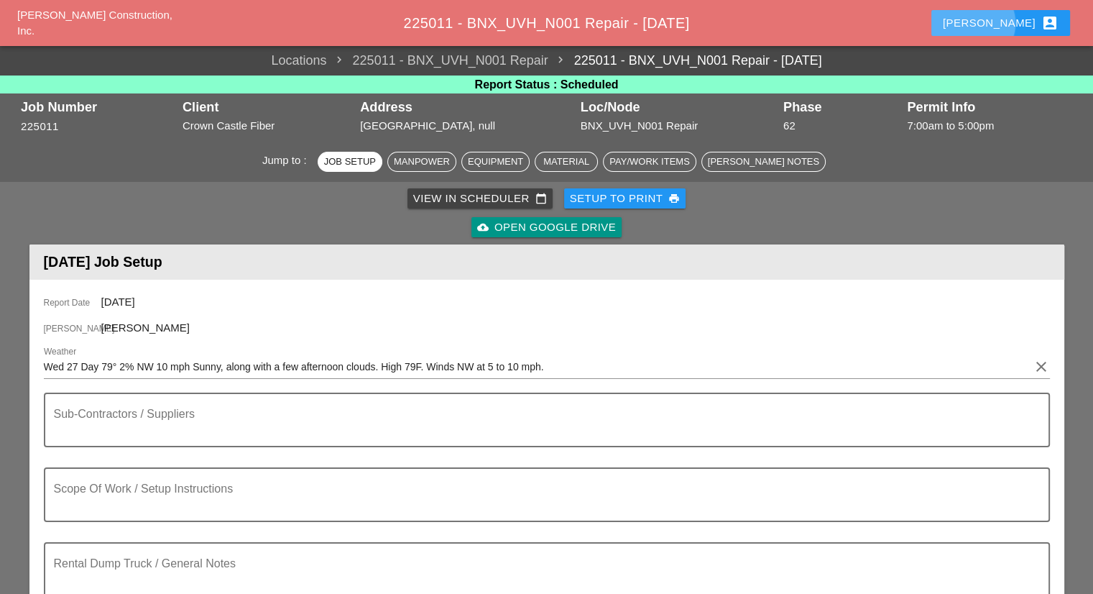
click at [1016, 23] on div "Robbie account_box" at bounding box center [1001, 22] width 116 height 17
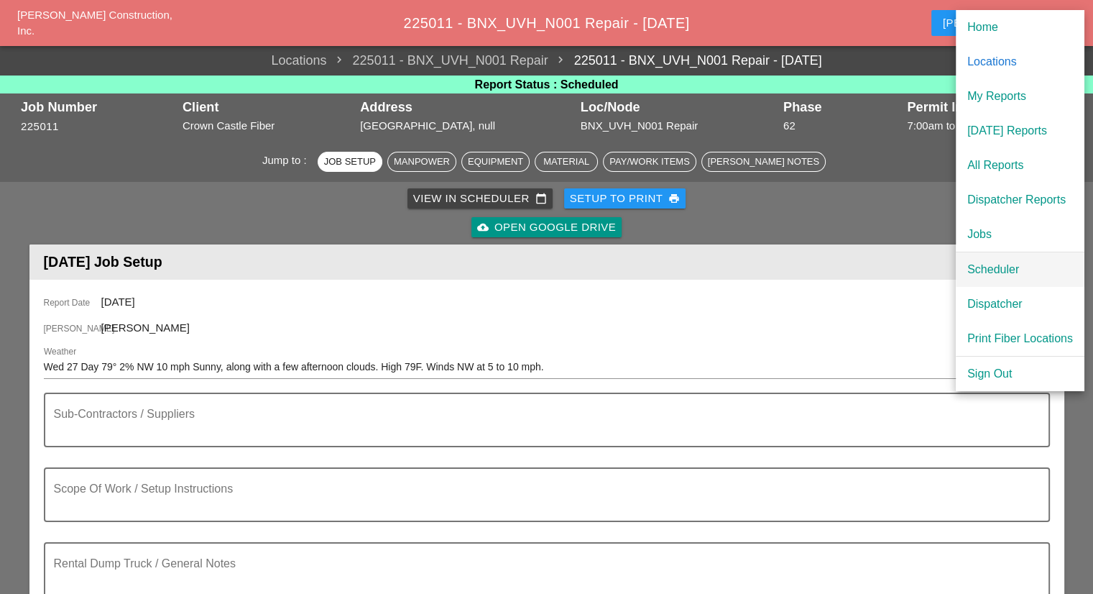
click at [1000, 262] on div "Scheduler" at bounding box center [1020, 269] width 106 height 17
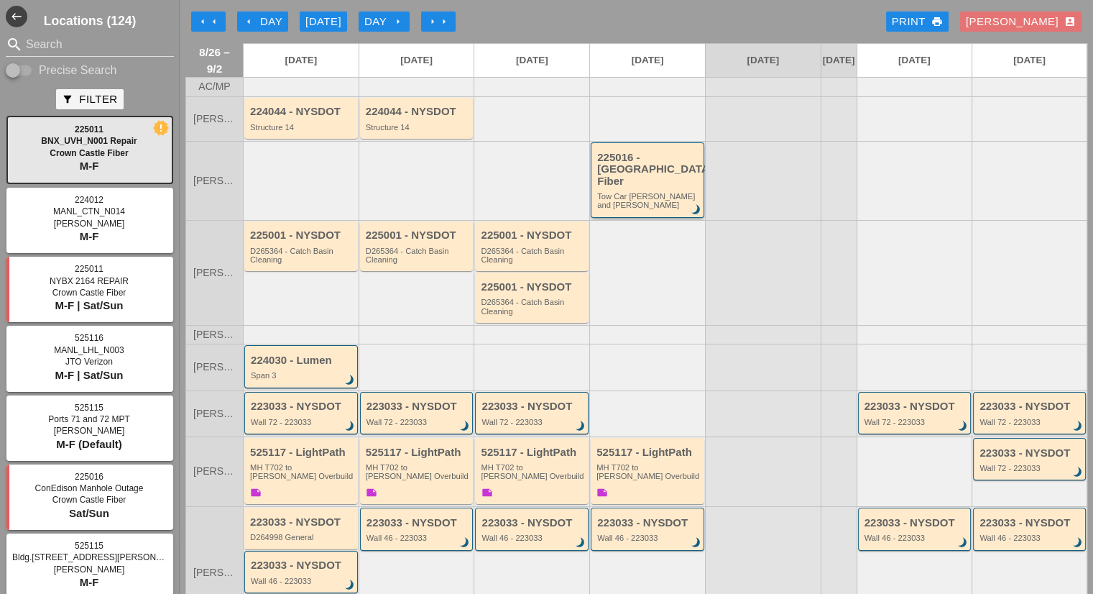
click at [633, 194] on div "Tow Car Broome and Willett" at bounding box center [648, 201] width 103 height 18
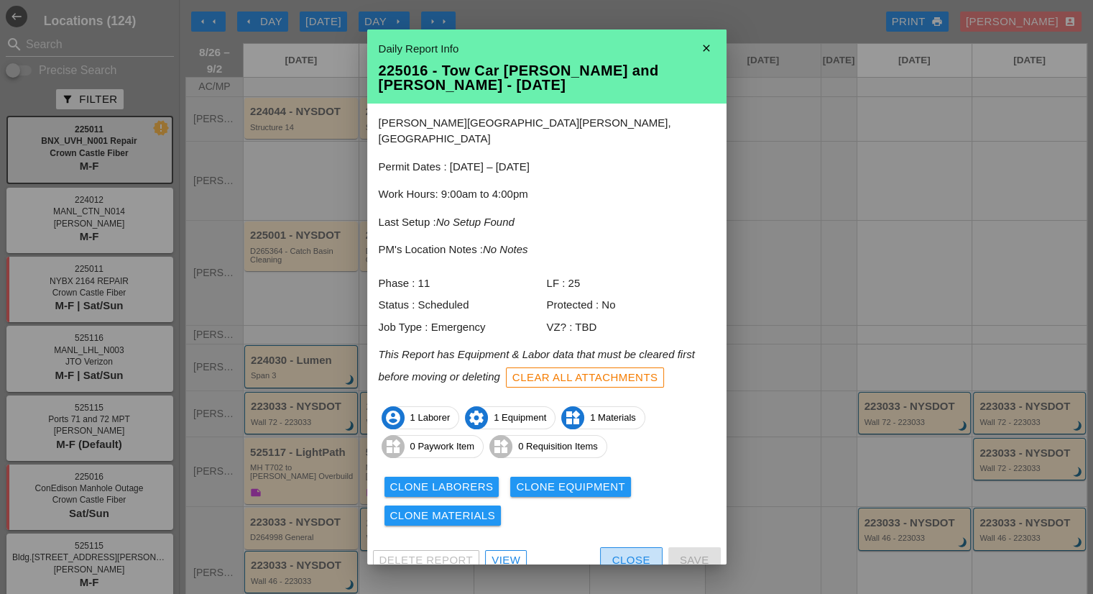
click at [622, 552] on div "Close" at bounding box center [631, 560] width 38 height 17
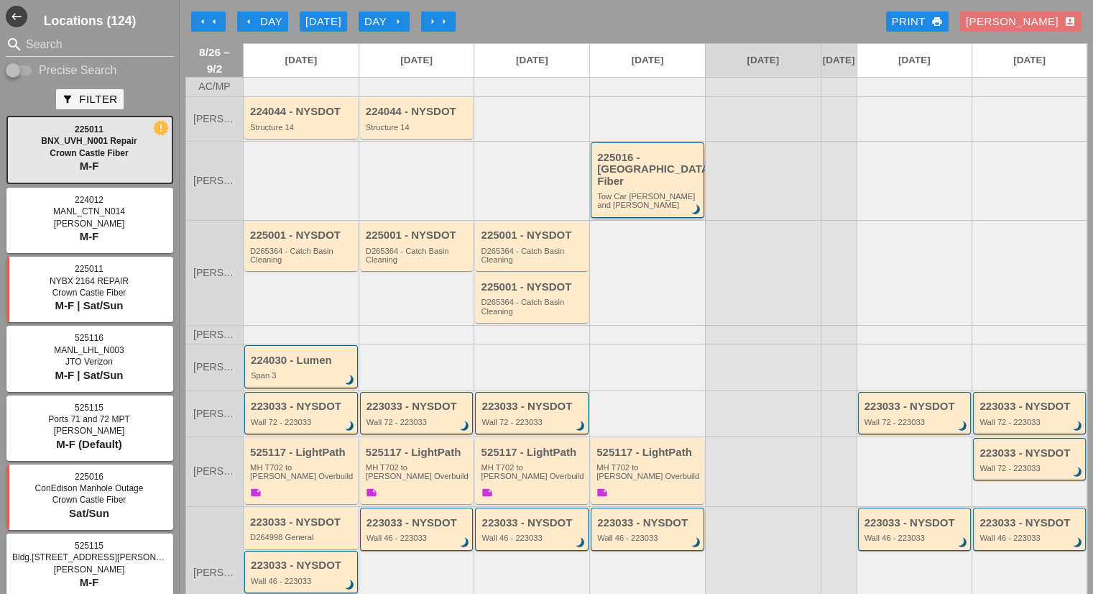
click at [630, 199] on div "225016 - Crown Castle Fiber Tow Car Broome and Willett brightness_3" at bounding box center [648, 179] width 114 height 75
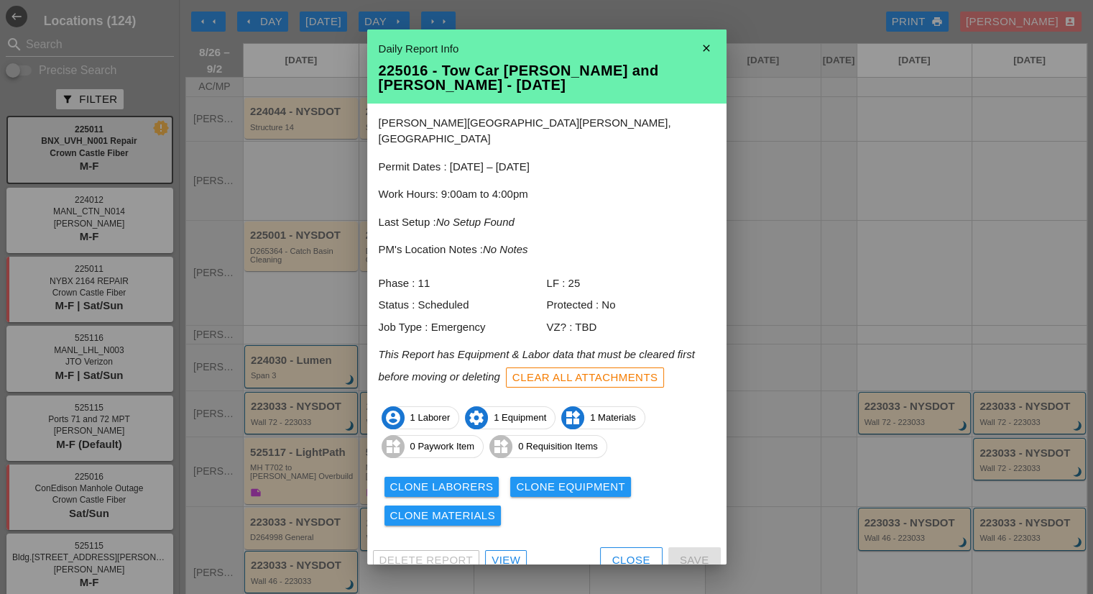
click at [569, 369] on button "Clear All Attachments" at bounding box center [585, 377] width 159 height 20
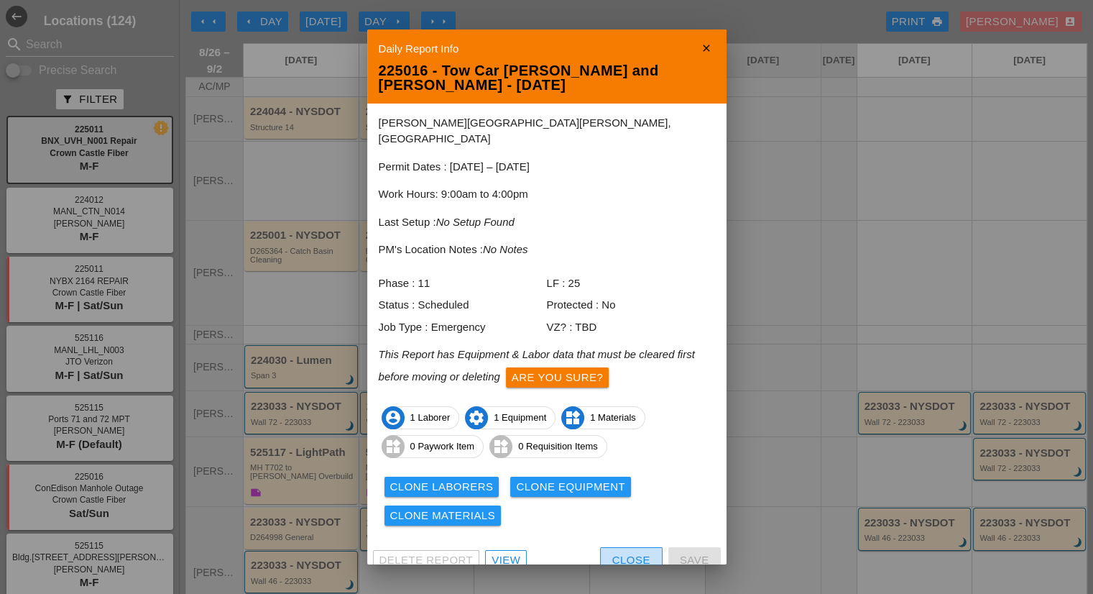
click at [627, 552] on div "Close" at bounding box center [631, 560] width 38 height 17
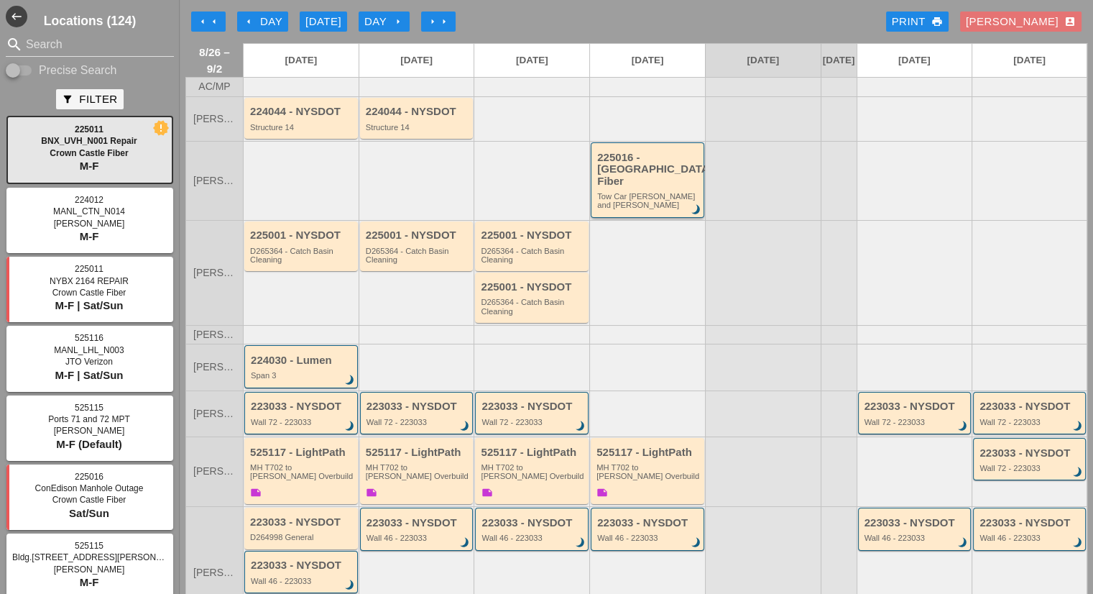
click at [671, 165] on div "225016 - Crown Castle Fiber" at bounding box center [648, 170] width 103 height 36
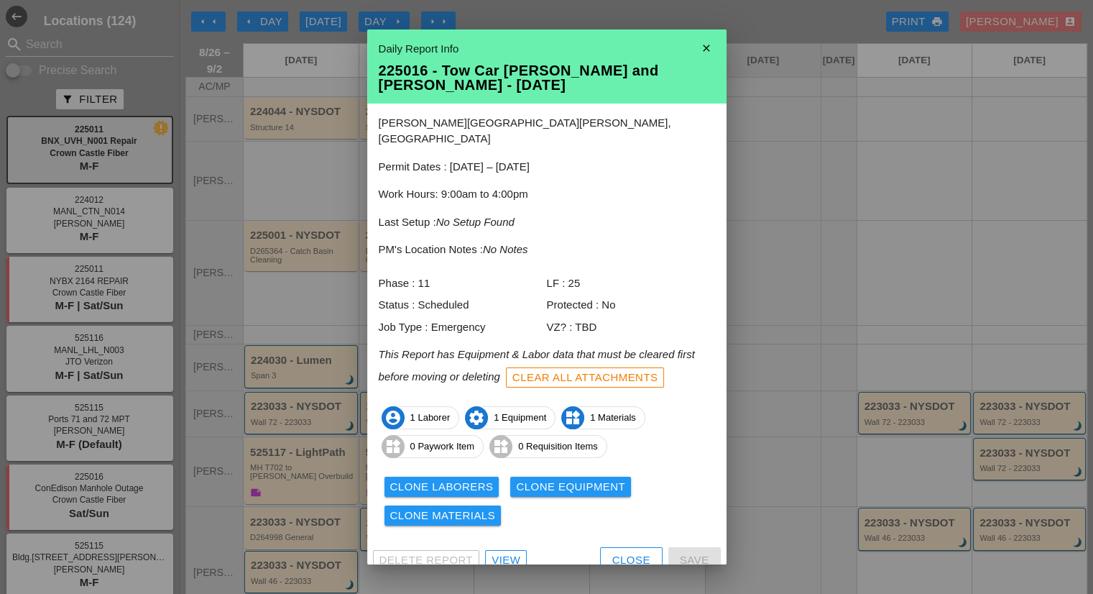
click at [796, 320] on div at bounding box center [546, 297] width 1093 height 594
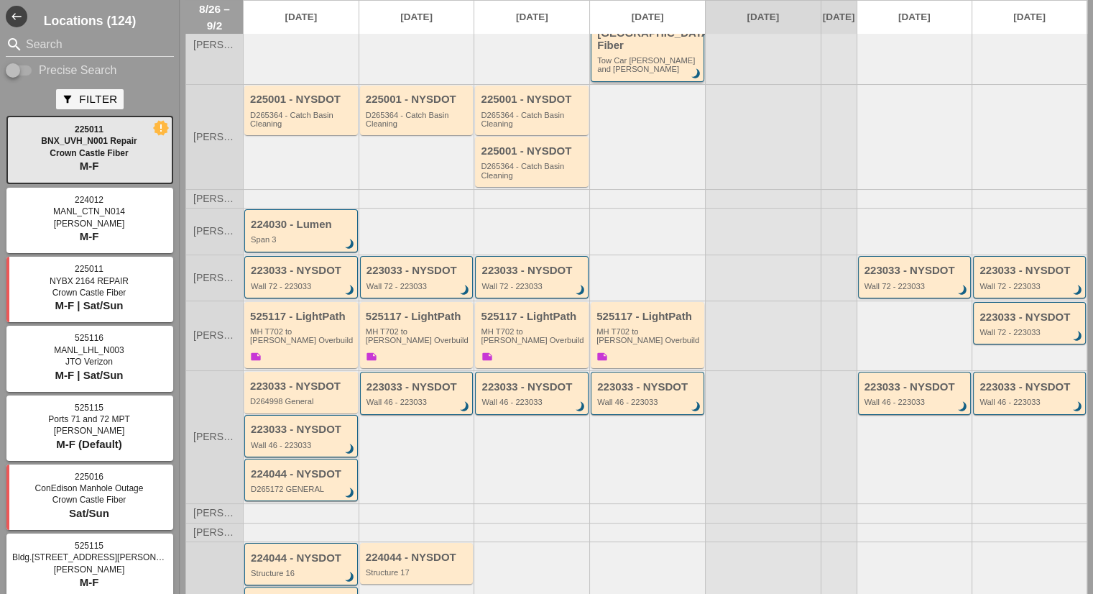
scroll to position [144, 0]
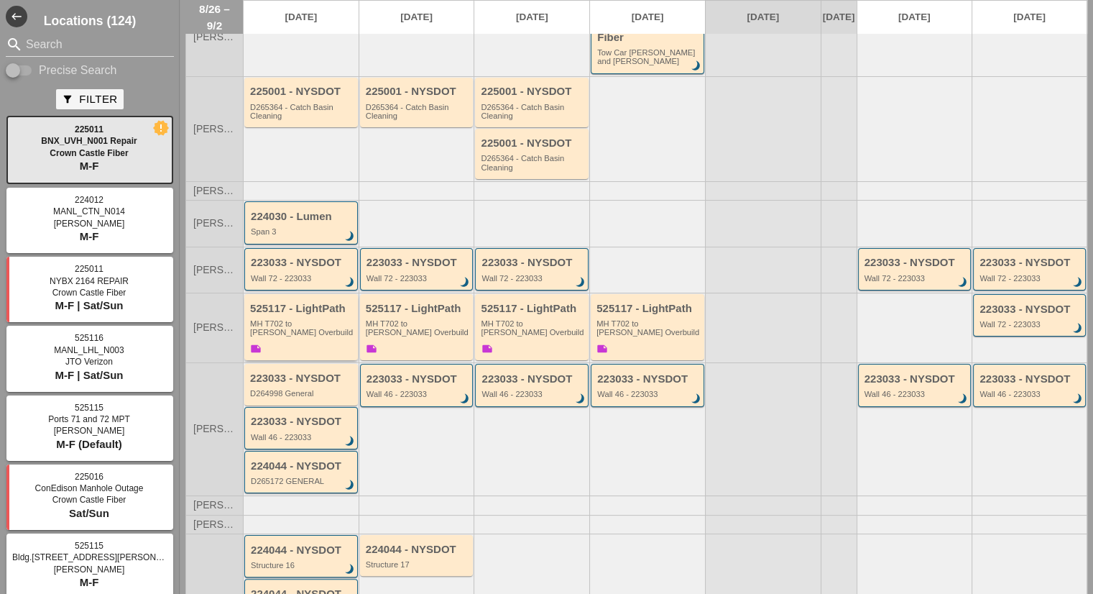
click at [304, 319] on div "MH T702 to Boldyn MH Overbuild" at bounding box center [302, 328] width 104 height 18
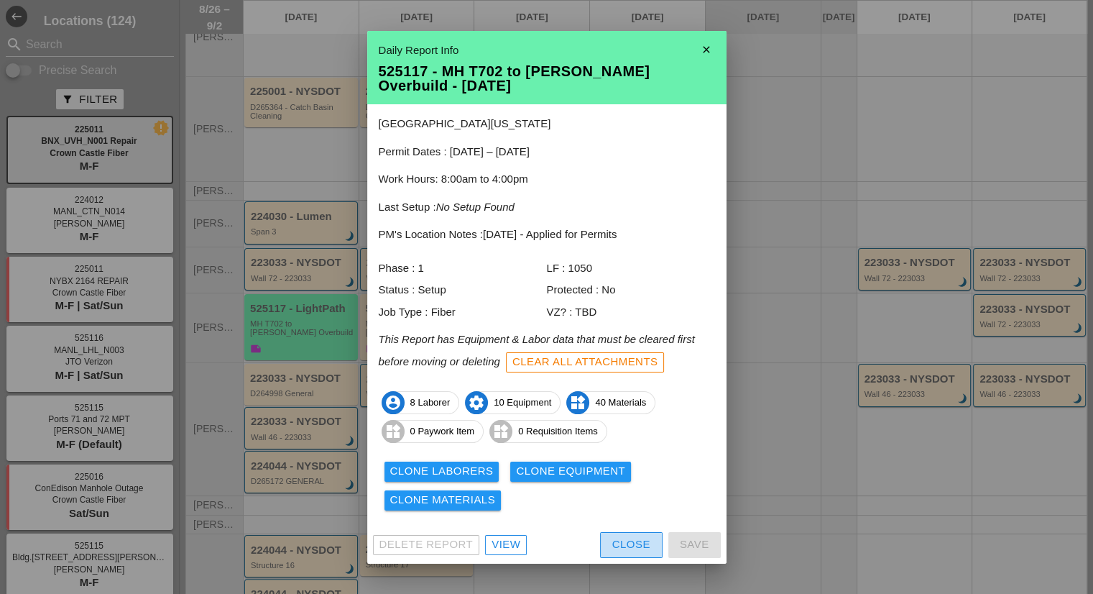
click at [631, 548] on div "Close" at bounding box center [631, 544] width 38 height 17
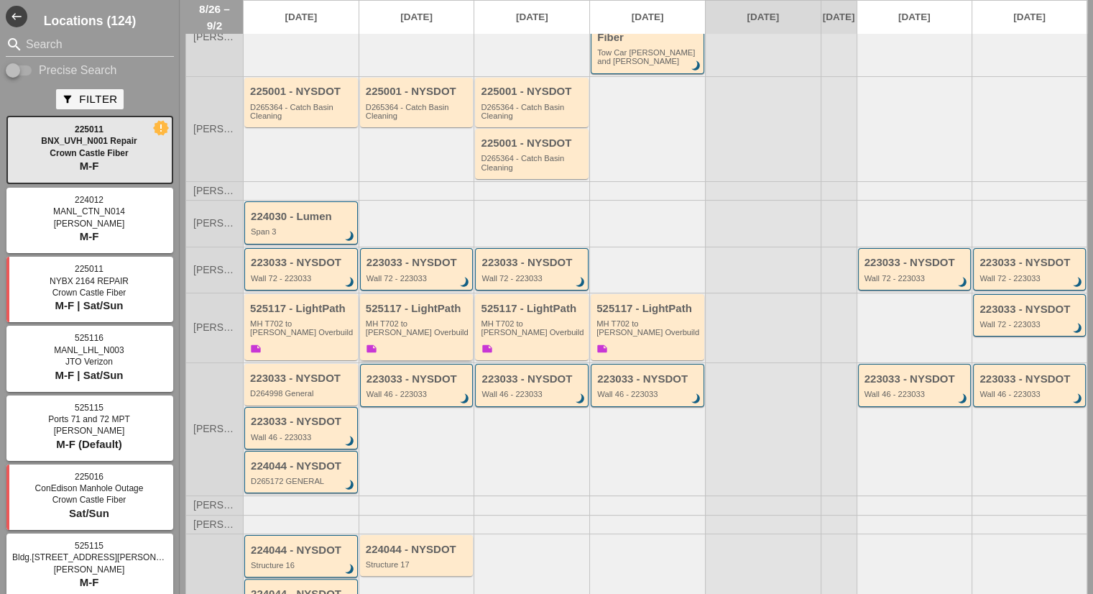
click at [424, 321] on div "MH T702 to Boldyn MH Overbuild" at bounding box center [418, 328] width 104 height 18
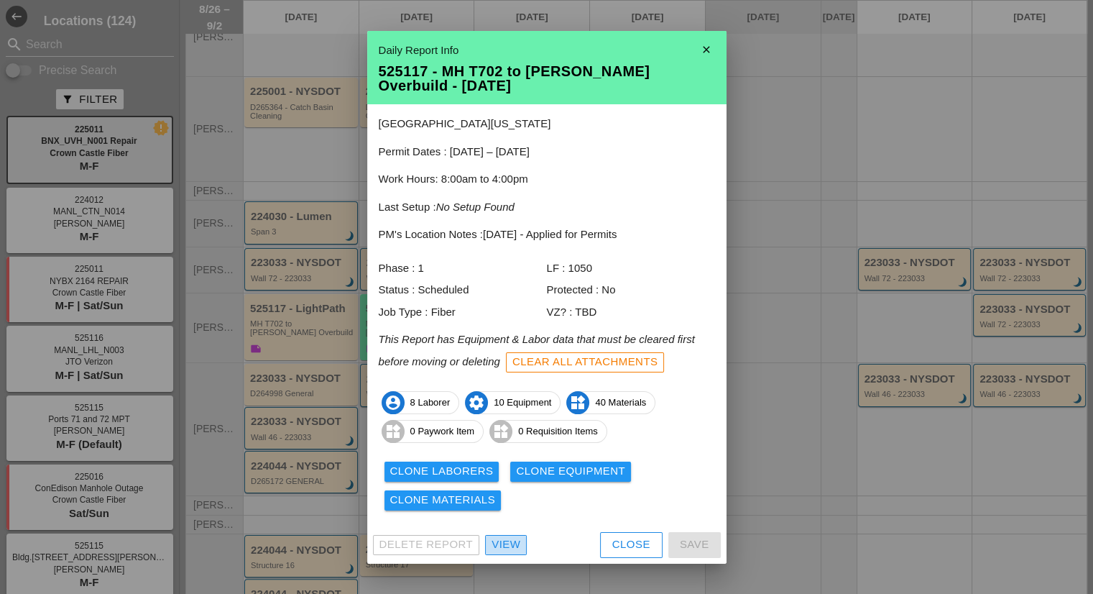
click at [497, 545] on div "View" at bounding box center [506, 544] width 29 height 17
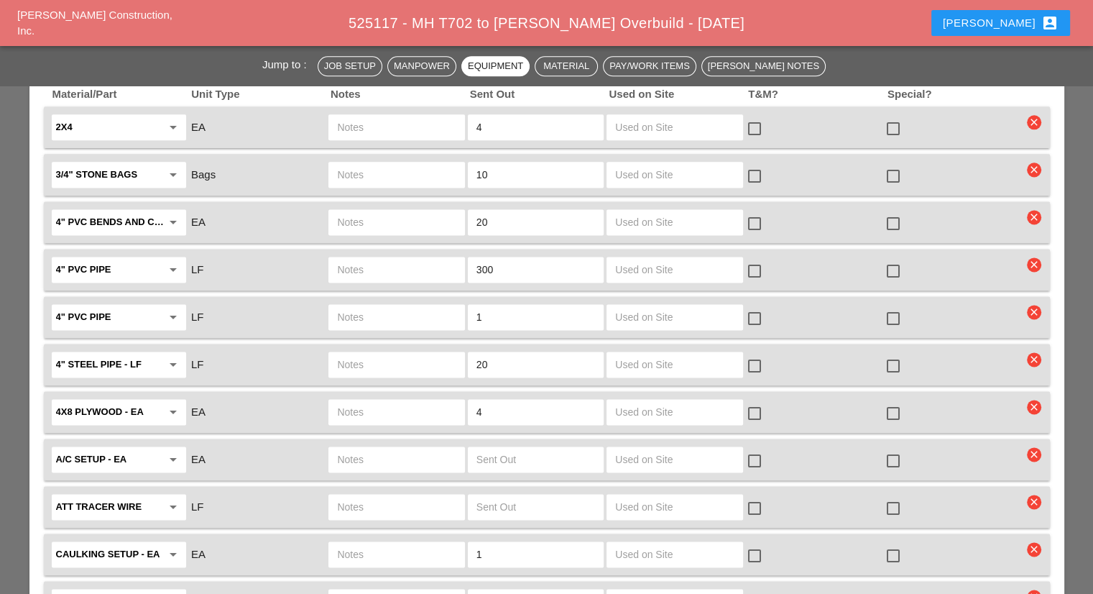
scroll to position [2156, 0]
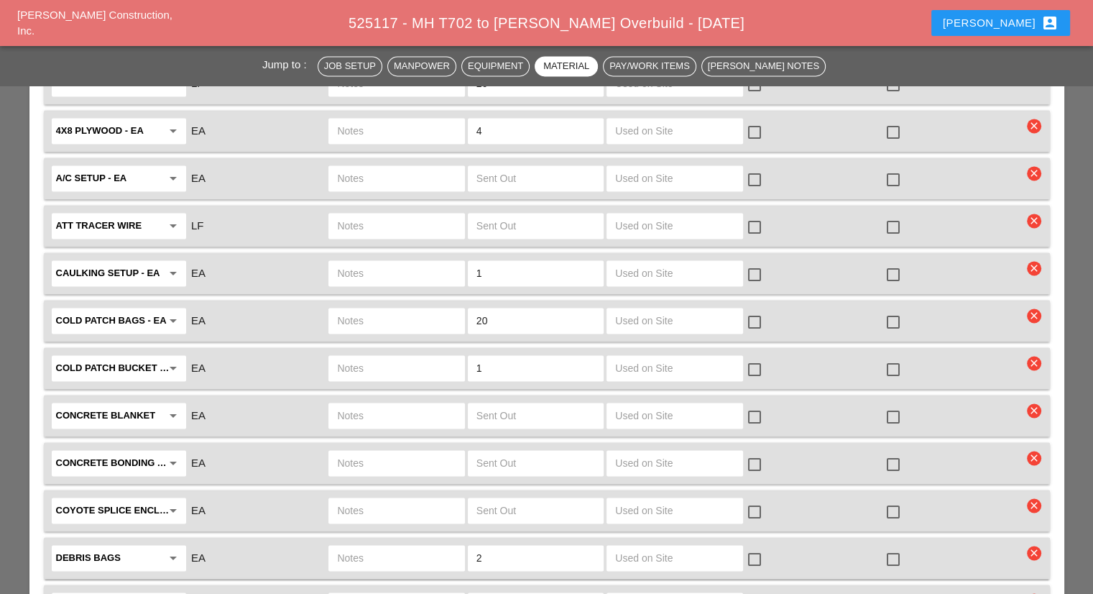
click at [1007, 21] on div "Robbie account_box" at bounding box center [1001, 22] width 116 height 17
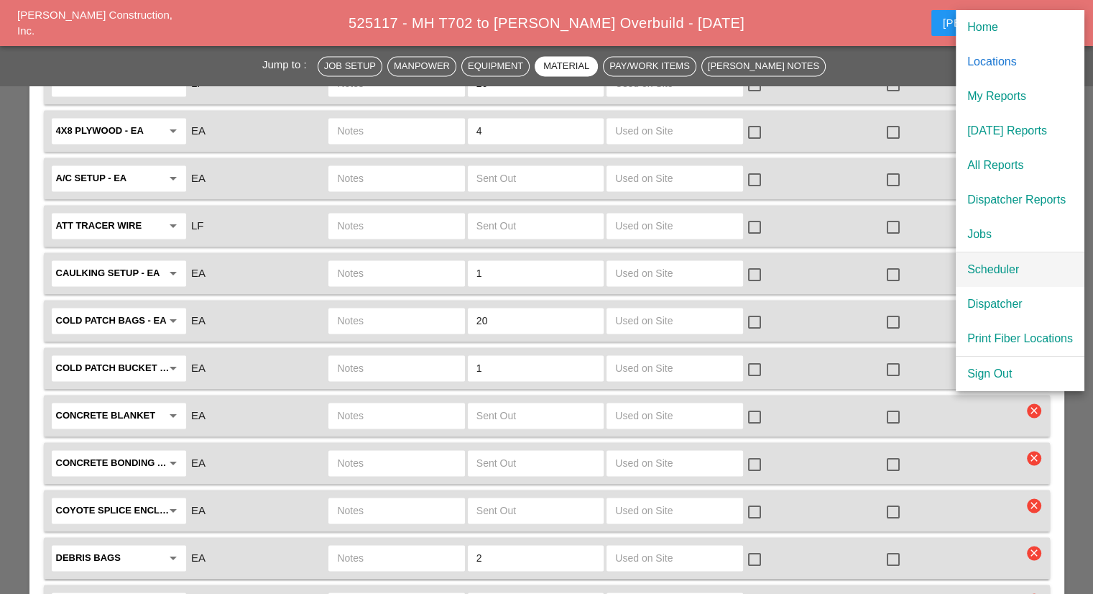
click at [990, 261] on div "Scheduler" at bounding box center [1020, 269] width 106 height 17
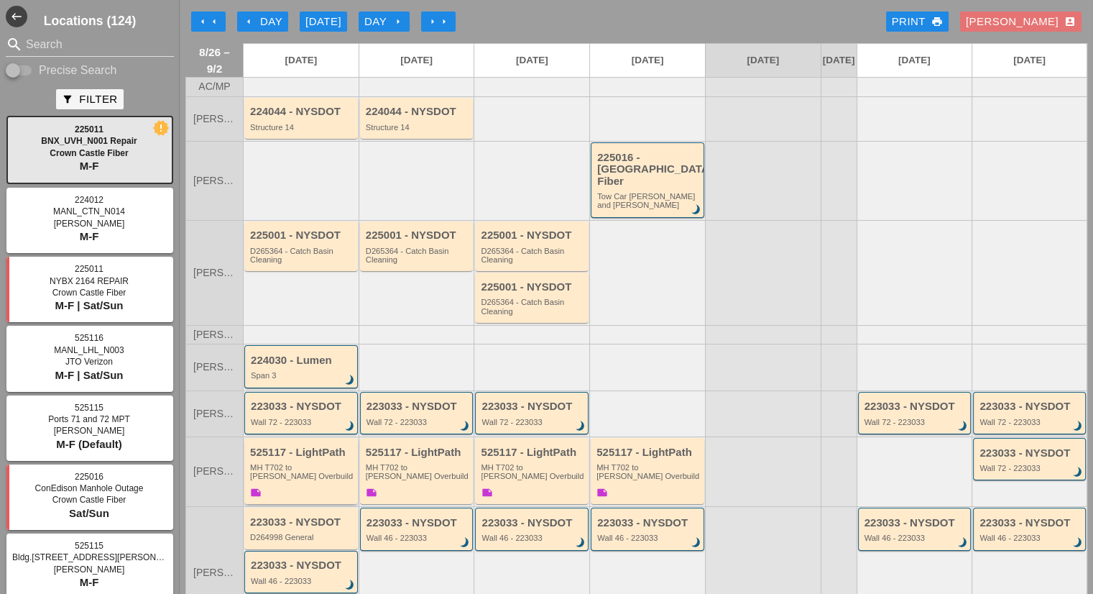
click at [328, 446] on div "525117 - LightPath MH T702 to Boldyn MH Overbuild note" at bounding box center [302, 473] width 104 height 54
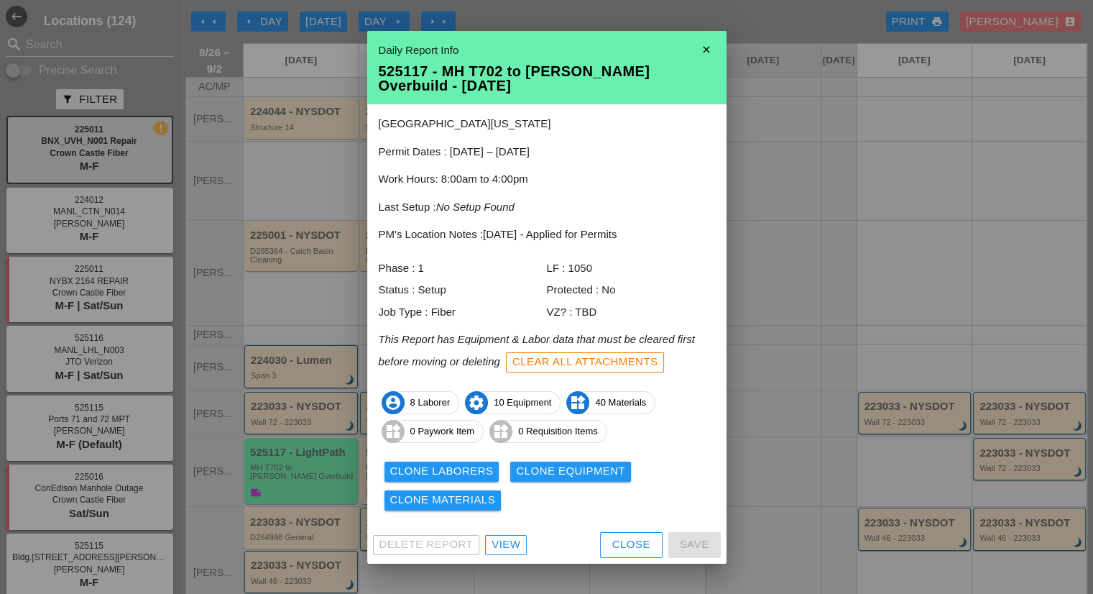
click at [507, 547] on div "View" at bounding box center [506, 544] width 29 height 17
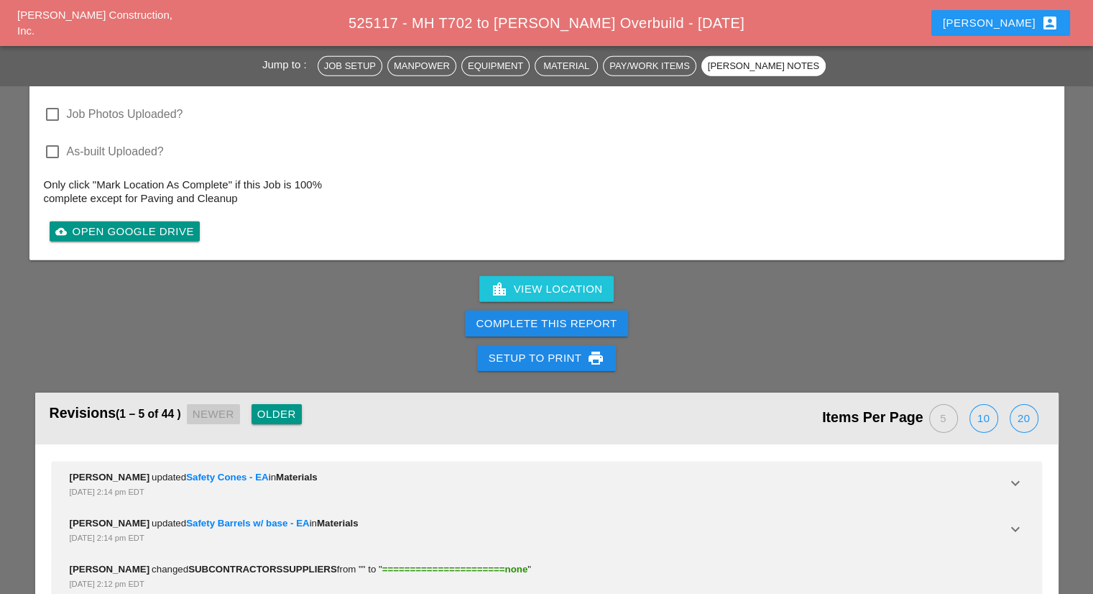
scroll to position [4551, 0]
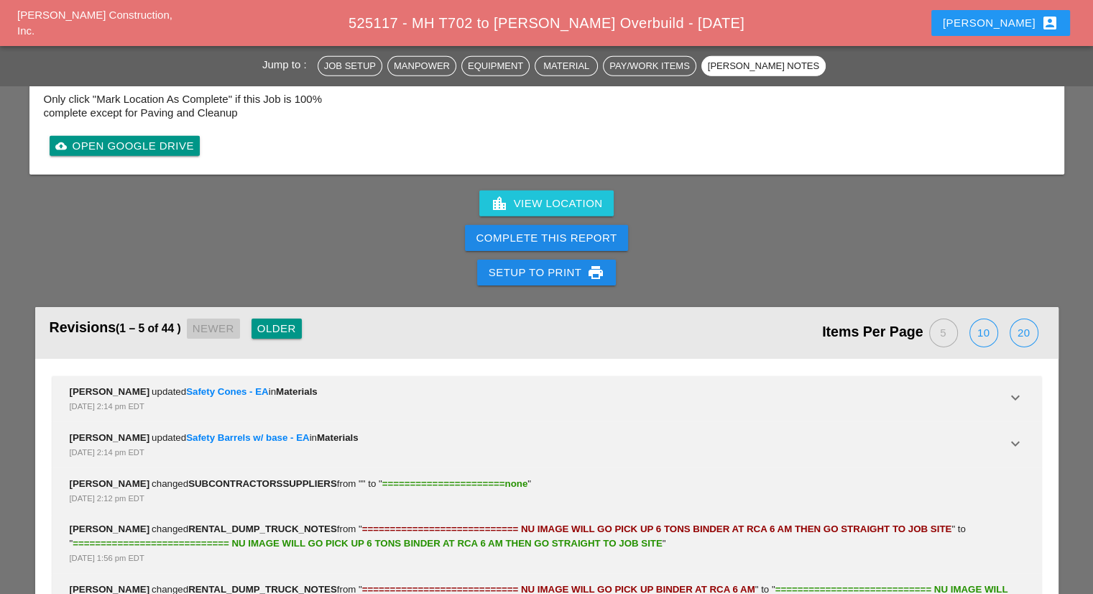
click at [1018, 21] on div "Robbie account_box" at bounding box center [1001, 22] width 116 height 17
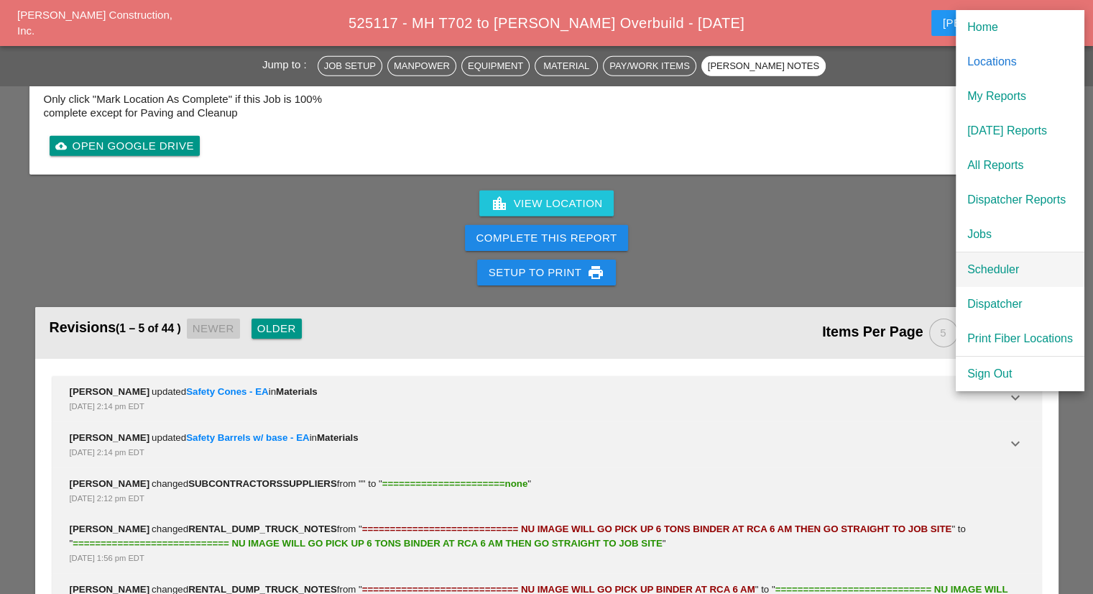
click at [992, 273] on div "Scheduler" at bounding box center [1020, 269] width 106 height 17
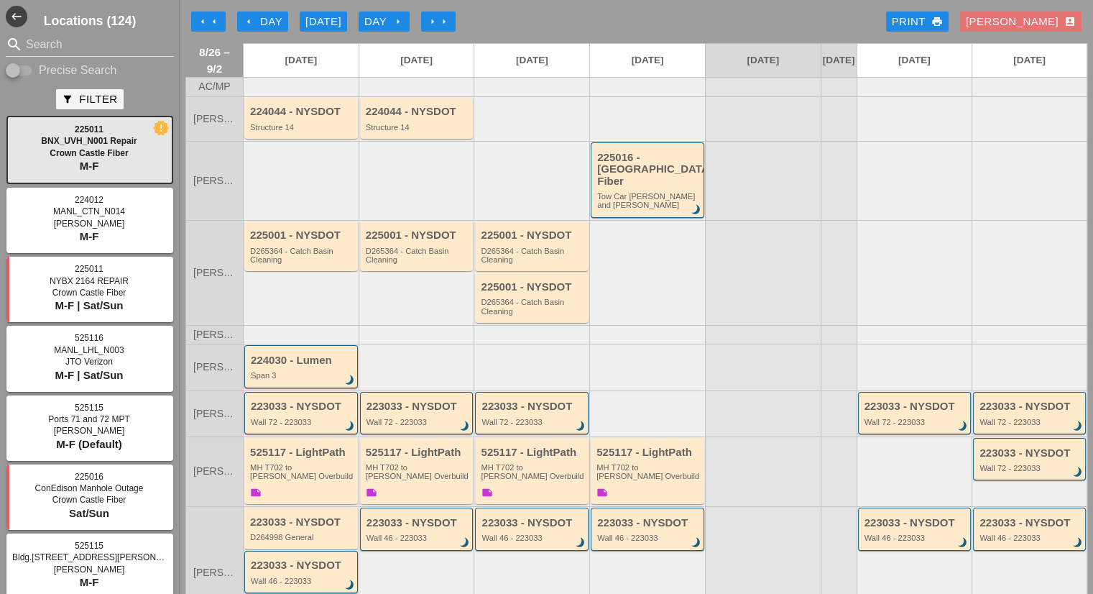
click at [275, 24] on div "arrow_left Day" at bounding box center [263, 22] width 40 height 17
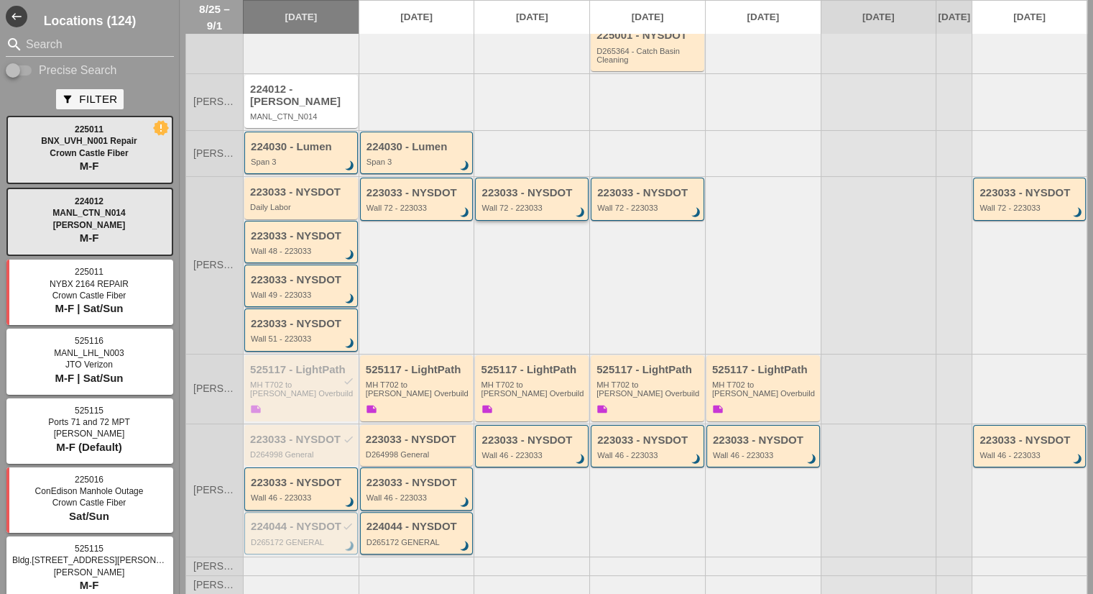
scroll to position [216, 0]
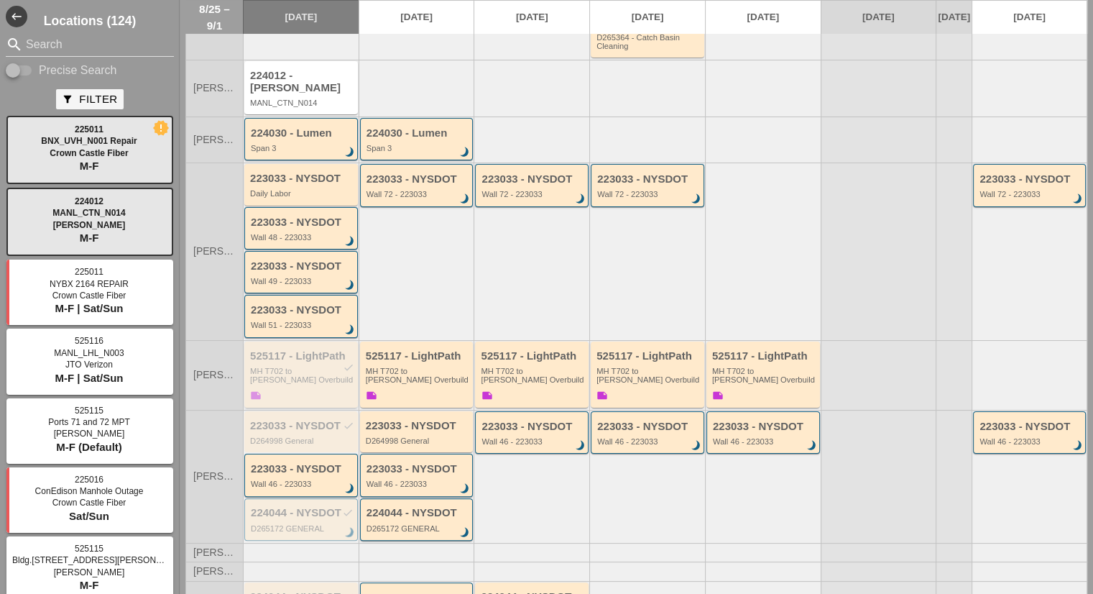
click at [336, 367] on div "MH T702 to Boldyn MH Overbuild" at bounding box center [302, 376] width 104 height 18
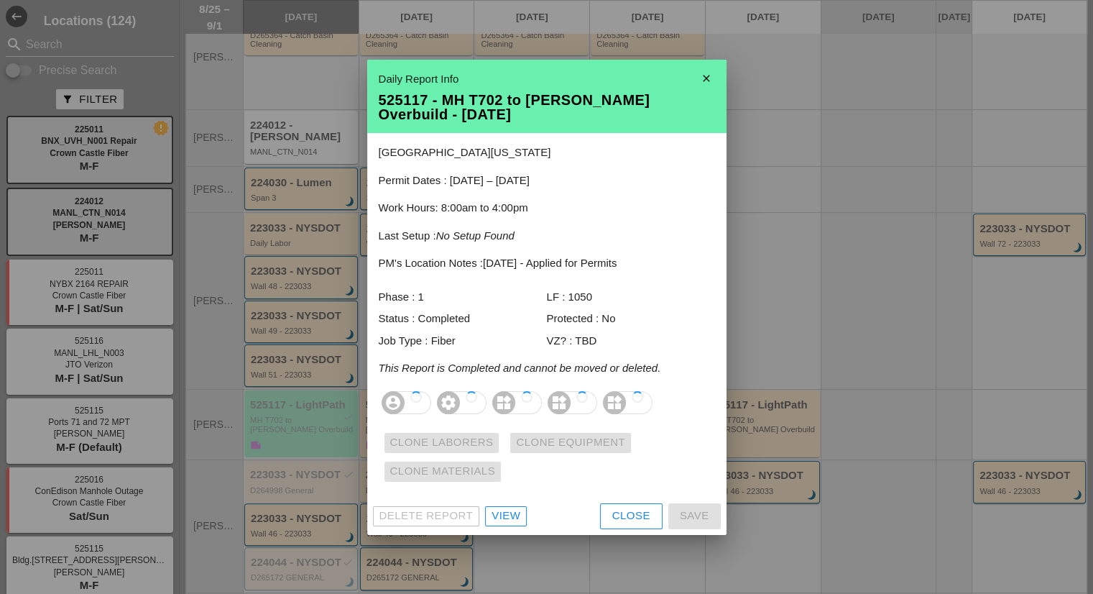
scroll to position [244, 0]
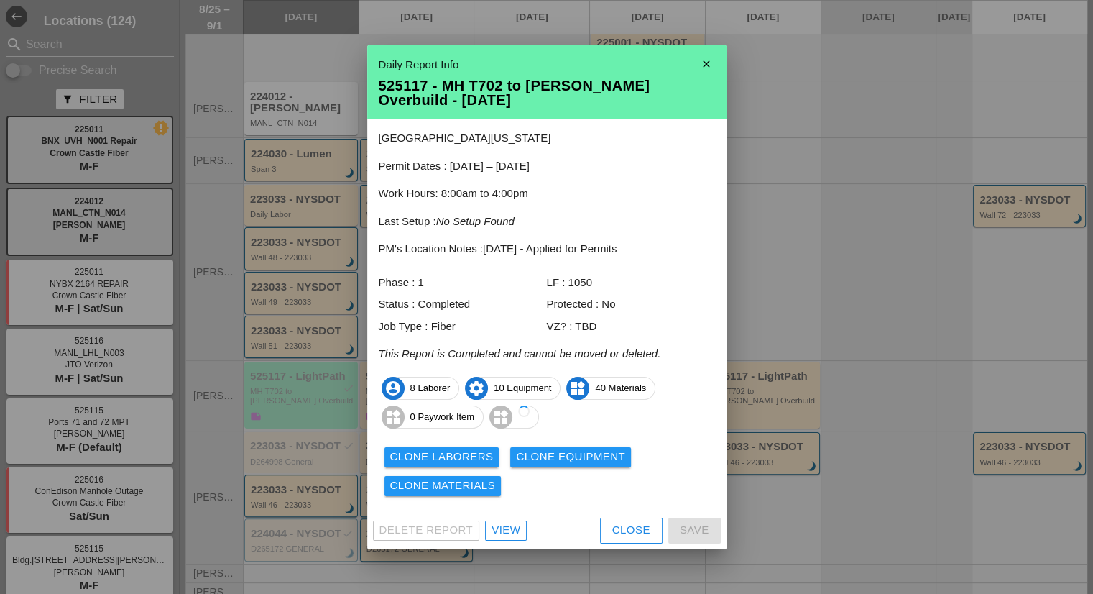
click at [516, 527] on div "View" at bounding box center [506, 530] width 29 height 17
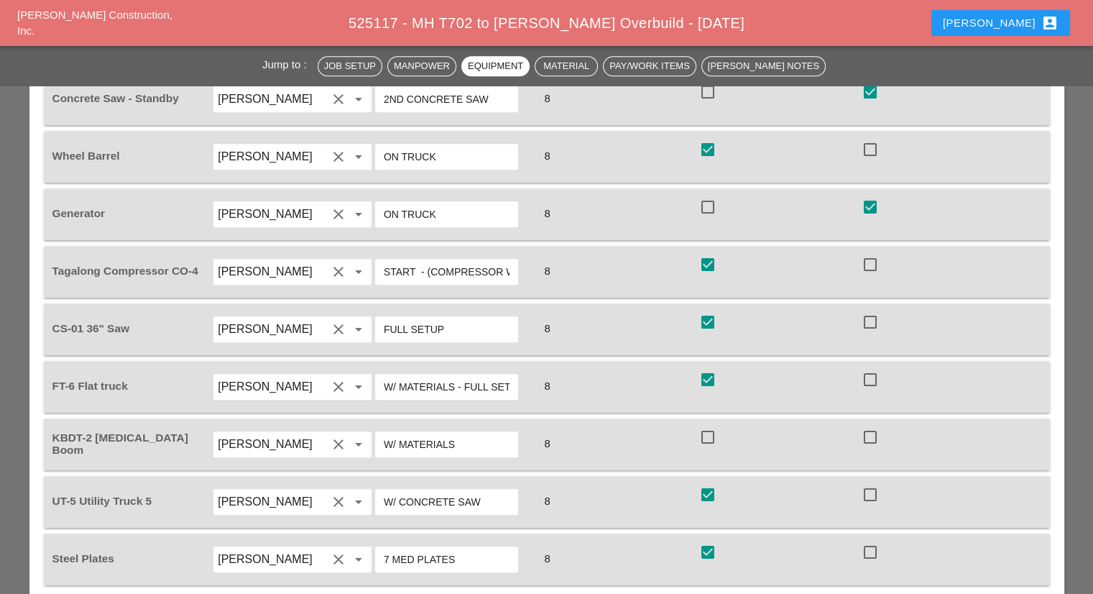
scroll to position [0, 94]
drag, startPoint x: 428, startPoint y: 208, endPoint x: 567, endPoint y: 205, distance: 139.5
click at [567, 252] on div "Tagalong Compressor CO-4 Denis Etnel clear arrow_drop_down START - (COMPRESSOR …" at bounding box center [536, 272] width 973 height 40
click at [489, 260] on input "START - (COMPRESSOR WILL STAY ON SITE)" at bounding box center [447, 271] width 126 height 23
drag, startPoint x: 509, startPoint y: 208, endPoint x: 258, endPoint y: 201, distance: 250.9
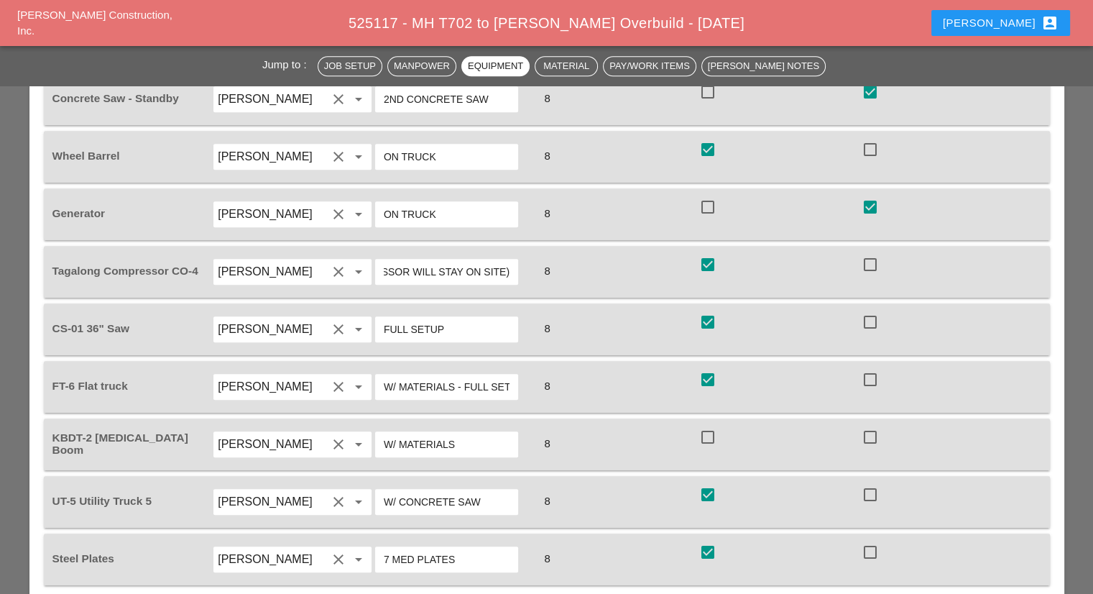
click at [256, 252] on div "Tagalong Compressor CO-4 Denis Etnel clear arrow_drop_down START - (COMPRESSOR …" at bounding box center [536, 272] width 973 height 40
drag, startPoint x: 425, startPoint y: 202, endPoint x: 264, endPoint y: 197, distance: 161.8
click at [264, 252] on div "Tagalong Compressor CO-4 Denis Etnel clear arrow_drop_down START - (COMPRESSOR …" at bounding box center [536, 272] width 973 height 40
click at [427, 260] on input "START - (COMPRESSOR WILL STAY ON SITE)" at bounding box center [447, 271] width 126 height 23
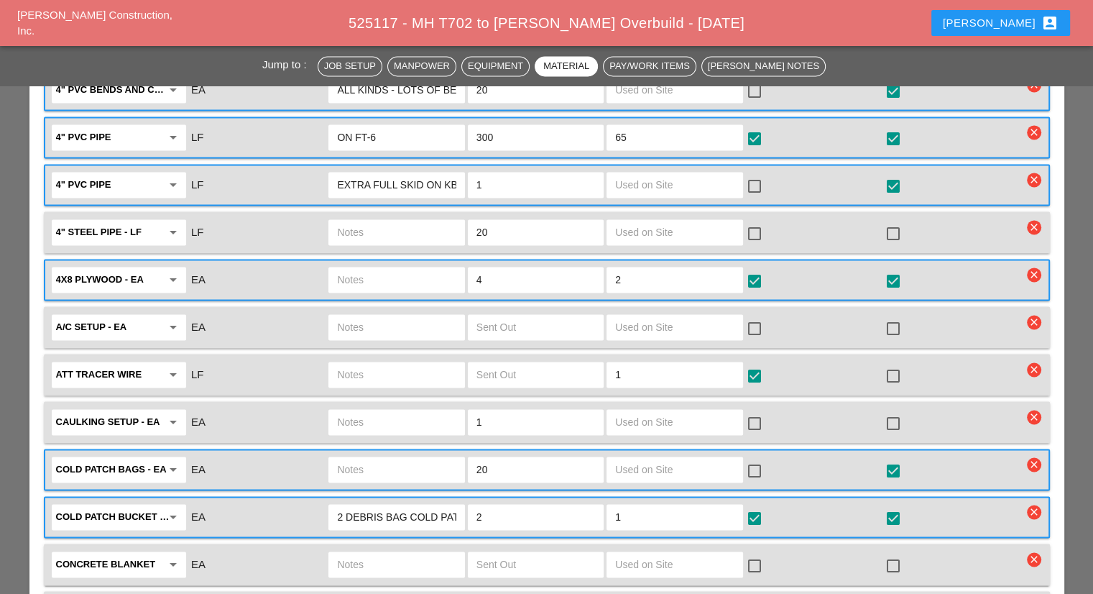
scroll to position [1797, 0]
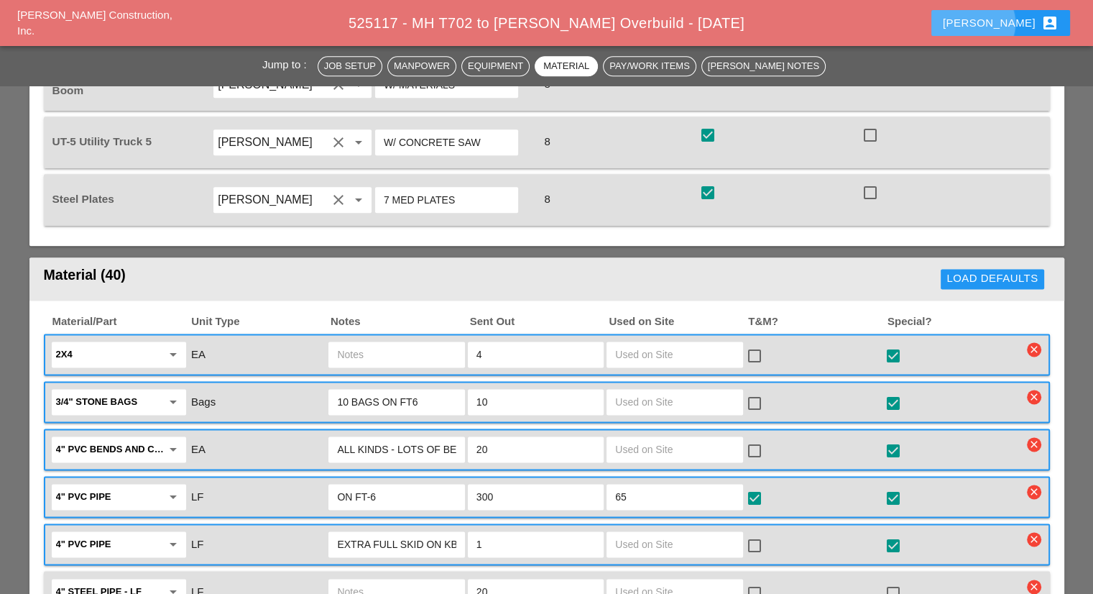
click at [1008, 32] on button "Robbie account_box" at bounding box center [1000, 23] width 139 height 26
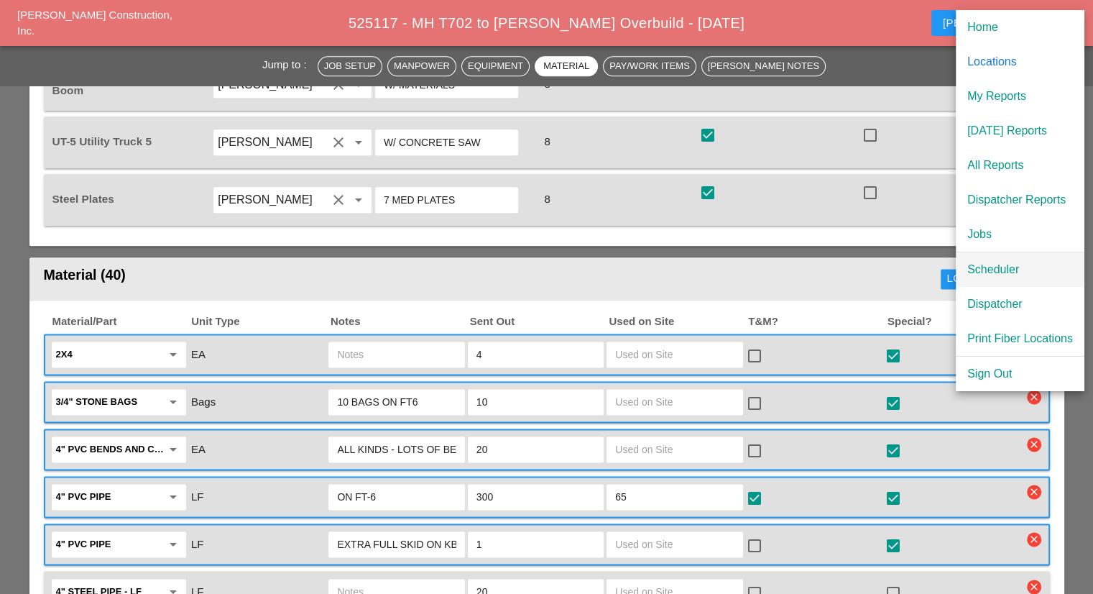
click at [999, 271] on div "Scheduler" at bounding box center [1020, 269] width 106 height 17
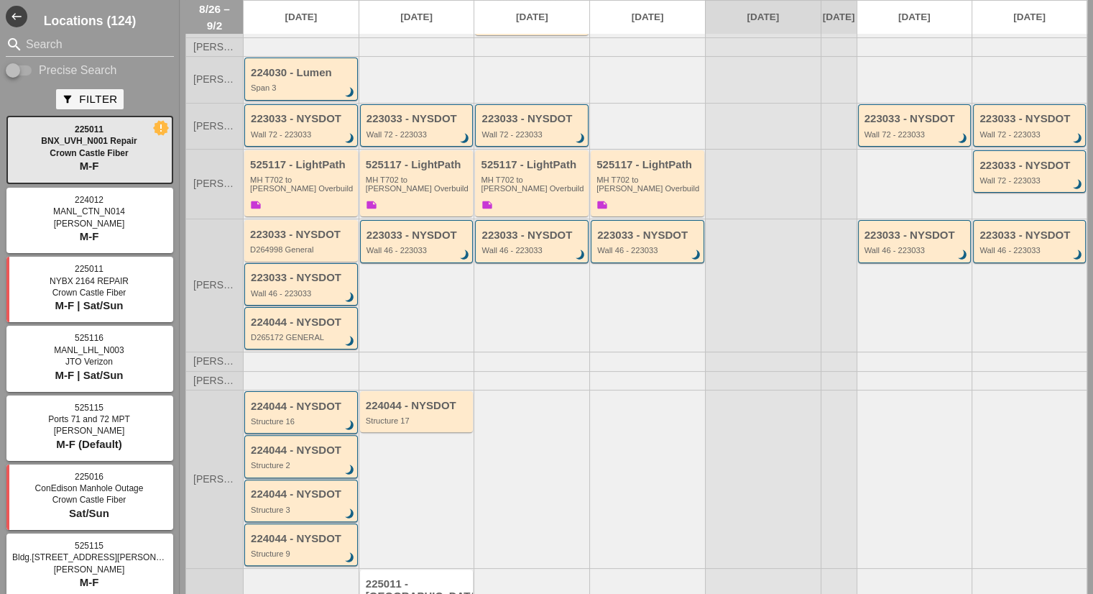
scroll to position [341, 0]
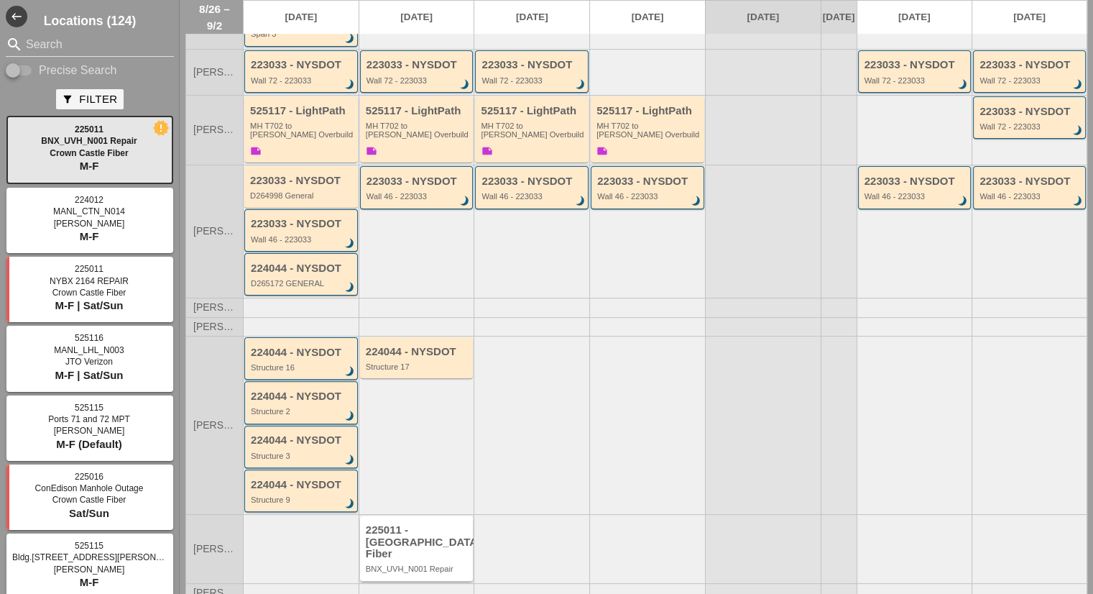
click at [425, 530] on div "225011 - Crown Castle Fiber" at bounding box center [418, 542] width 104 height 36
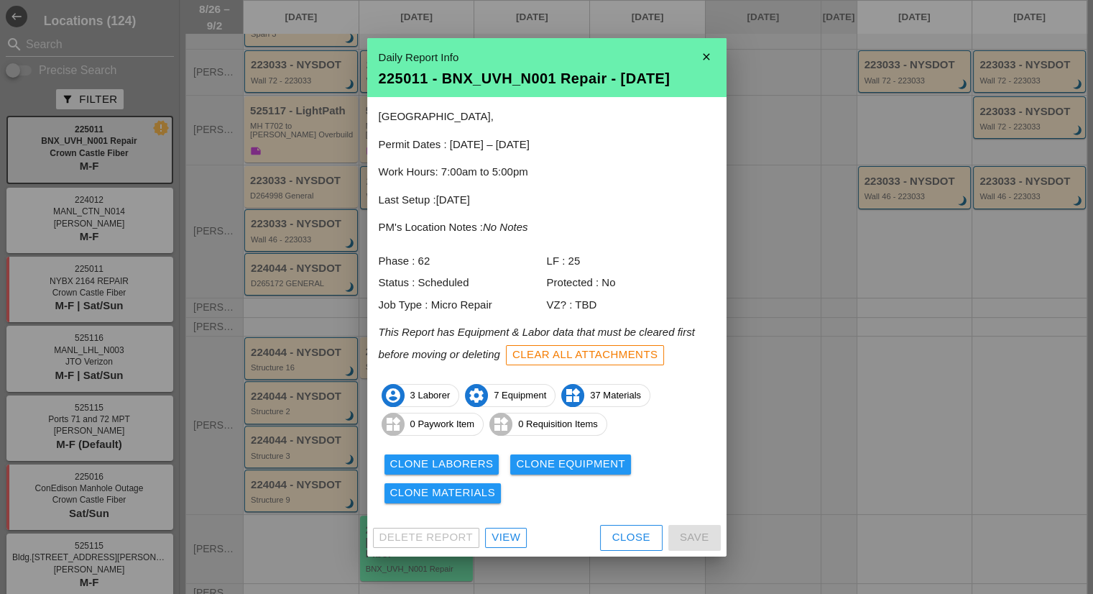
click at [506, 538] on div "View" at bounding box center [506, 537] width 29 height 17
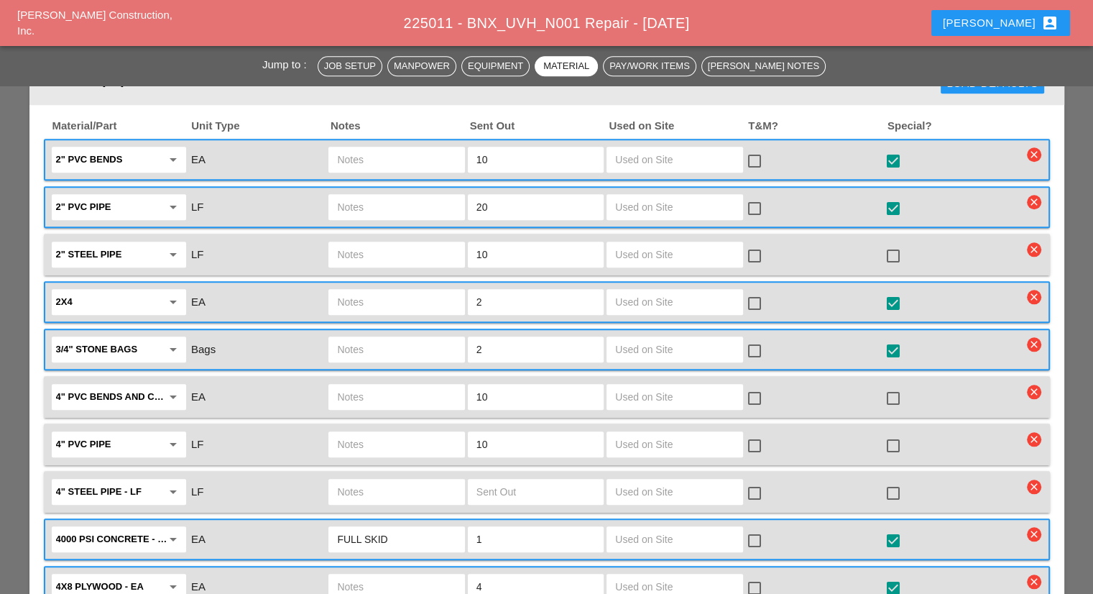
scroll to position [1366, 0]
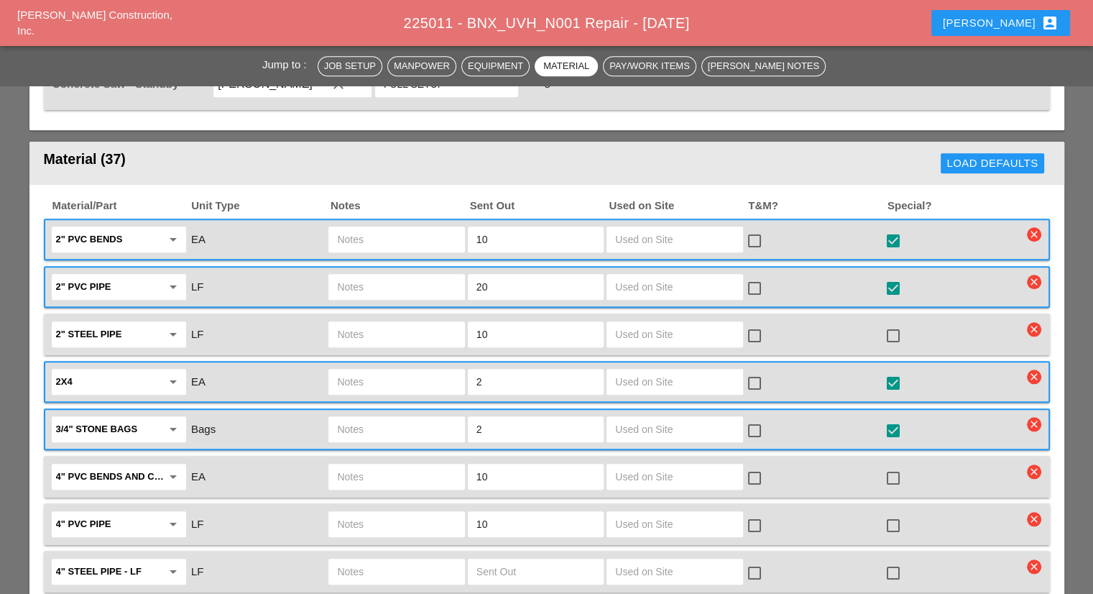
drag, startPoint x: 525, startPoint y: 235, endPoint x: 431, endPoint y: 234, distance: 94.2
click at [431, 272] on div "2" PVC pipe arrow_drop_down LF 20 check_box_outline_blank check_box star_outline" at bounding box center [536, 287] width 973 height 30
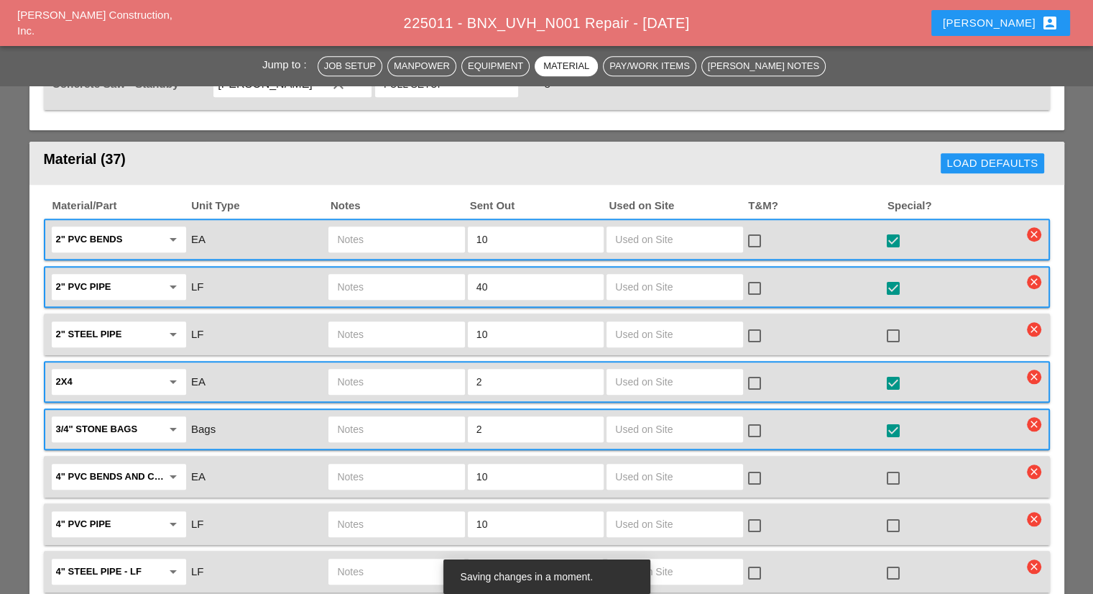
type input "40"
drag, startPoint x: 507, startPoint y: 188, endPoint x: 425, endPoint y: 188, distance: 81.2
click at [425, 224] on div "2" PVC bends arrow_drop_down EA 10 check_box_outline_blank check_box star_outli…" at bounding box center [536, 239] width 973 height 30
type input "20"
click at [669, 142] on header "Material (37) Load Defaults" at bounding box center [546, 163] width 1035 height 43
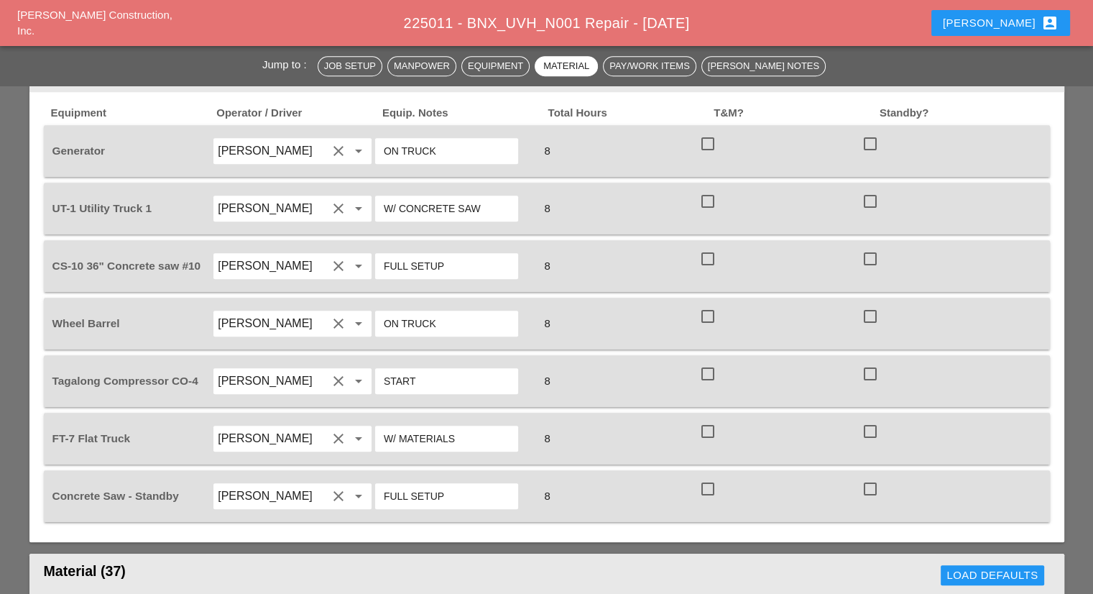
scroll to position [503, 0]
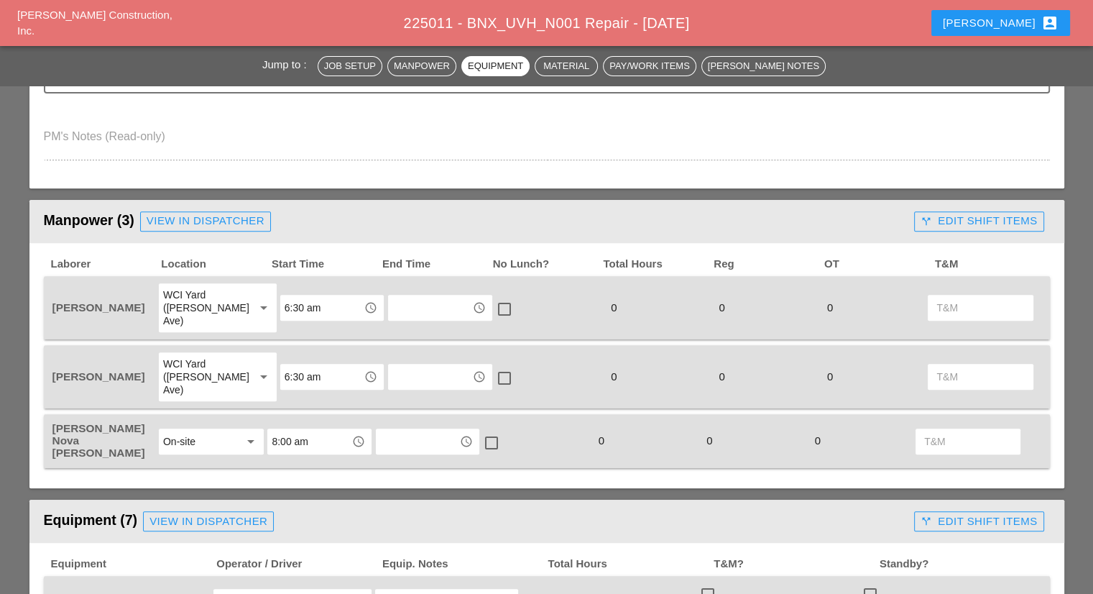
click at [1009, 22] on div "Robbie account_box" at bounding box center [1001, 22] width 116 height 17
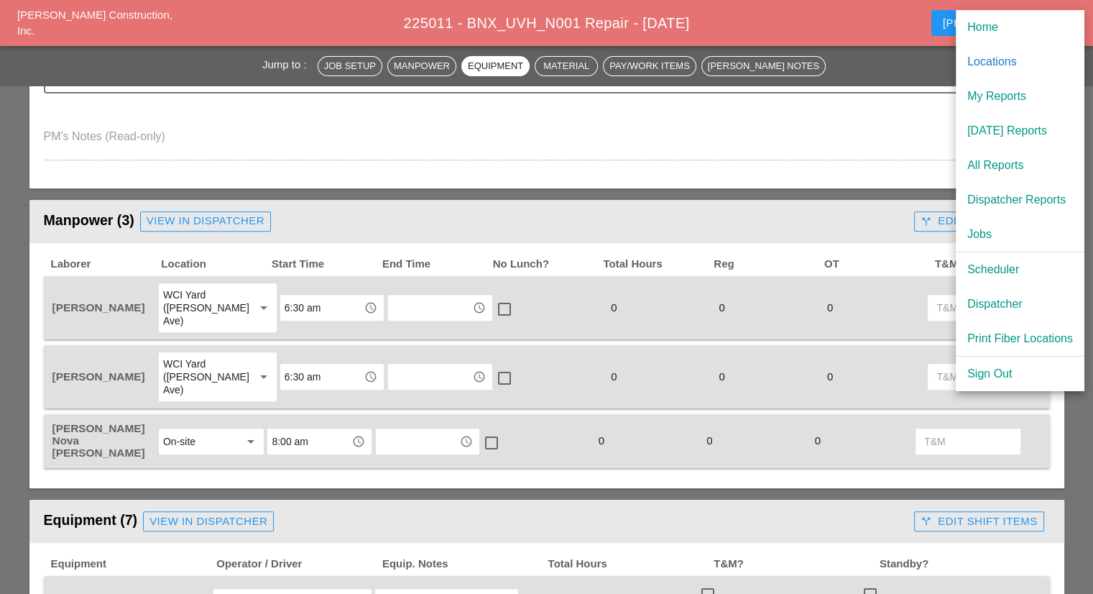
scroll to position [431, 0]
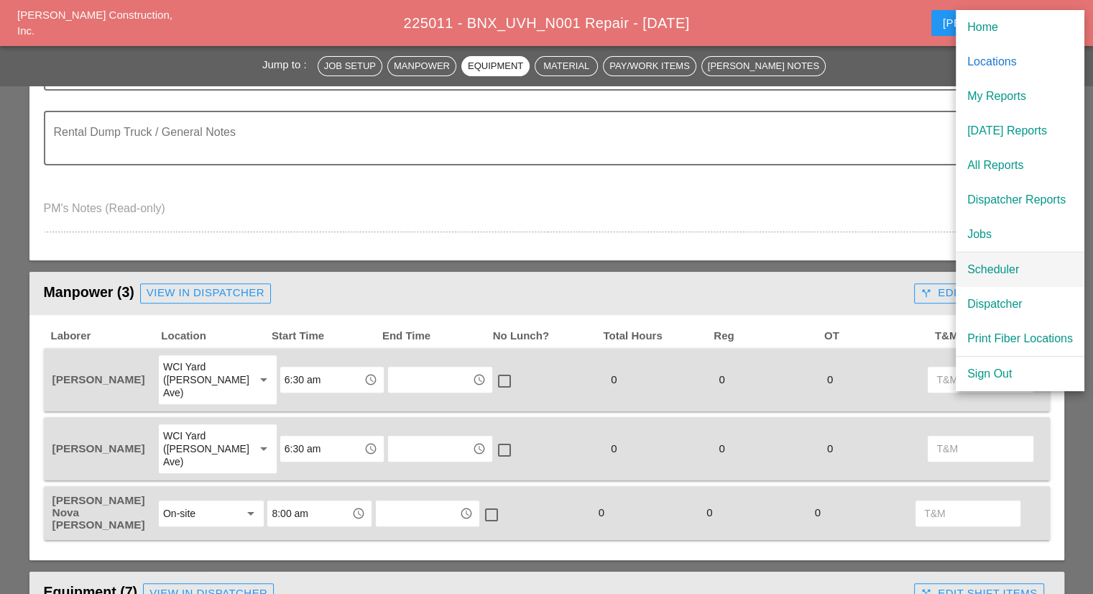
click at [988, 262] on div "Scheduler" at bounding box center [1020, 269] width 106 height 17
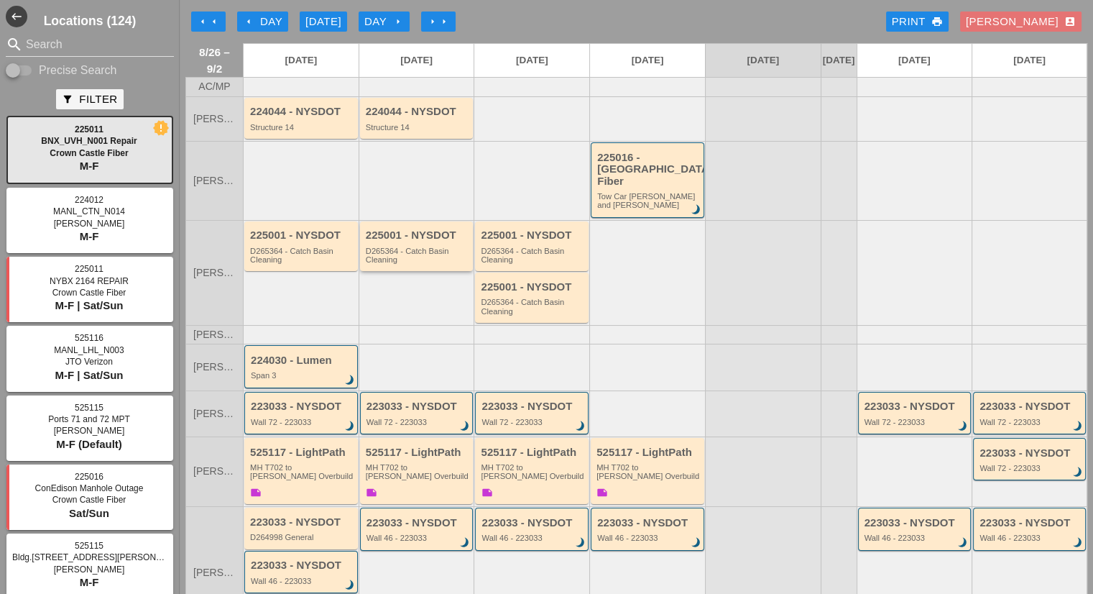
click at [436, 247] on div "D265364 - Catch Basin Cleaning" at bounding box center [418, 256] width 104 height 18
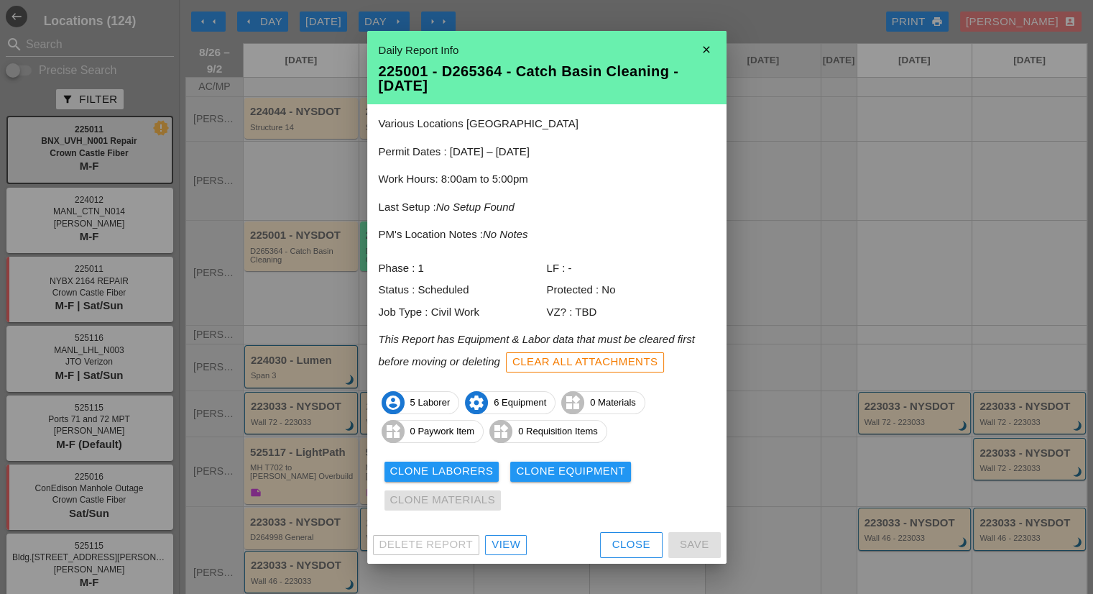
click at [773, 298] on div at bounding box center [546, 297] width 1093 height 594
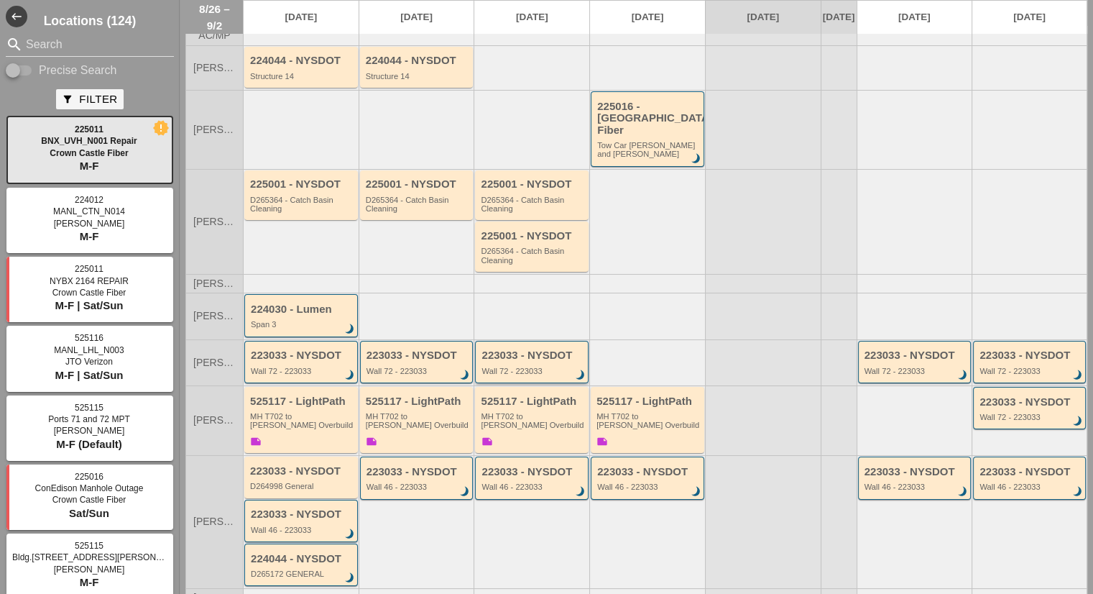
scroll to position [72, 0]
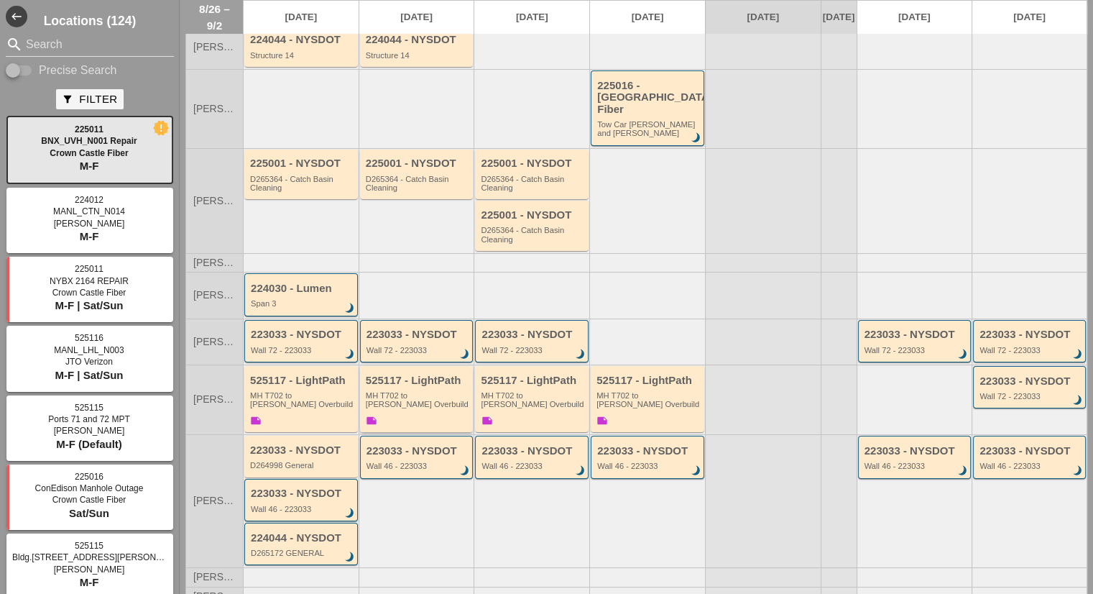
click at [411, 375] on div "525117 - LightPath MH T702 to Boldyn MH Overbuild note" at bounding box center [418, 401] width 104 height 54
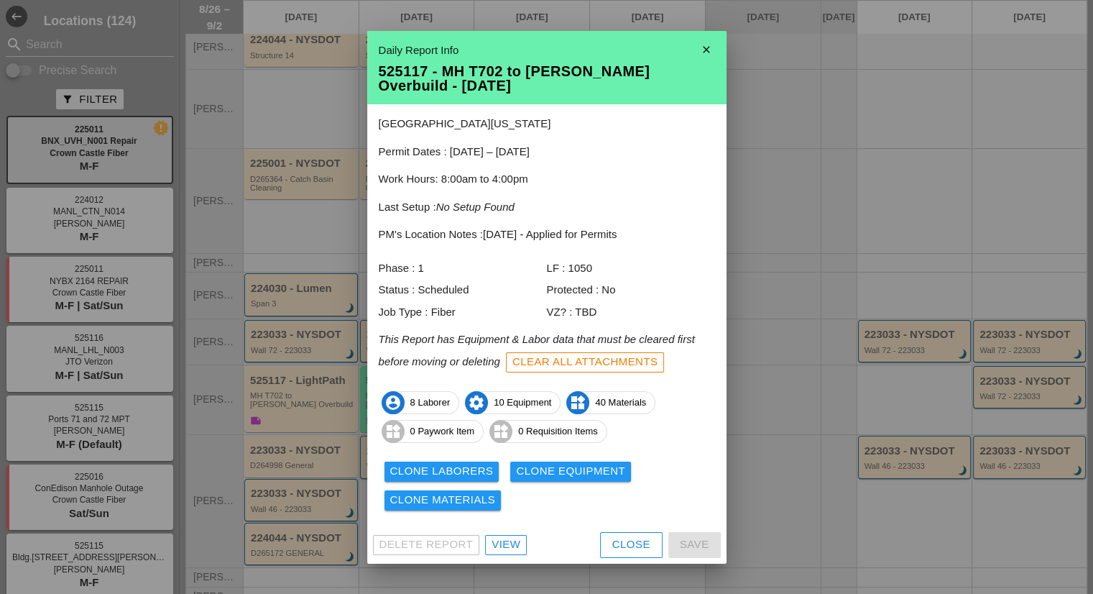
click at [736, 280] on div at bounding box center [546, 297] width 1093 height 594
